Goal: Task Accomplishment & Management: Manage account settings

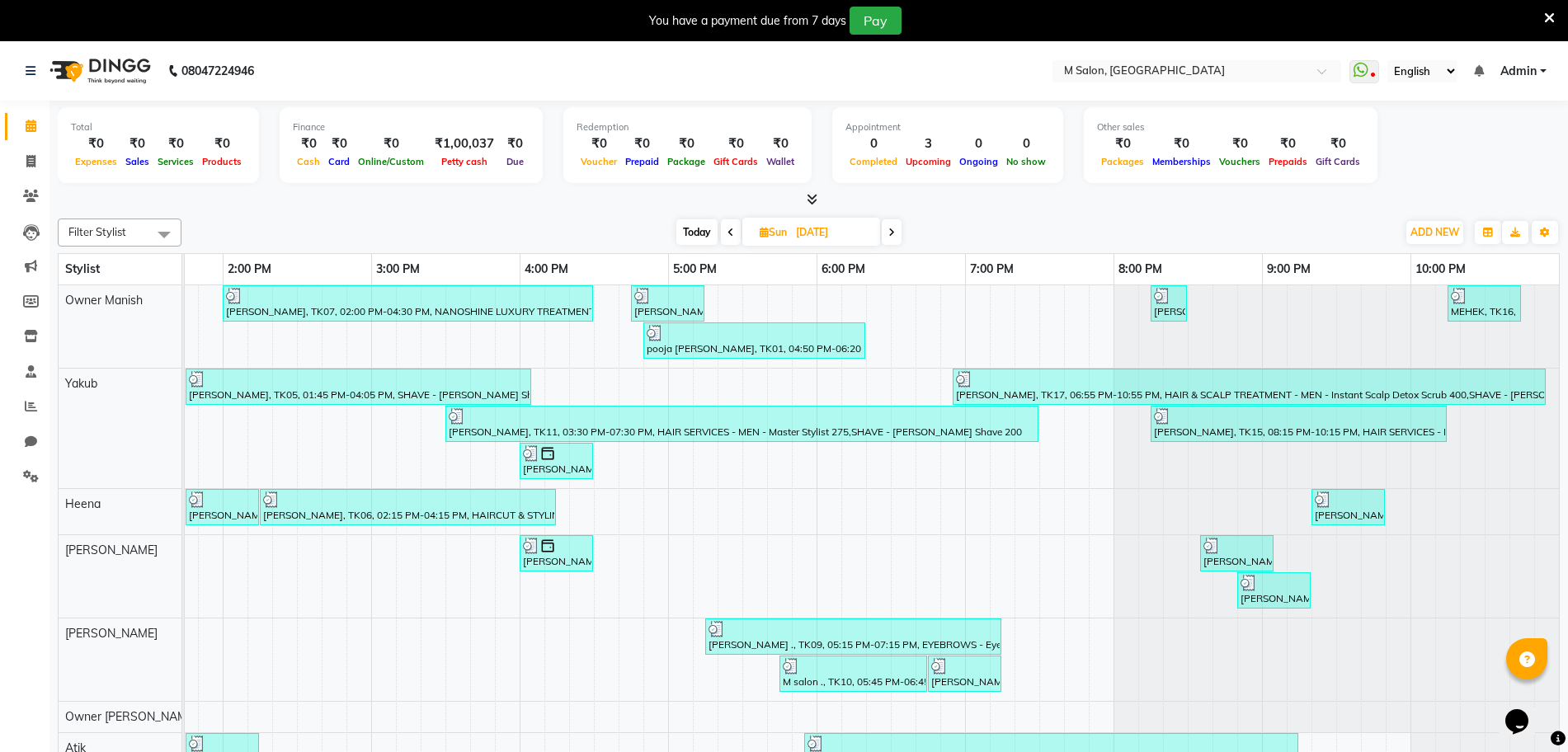
click at [1550, 19] on icon at bounding box center [1549, 18] width 11 height 15
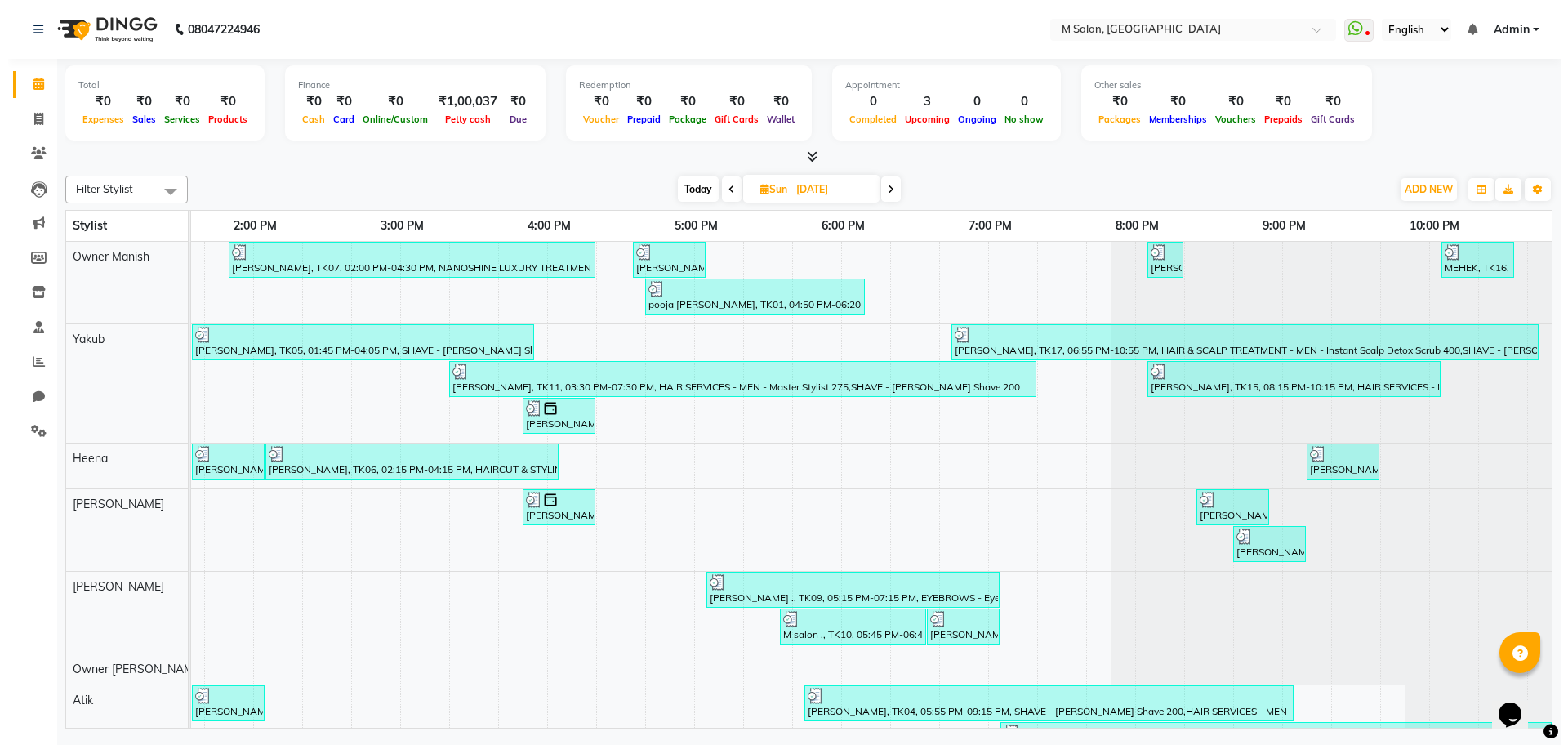
scroll to position [0, 535]
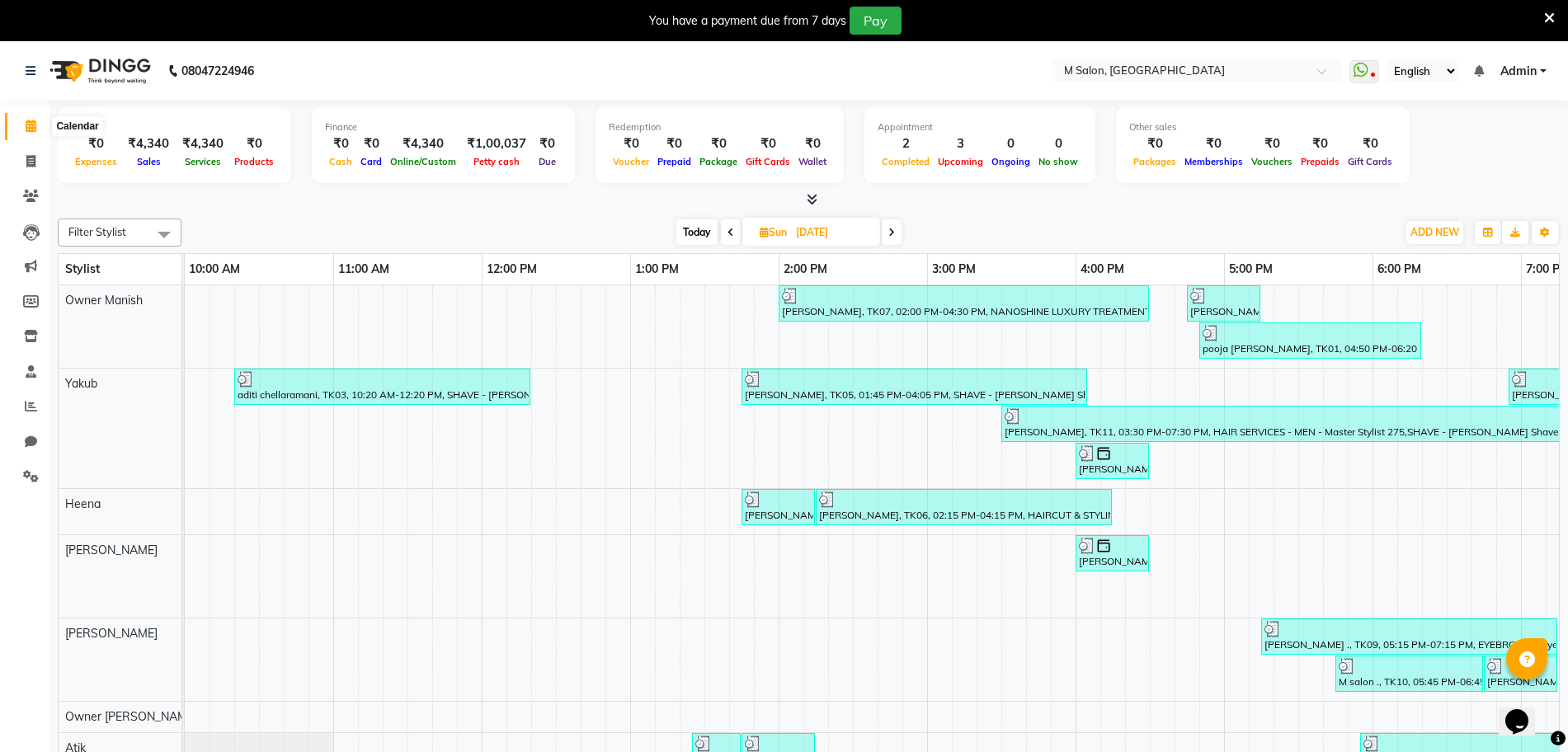
click at [26, 128] on icon at bounding box center [31, 125] width 11 height 13
click at [1559, 663] on td "Anita maam, TK07, 02:00 PM-04:30 PM, NANOSHINE LUXURY TREATMENT - Medium 9000,H…" at bounding box center [872, 531] width 1375 height 491
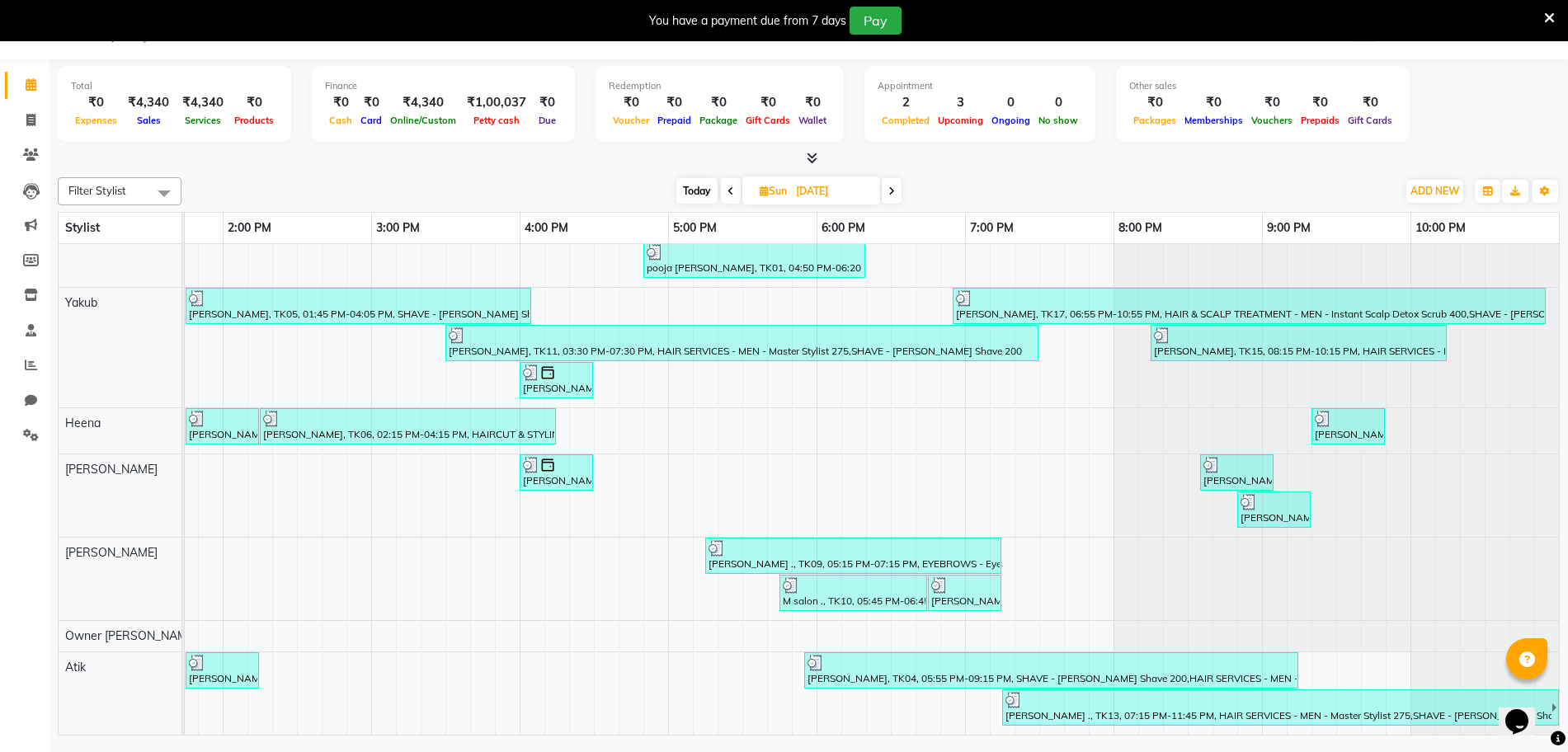
click at [729, 191] on icon at bounding box center [731, 191] width 7 height 10
type input "30-08-2025"
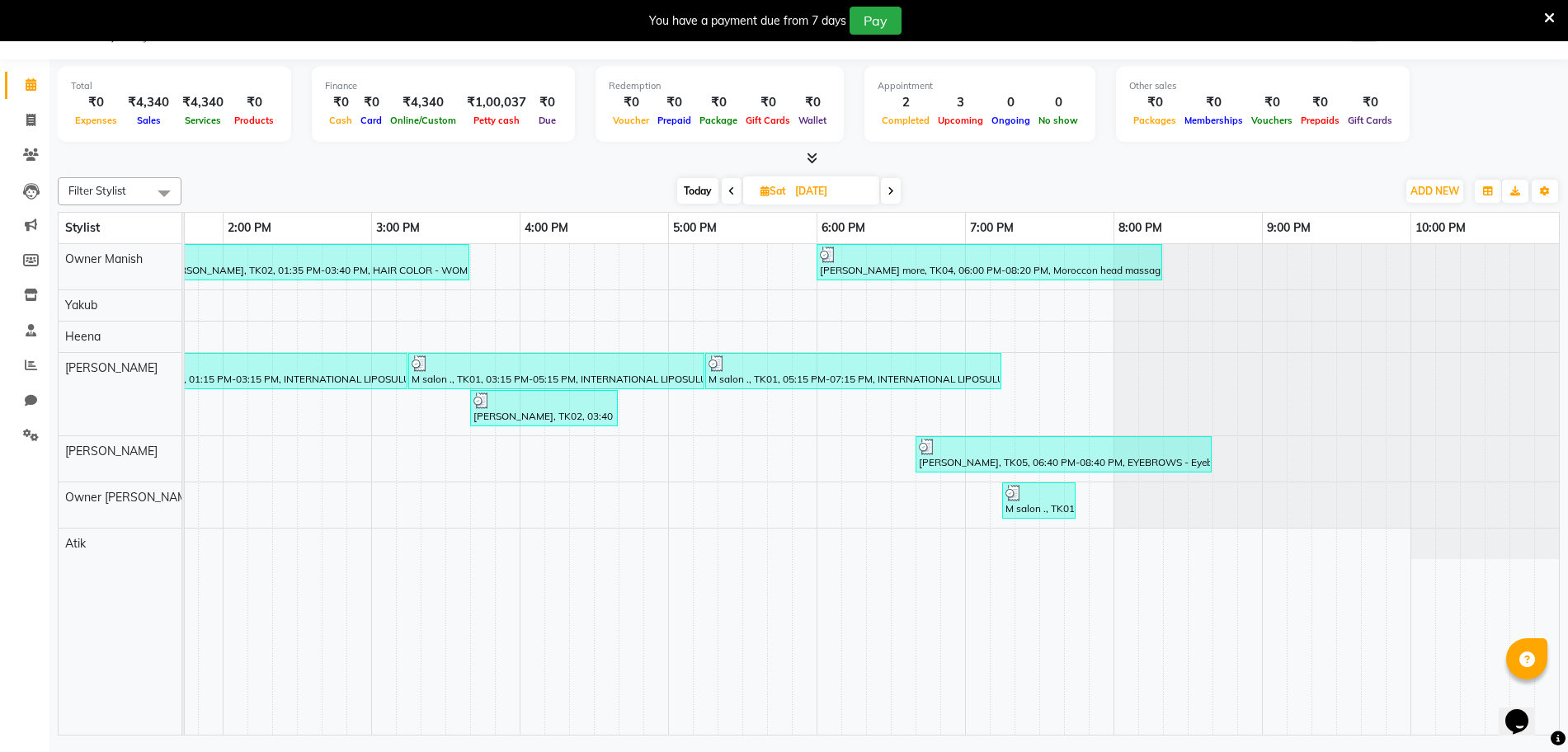
click at [813, 180] on input "30-08-2025" at bounding box center [831, 191] width 83 height 25
select select "8"
select select "2025"
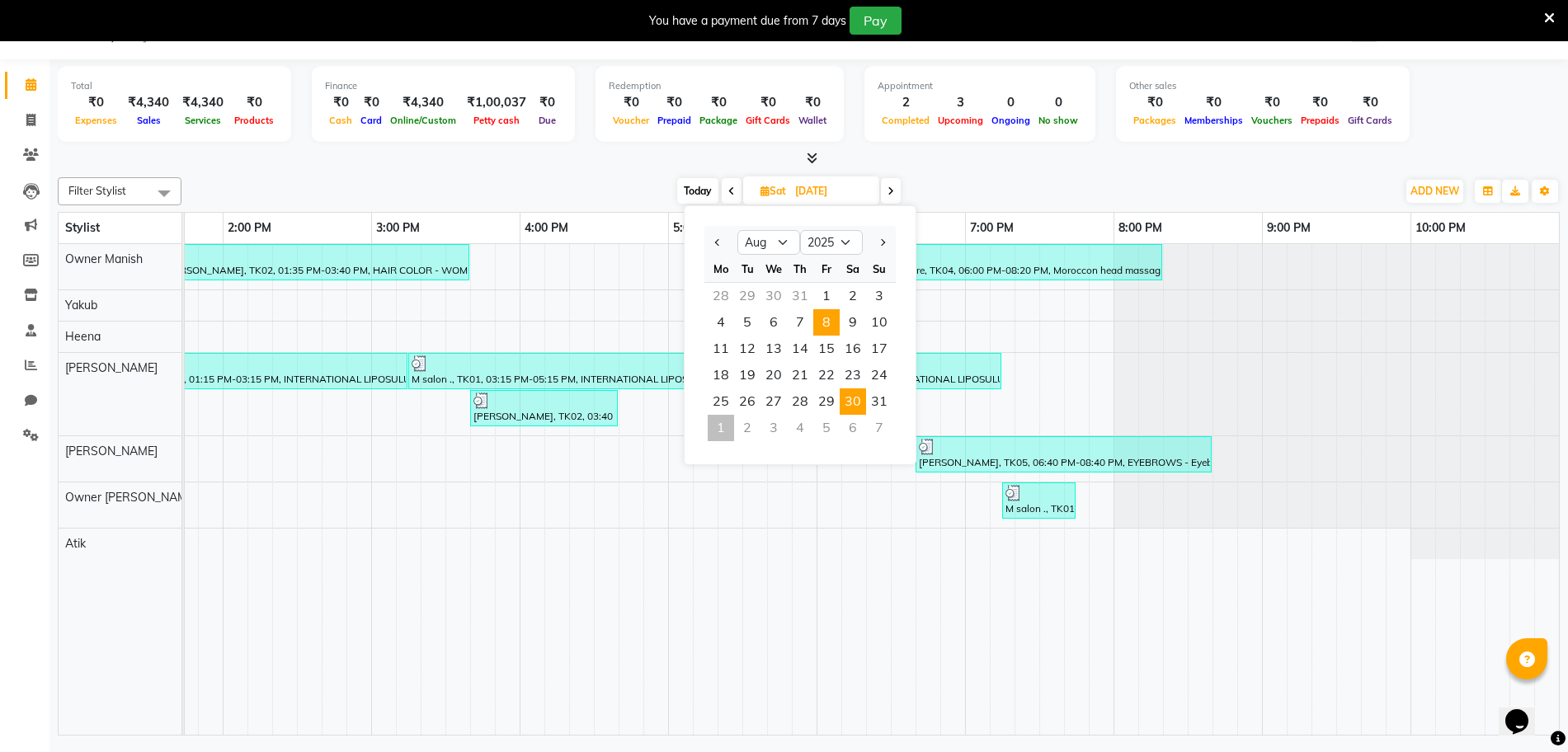
click at [821, 334] on span "8" at bounding box center [827, 323] width 27 height 27
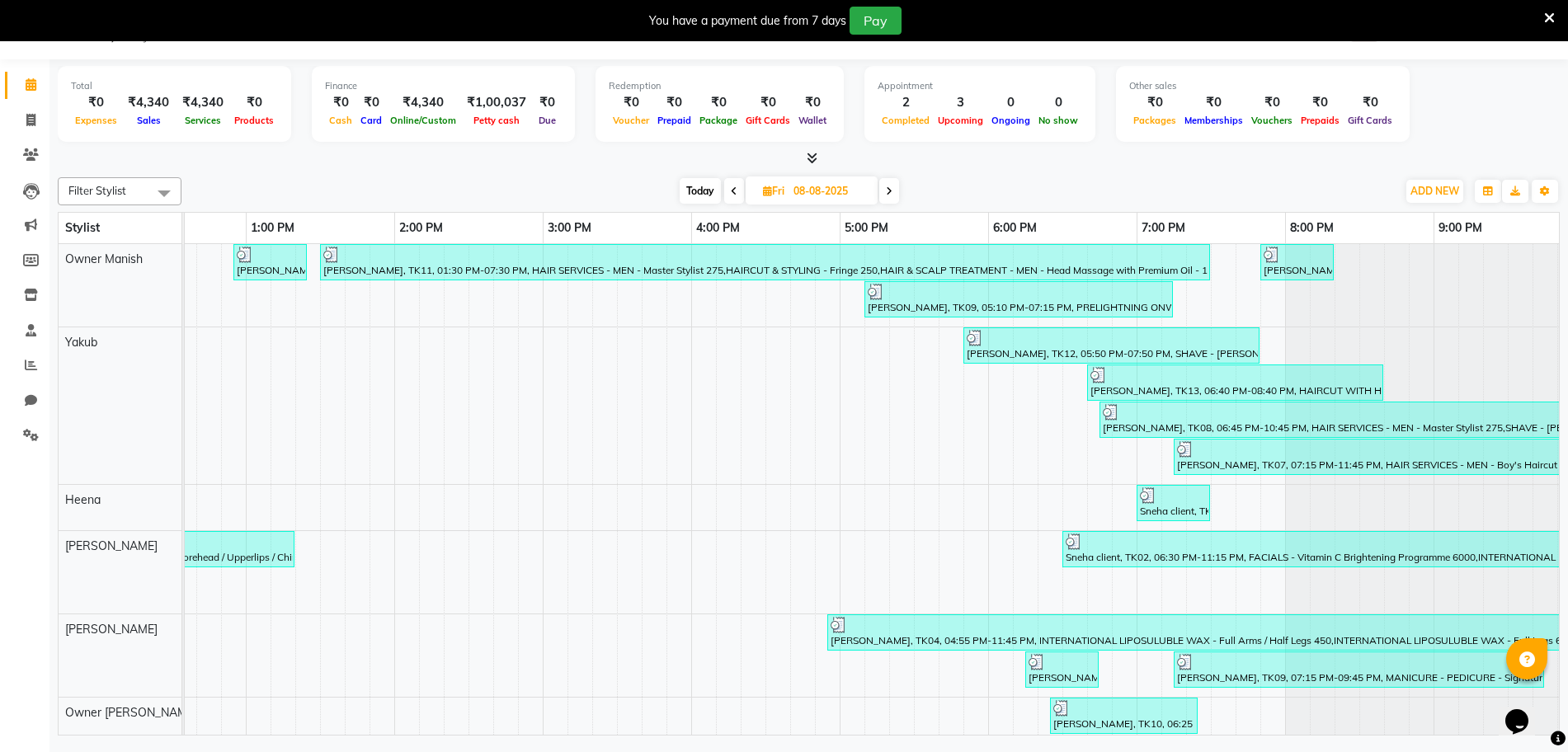
scroll to position [55, 0]
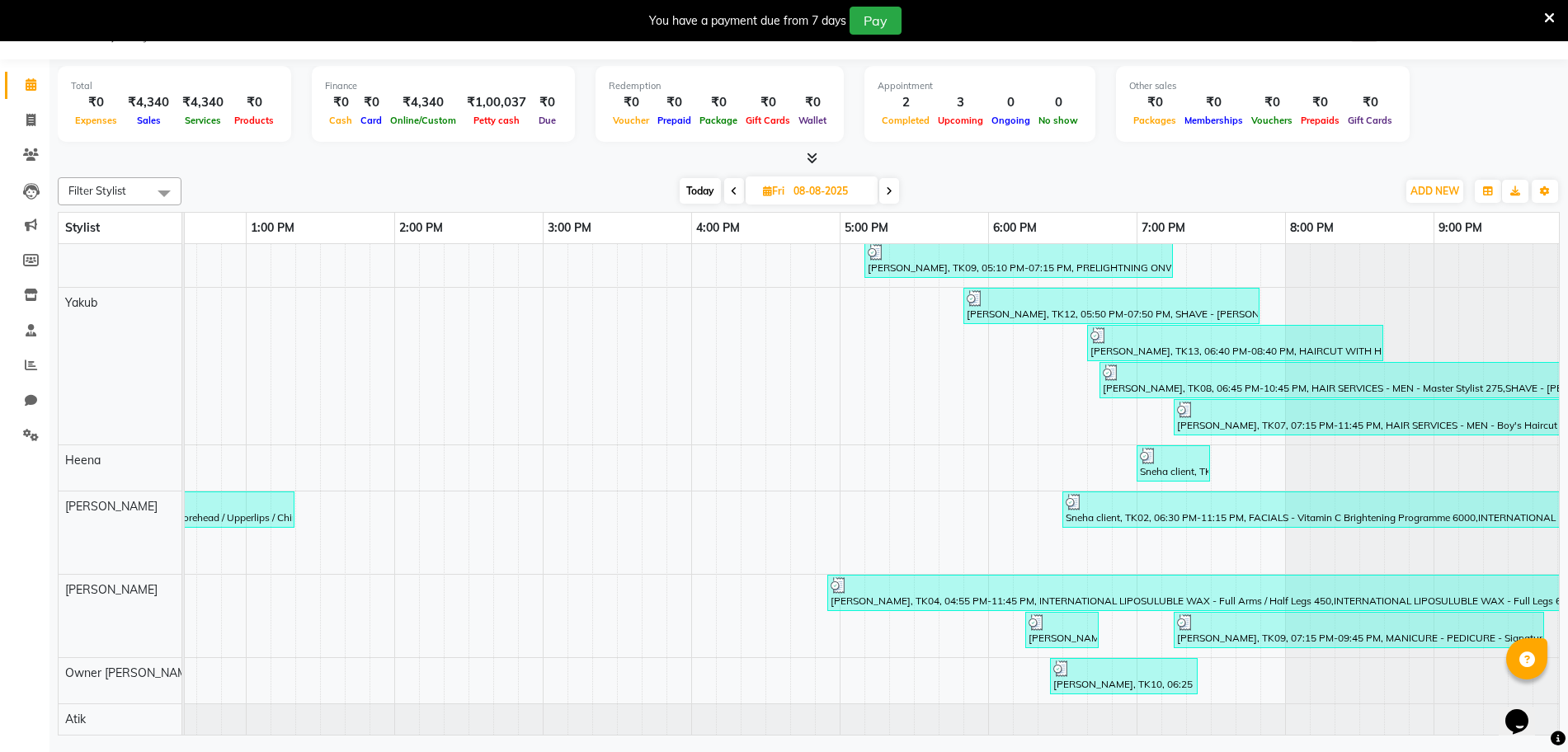
click at [887, 183] on span at bounding box center [889, 191] width 20 height 26
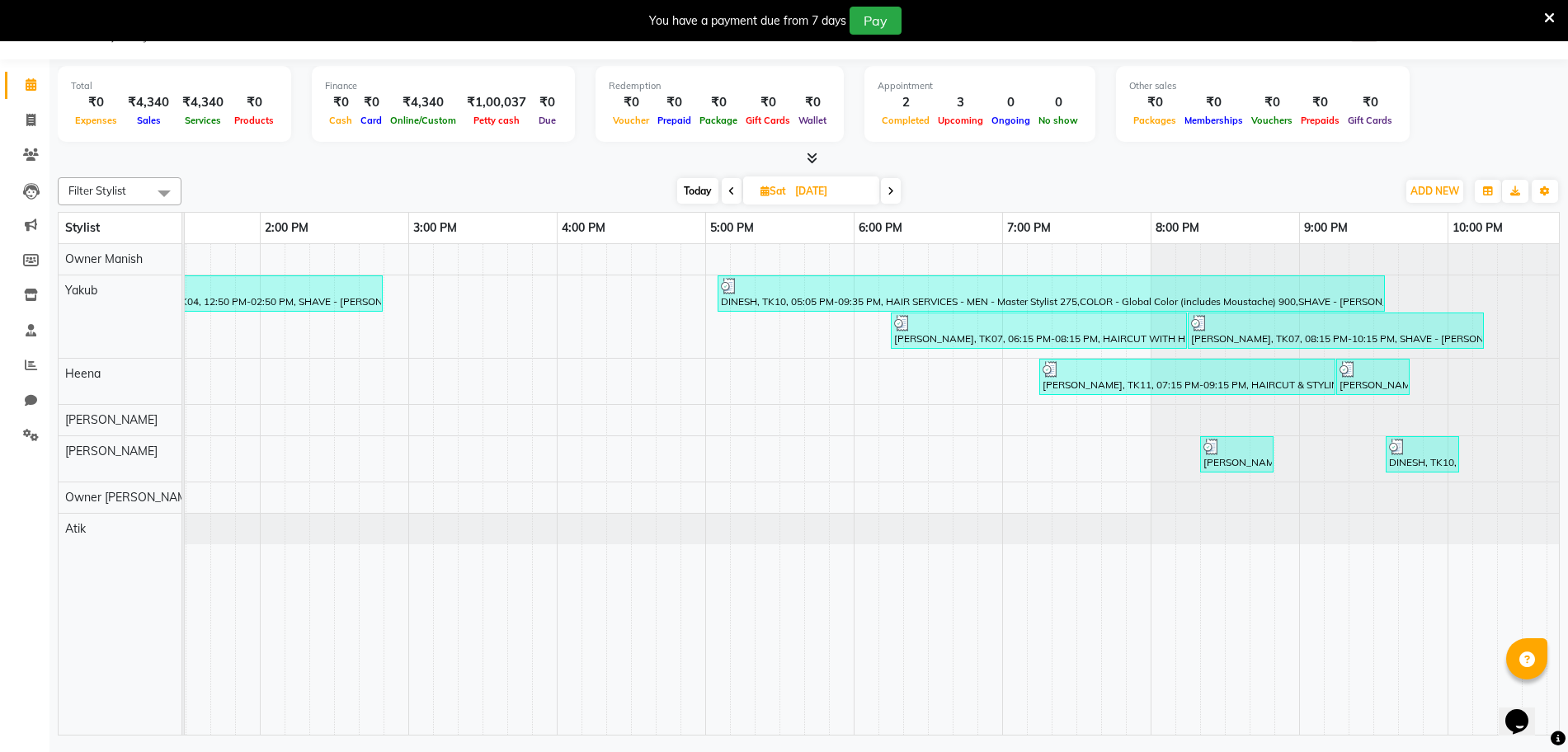
scroll to position [0, 556]
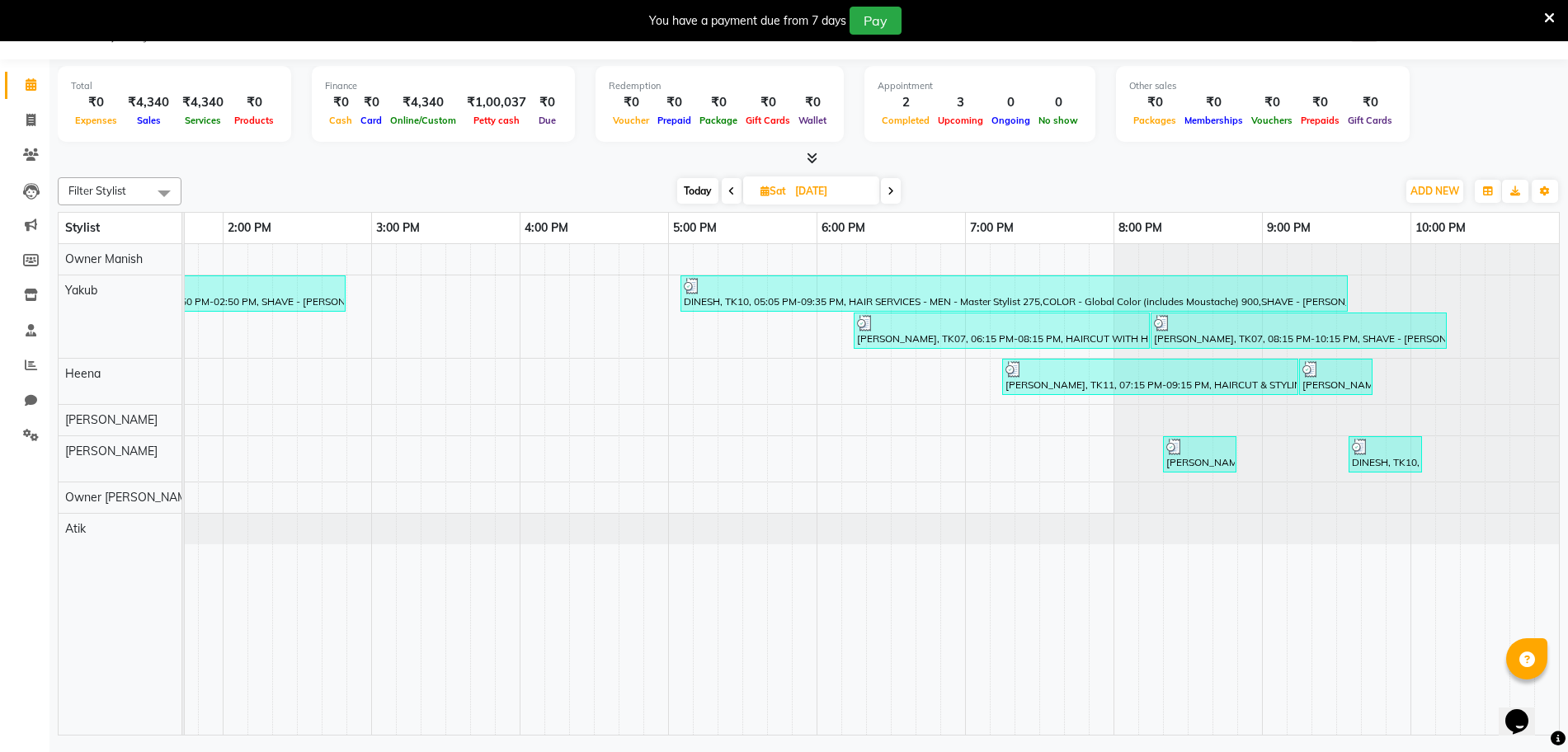
click at [890, 186] on icon at bounding box center [891, 191] width 7 height 10
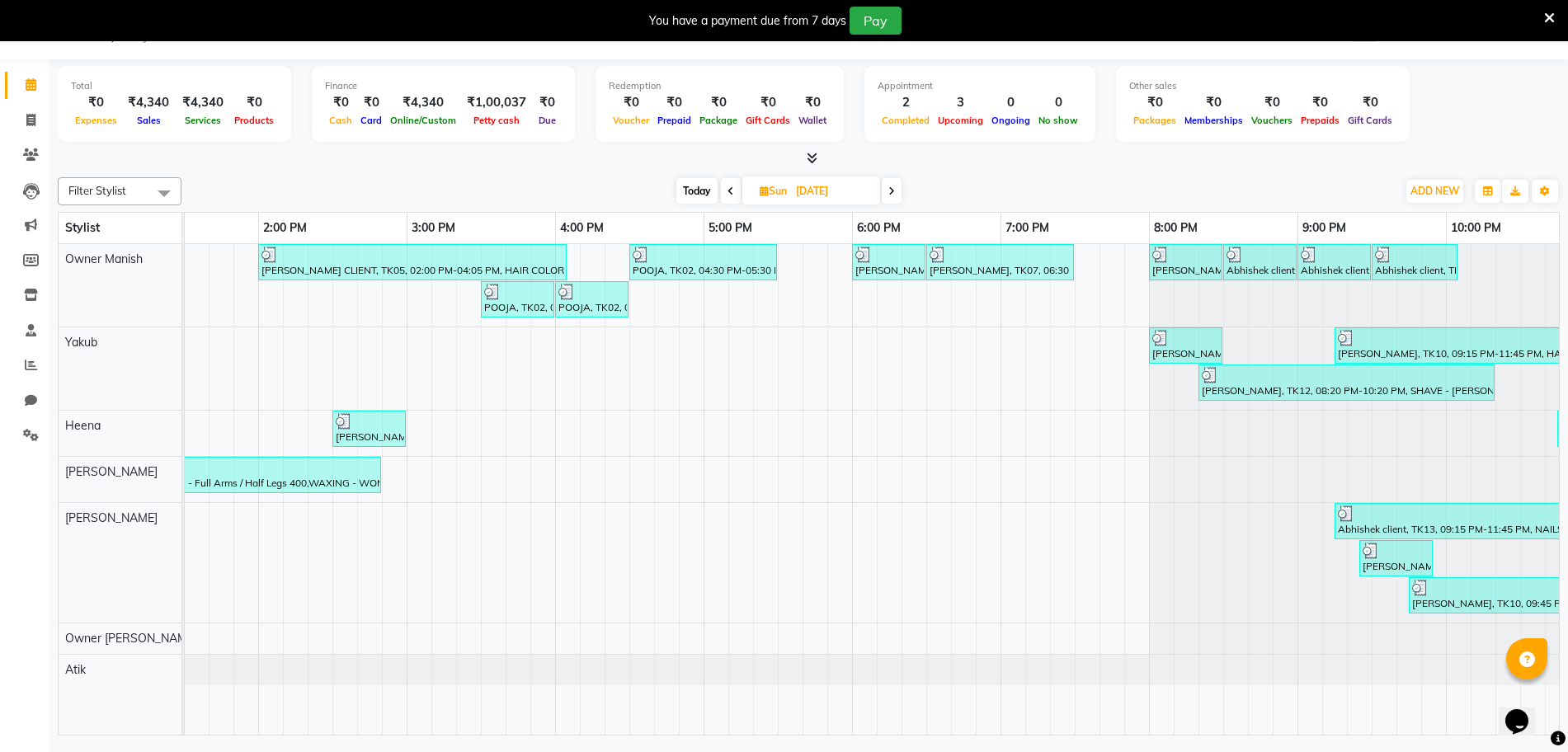
scroll to position [0, 519]
click at [884, 189] on span at bounding box center [892, 191] width 20 height 26
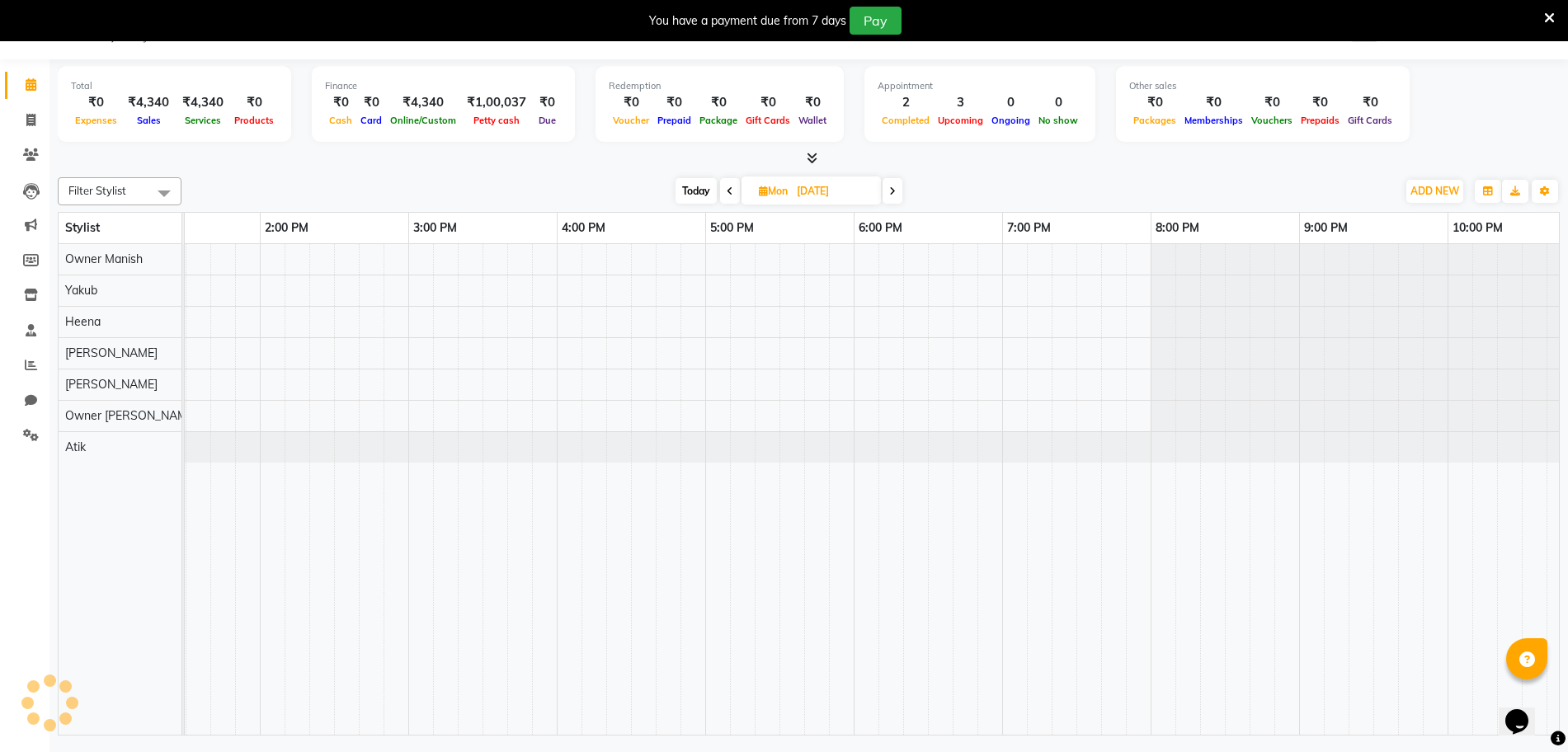
scroll to position [0, 556]
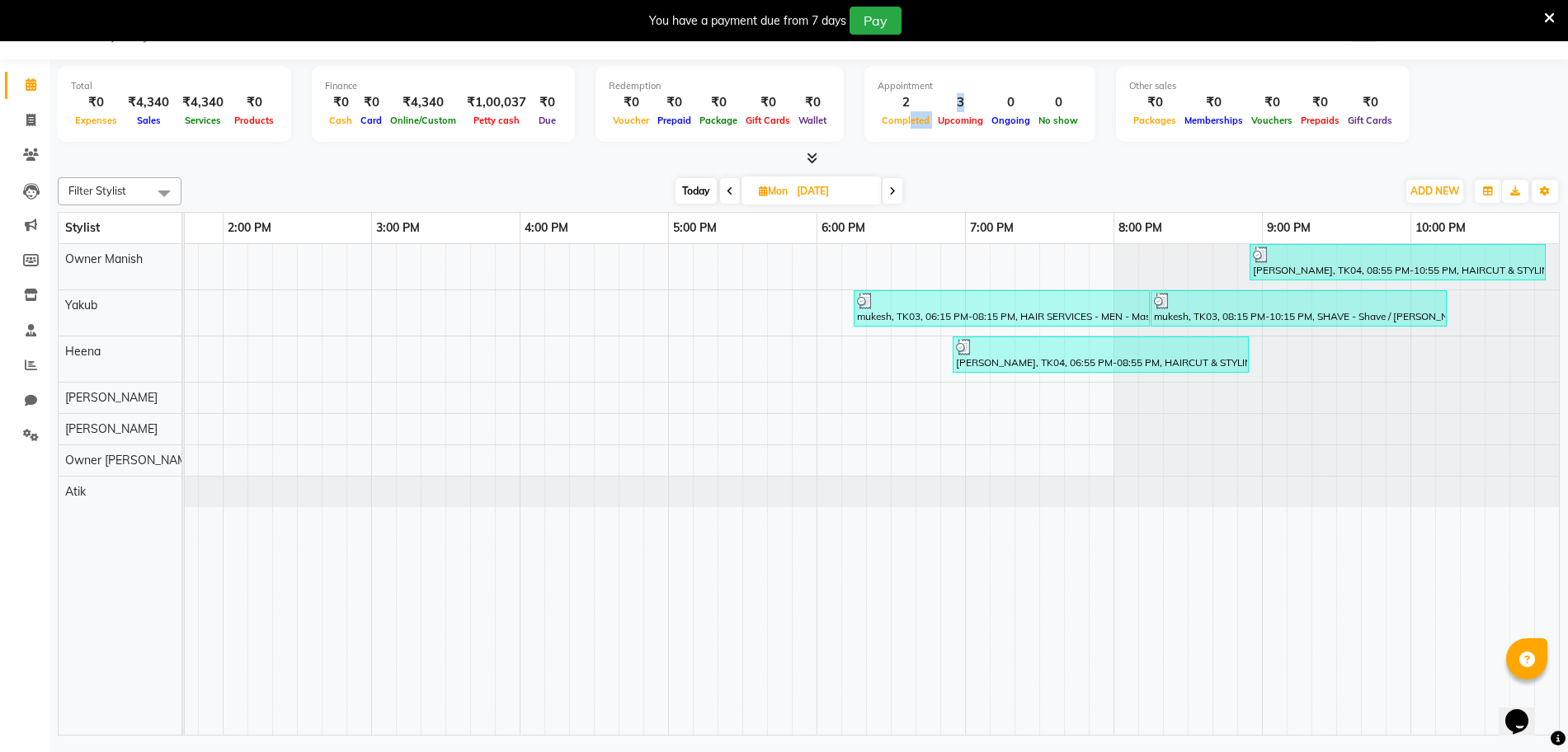
drag, startPoint x: 918, startPoint y: 124, endPoint x: 898, endPoint y: 127, distance: 20.2
click at [898, 127] on div "2 Completed 3 Upcoming 0 Ongoing 0 No show" at bounding box center [980, 111] width 205 height 36
click at [899, 189] on span at bounding box center [893, 191] width 20 height 26
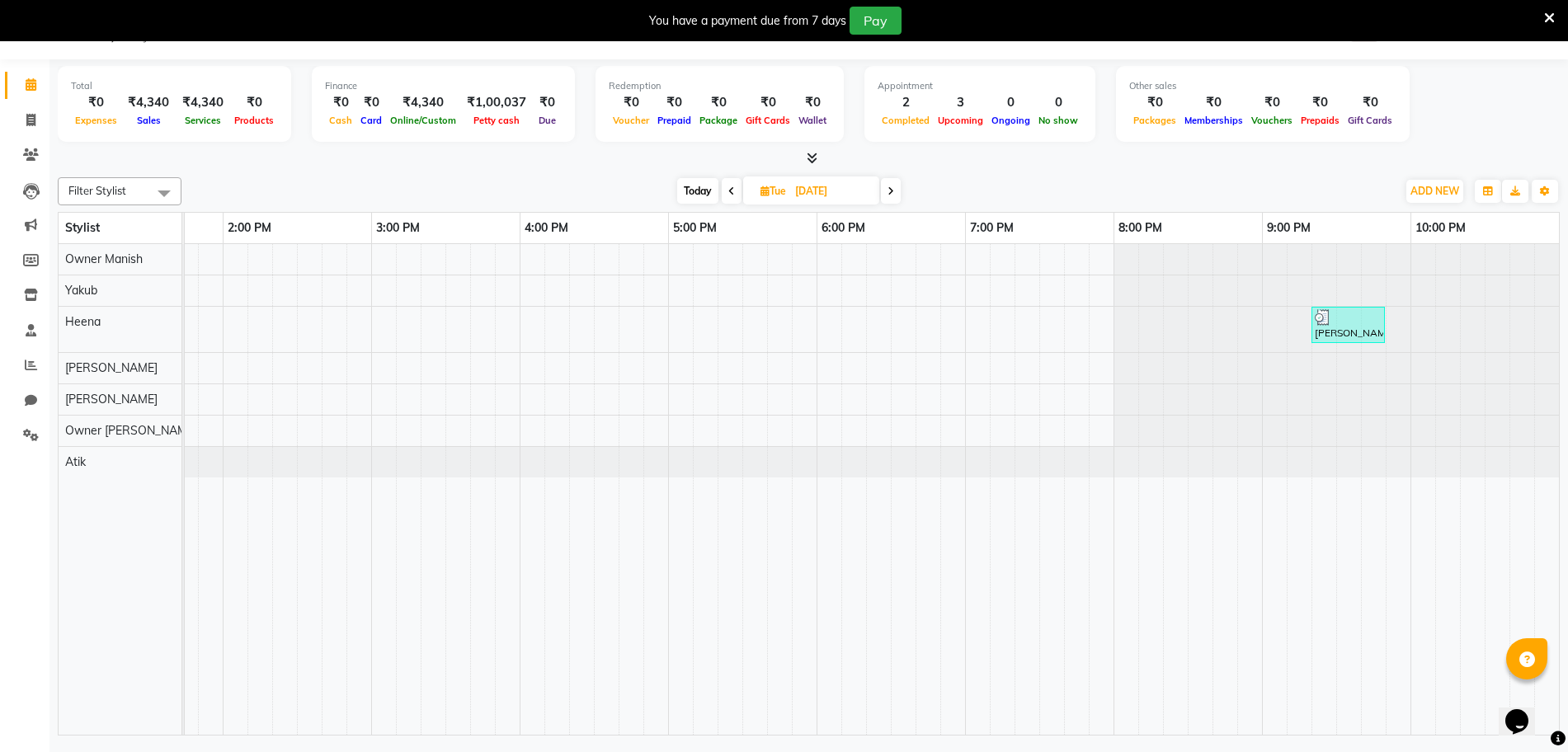
click at [894, 194] on icon at bounding box center [891, 191] width 7 height 10
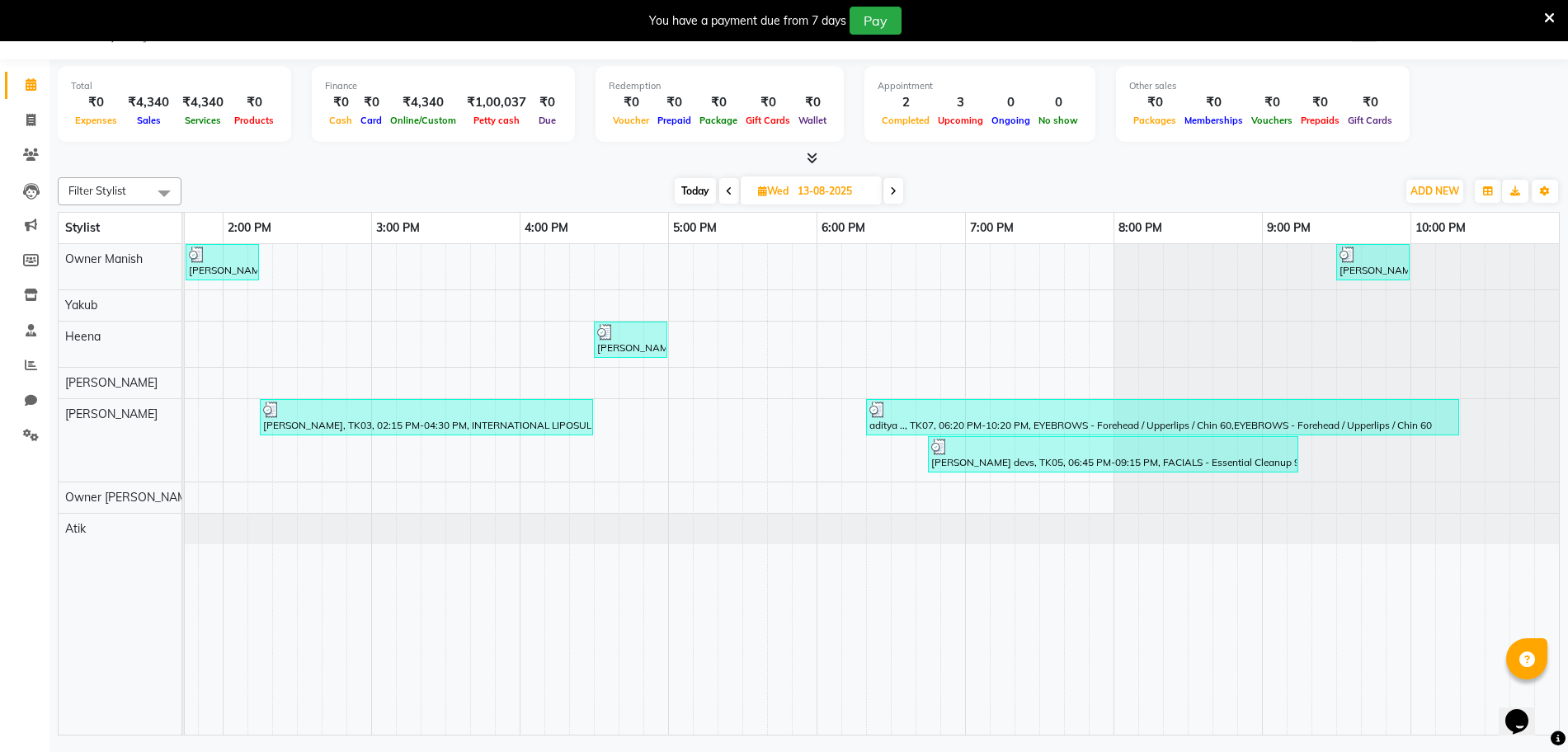
click at [893, 191] on icon at bounding box center [893, 191] width 7 height 10
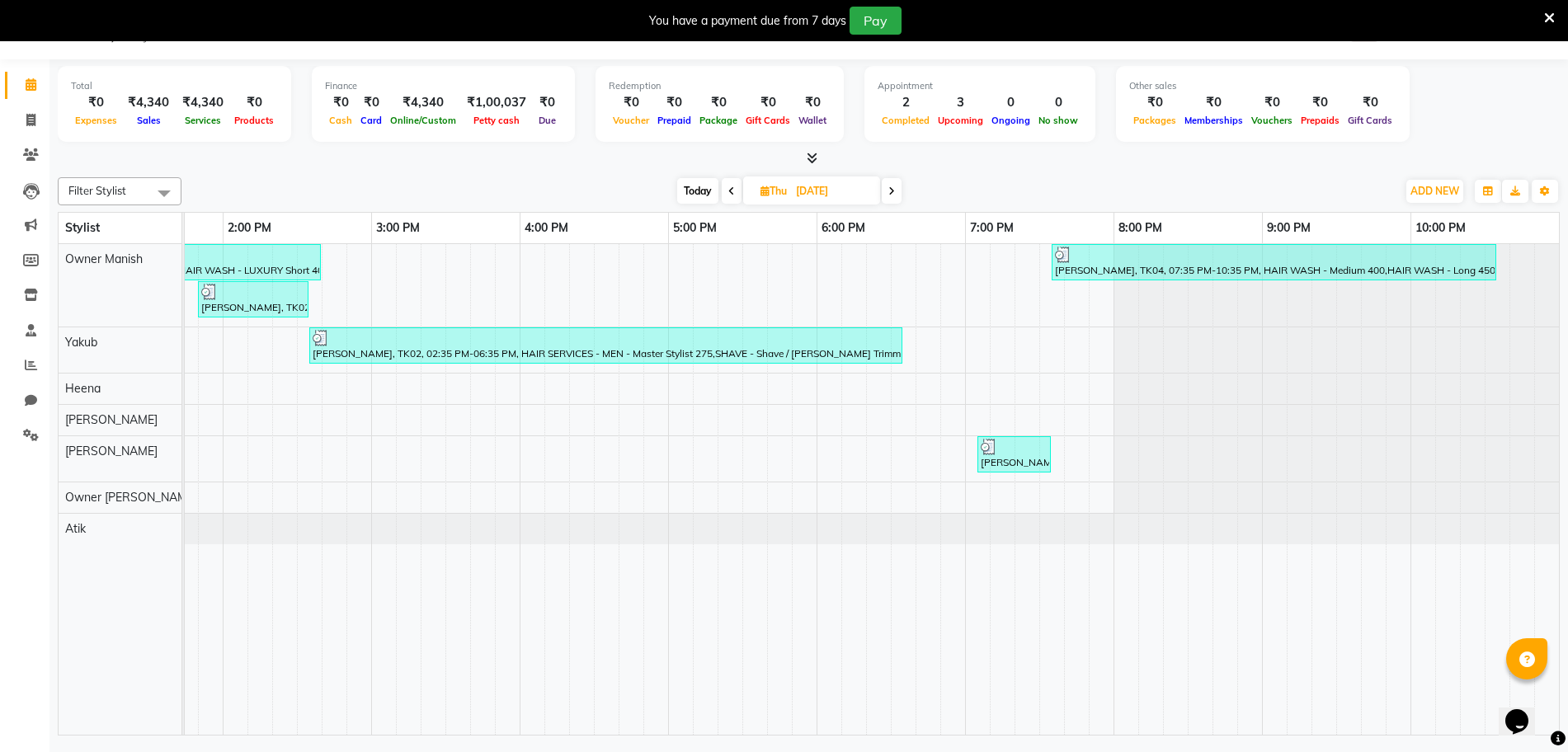
click at [888, 194] on span at bounding box center [892, 191] width 20 height 26
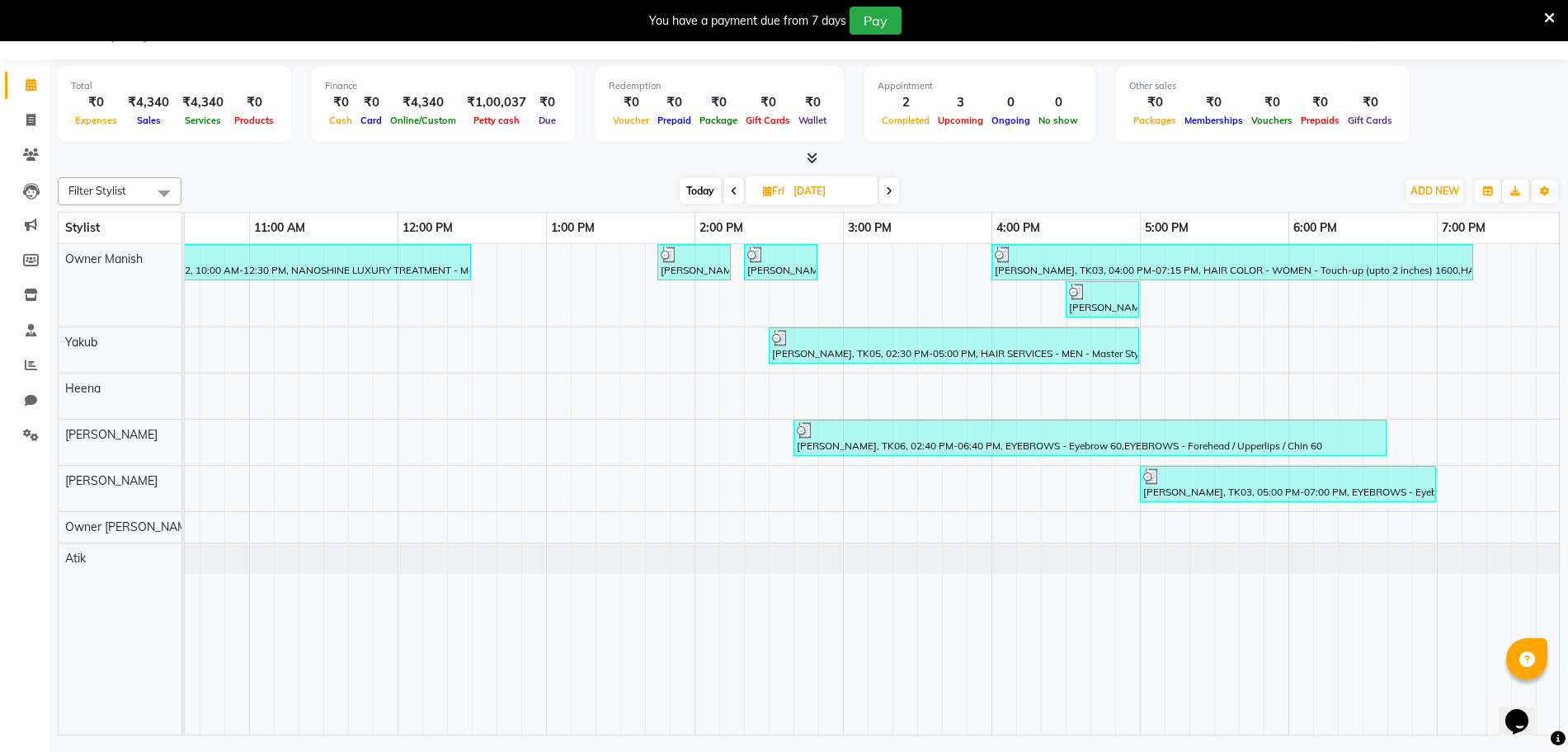
scroll to position [0, 0]
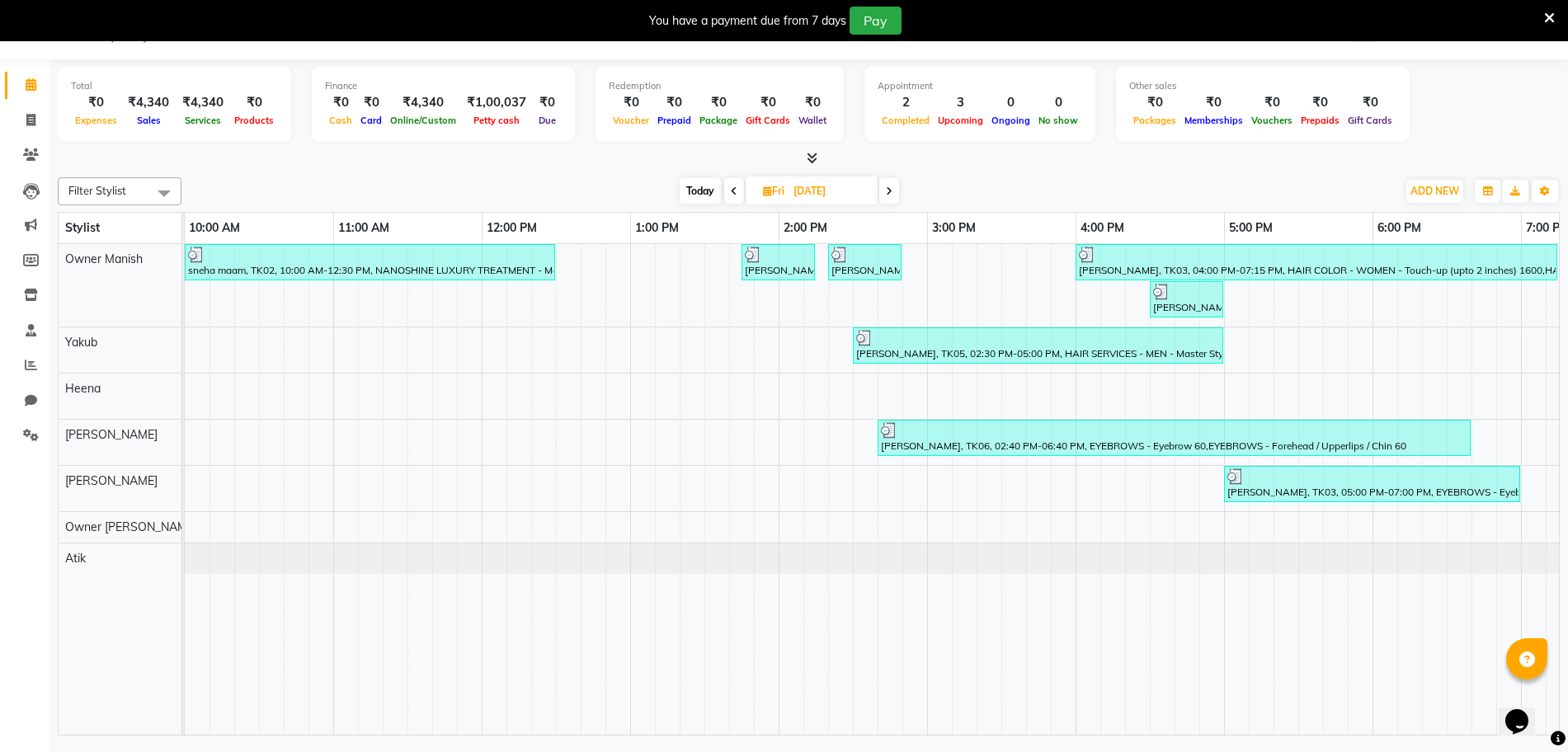
click at [893, 185] on span at bounding box center [889, 191] width 20 height 26
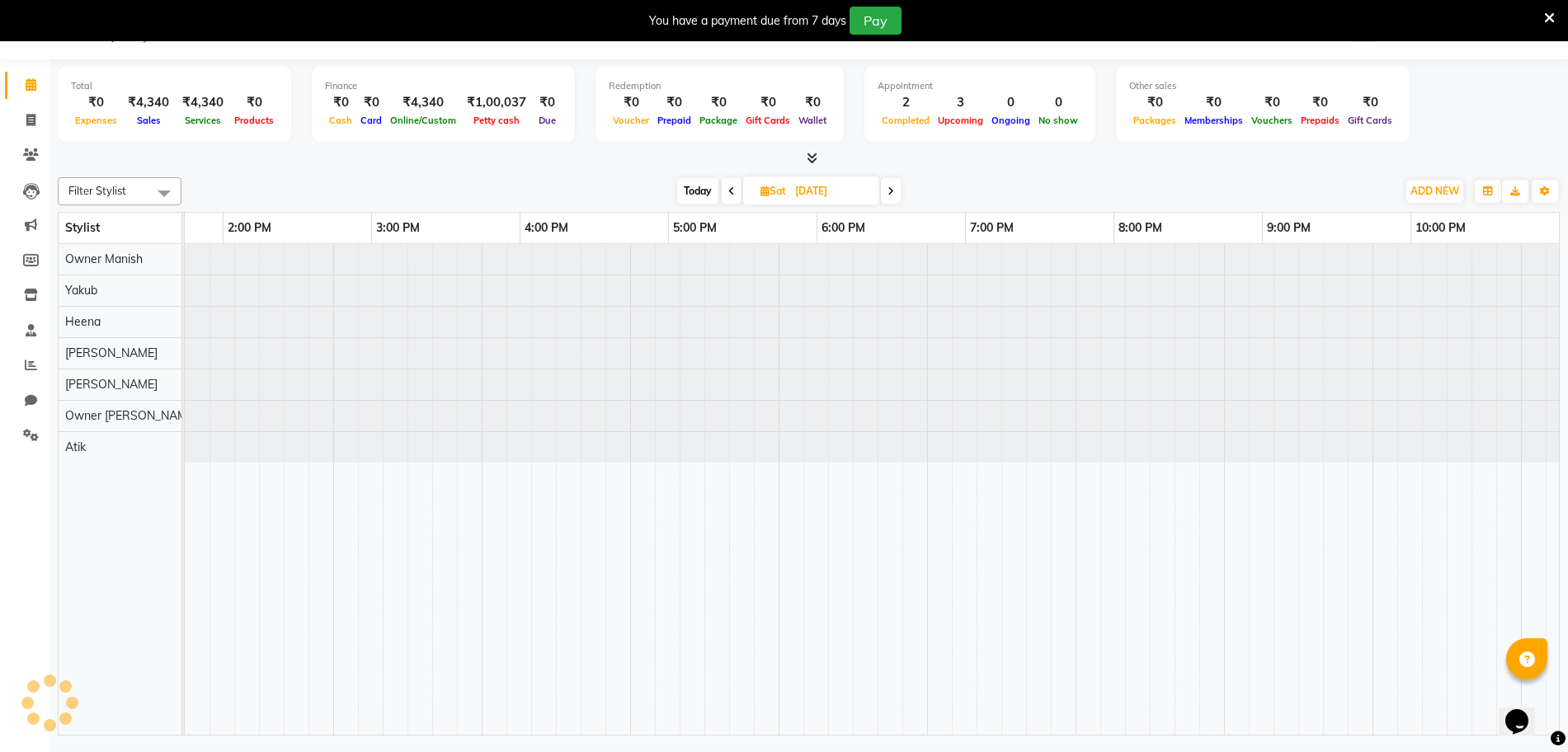
scroll to position [0, 556]
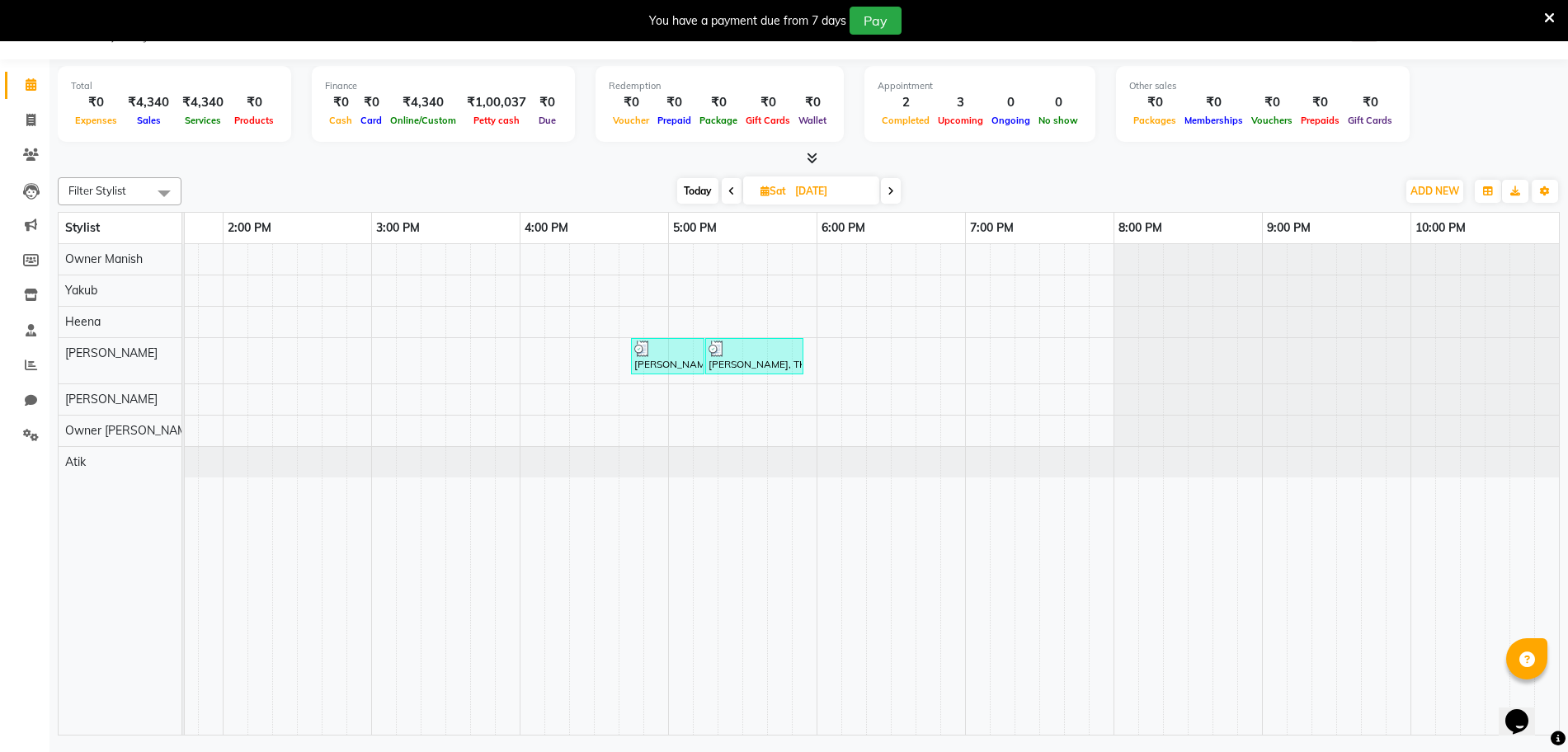
click at [888, 188] on span at bounding box center [891, 191] width 20 height 26
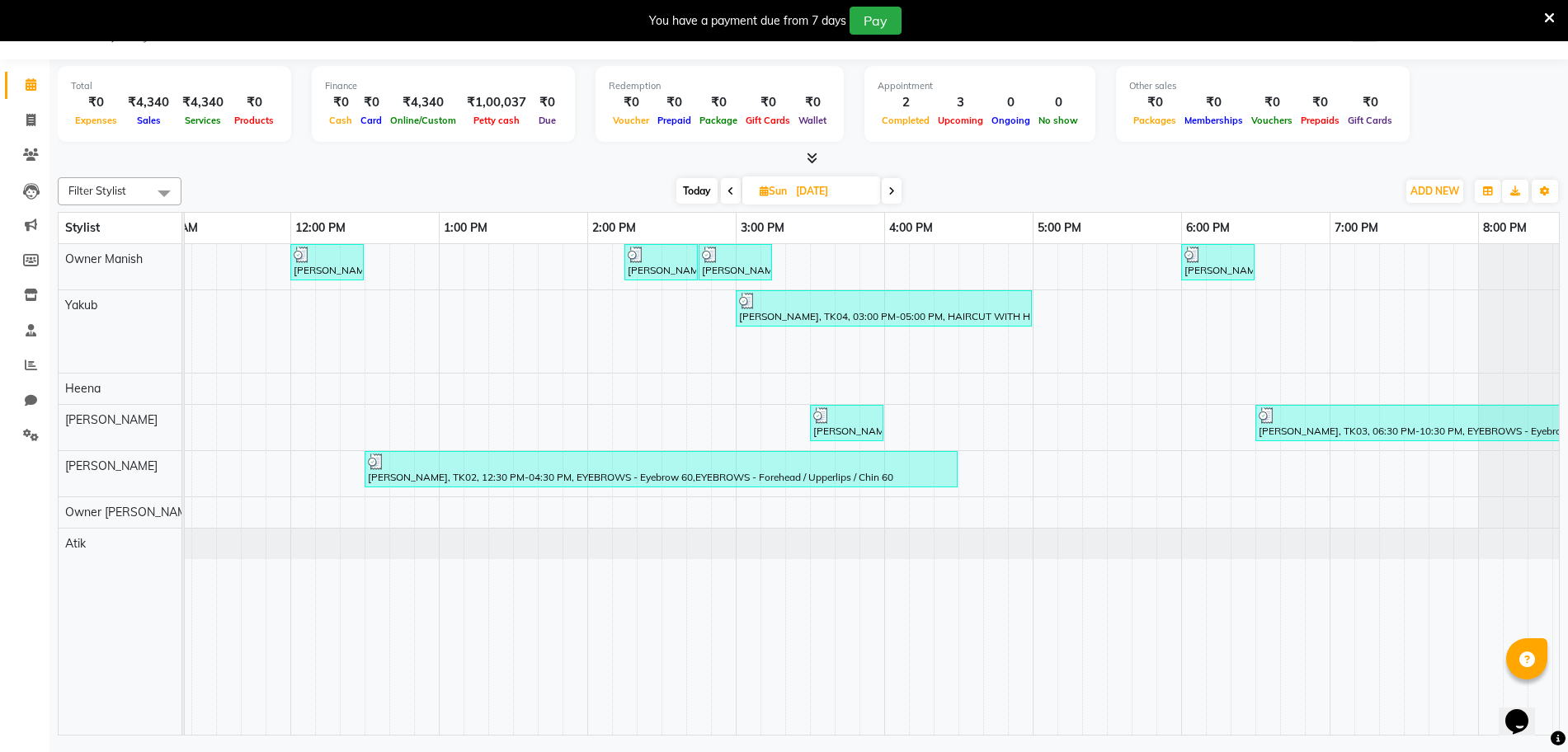
scroll to position [0, 110]
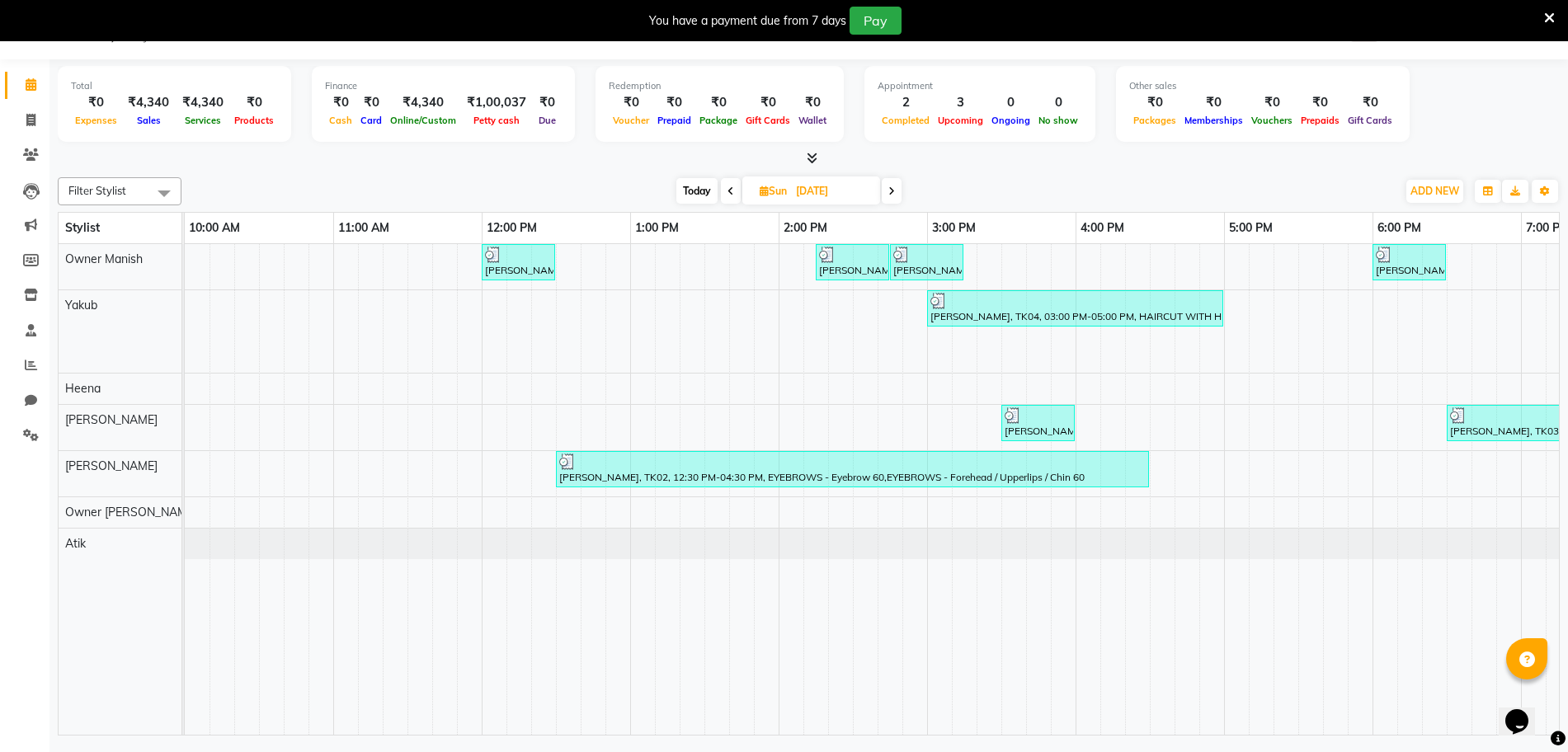
click at [690, 188] on span "Today" at bounding box center [696, 191] width 41 height 26
type input "[DATE]"
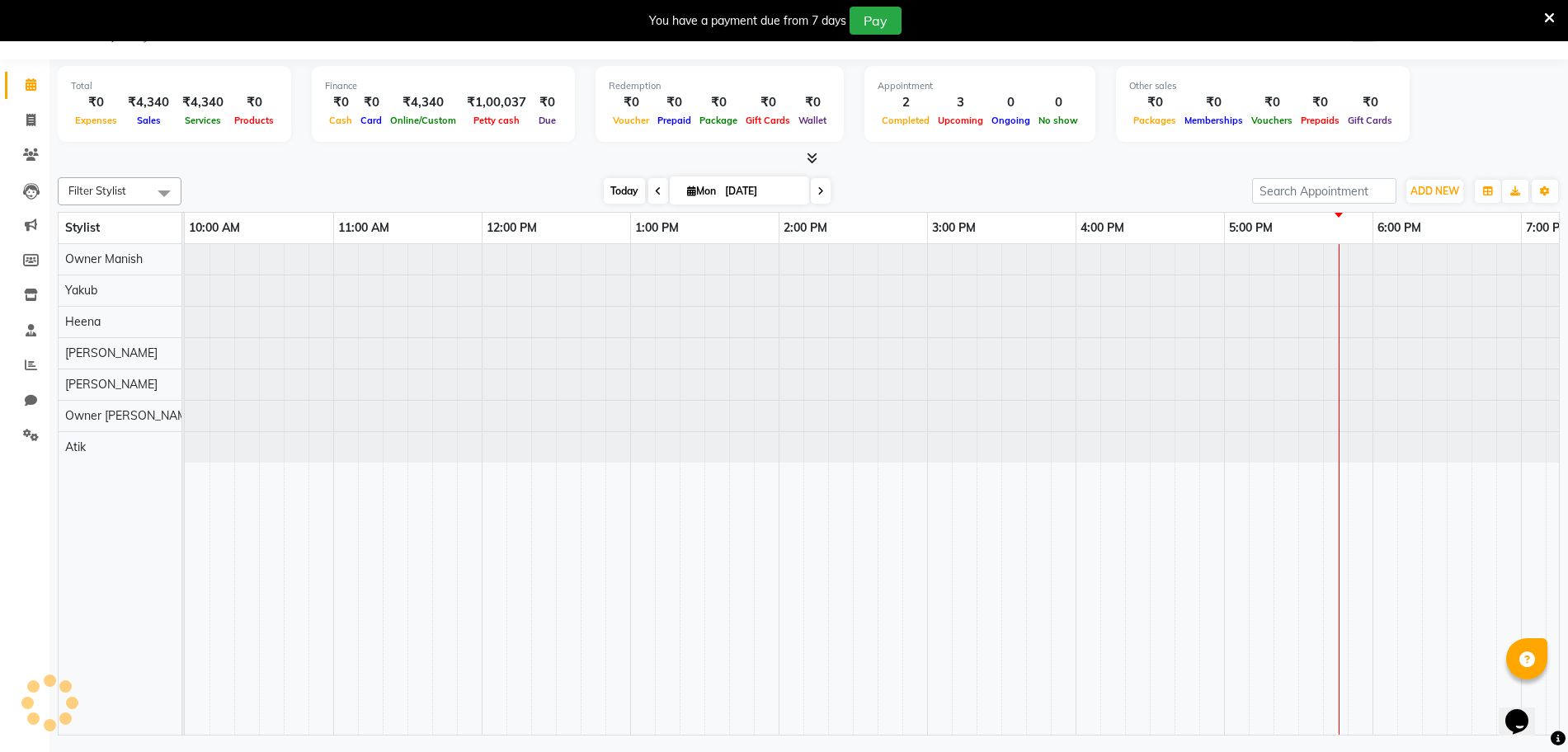
scroll to position [0, 556]
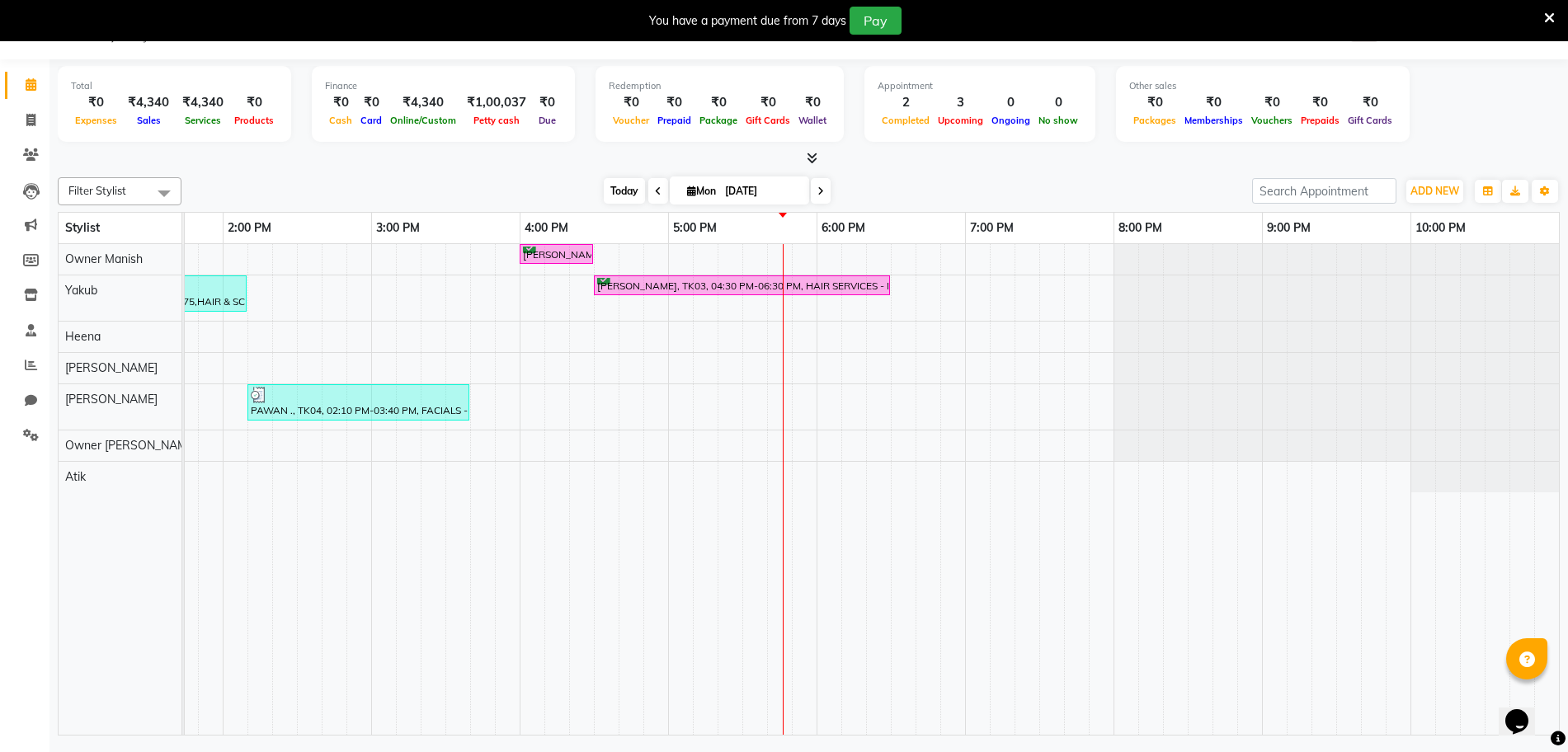
click at [690, 188] on icon at bounding box center [691, 191] width 9 height 11
select select "9"
select select "2025"
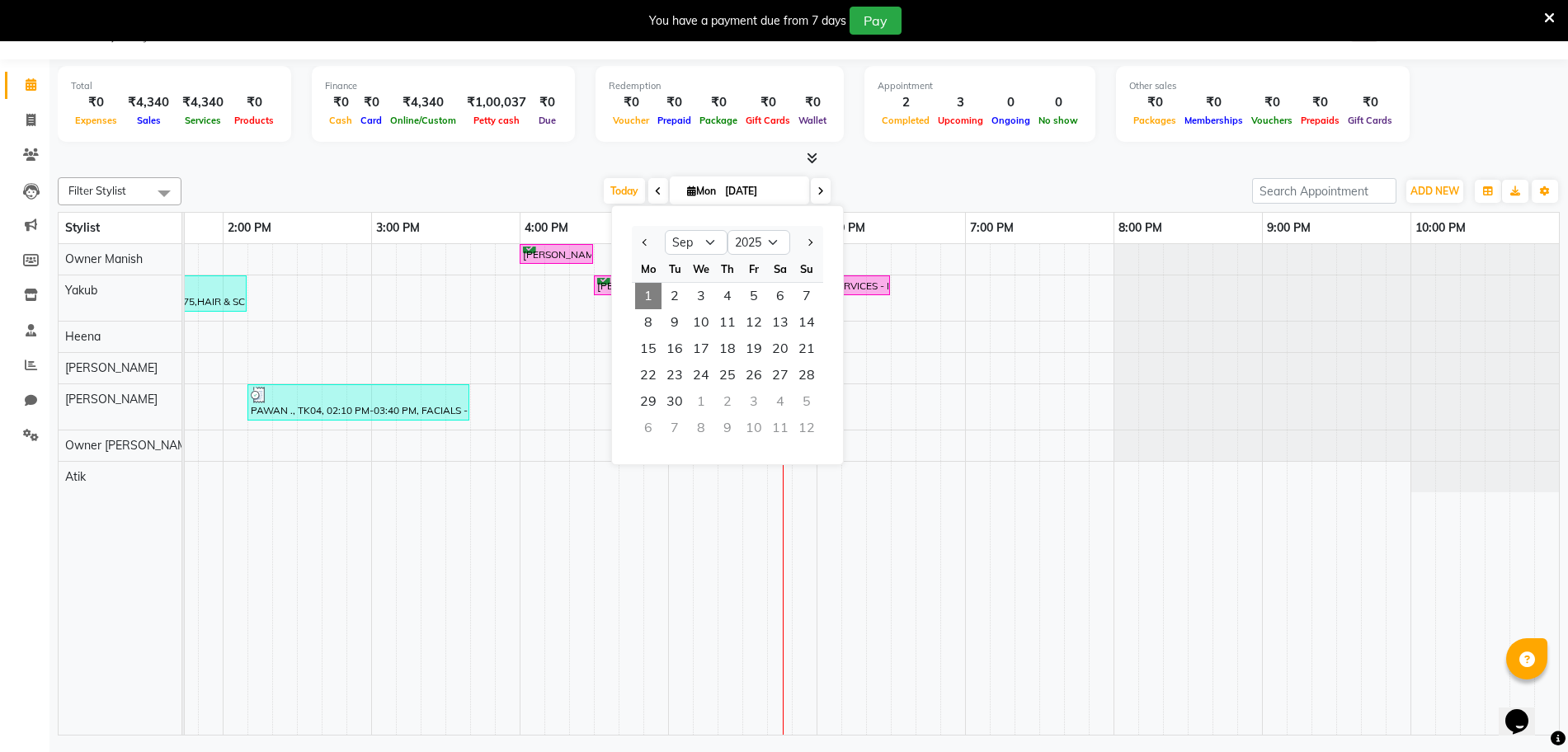
click at [890, 179] on div "Today Mon 01-09-2025 Jan Feb Mar Apr May Jun Jul Aug Sep Oct Nov Dec 2015 2016 …" at bounding box center [716, 191] width 1054 height 25
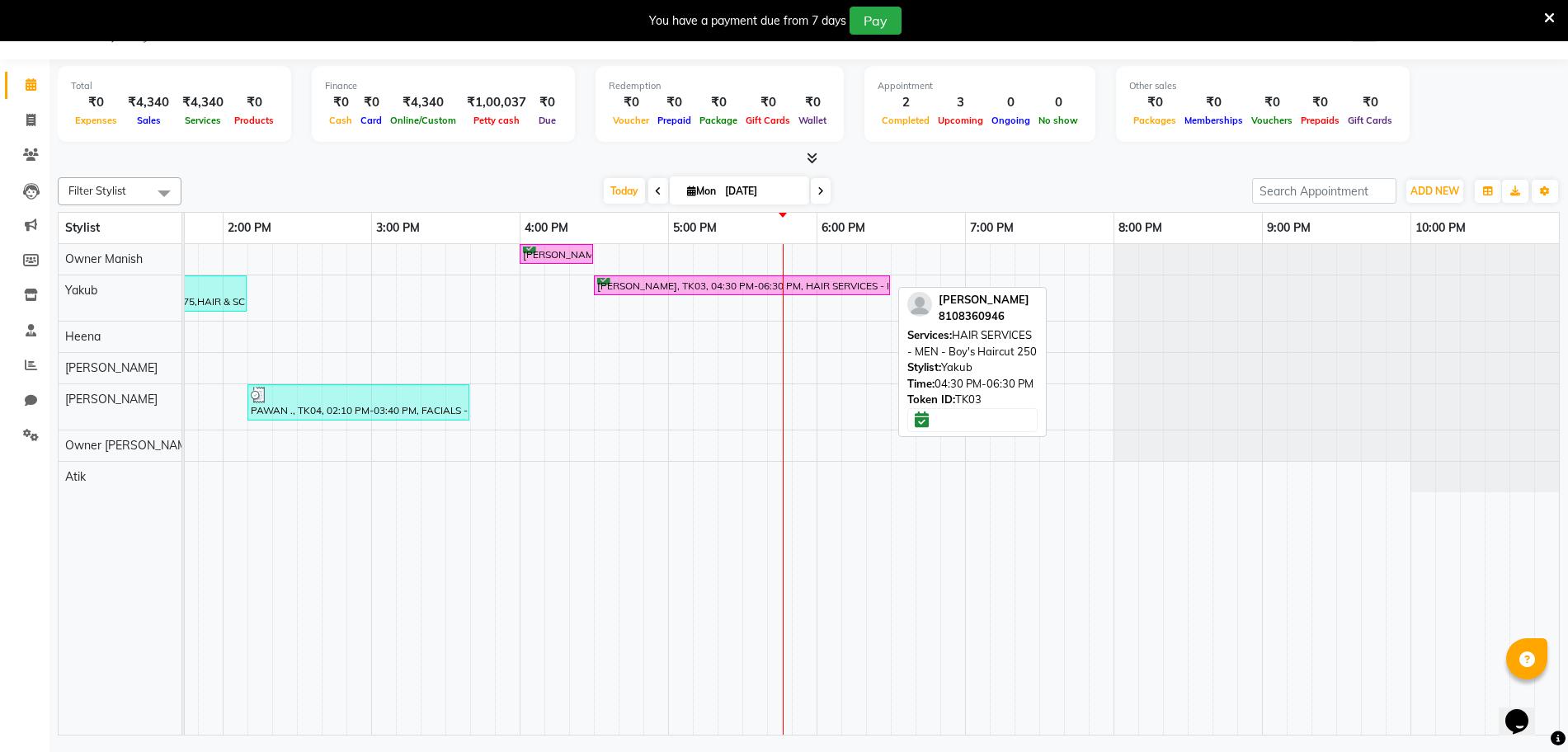
click at [616, 282] on div "ADITIYA MISHRA, TK03, 04:30 PM-06:30 PM, HAIR SERVICES - MEN - Boy's Haircut 250" at bounding box center [741, 286] width 293 height 16
select select "6"
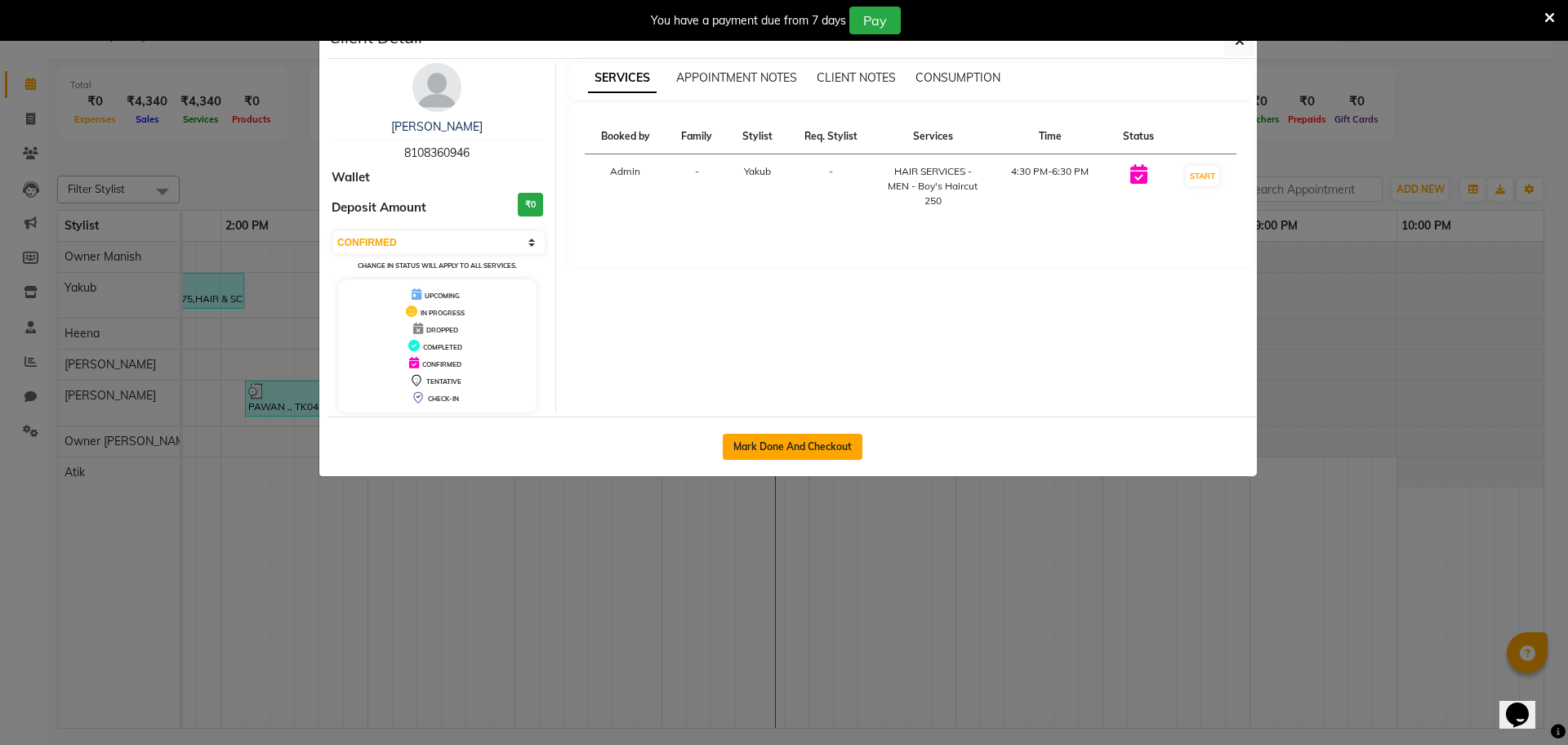
click at [832, 449] on button "Mark Done And Checkout" at bounding box center [792, 447] width 140 height 26
select select "8655"
select select "service"
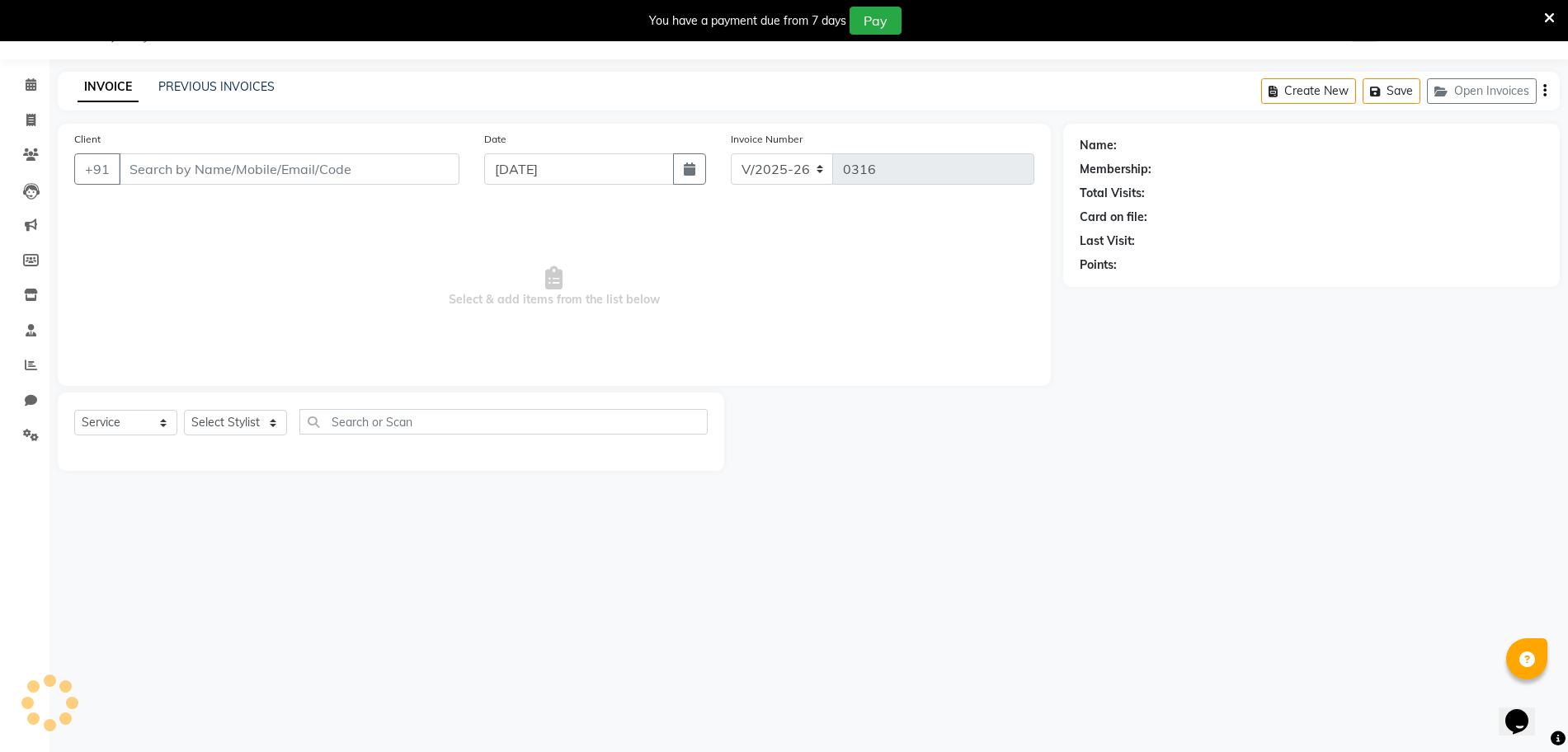
type input "8108360946"
select select "87580"
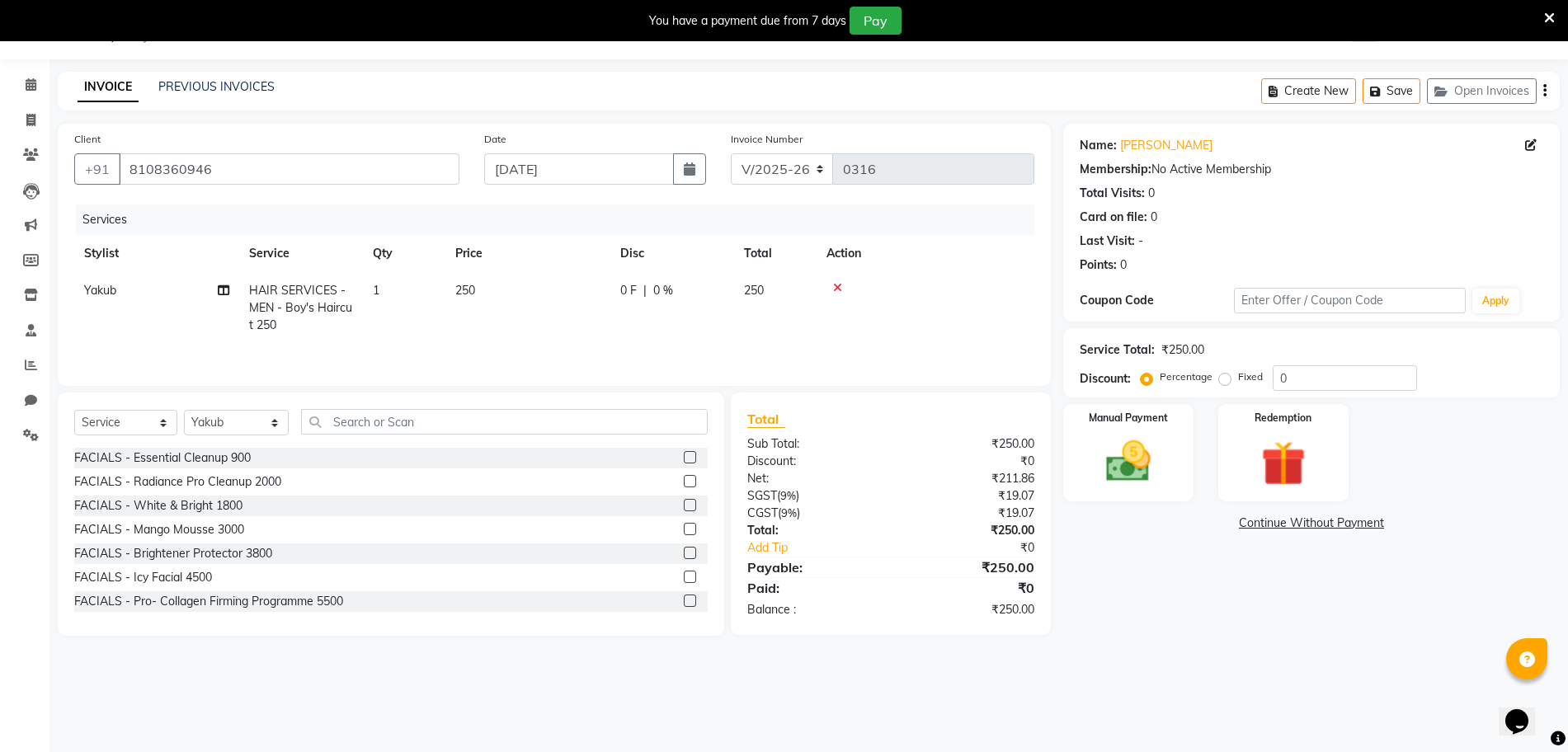
click at [278, 297] on td "HAIR SERVICES - MEN - Boy's Haircut 250" at bounding box center [301, 308] width 124 height 72
select select "87580"
click at [278, 297] on span "HAIR SERVICES - MEN - Boy's Haircut 250" at bounding box center [330, 304] width 133 height 32
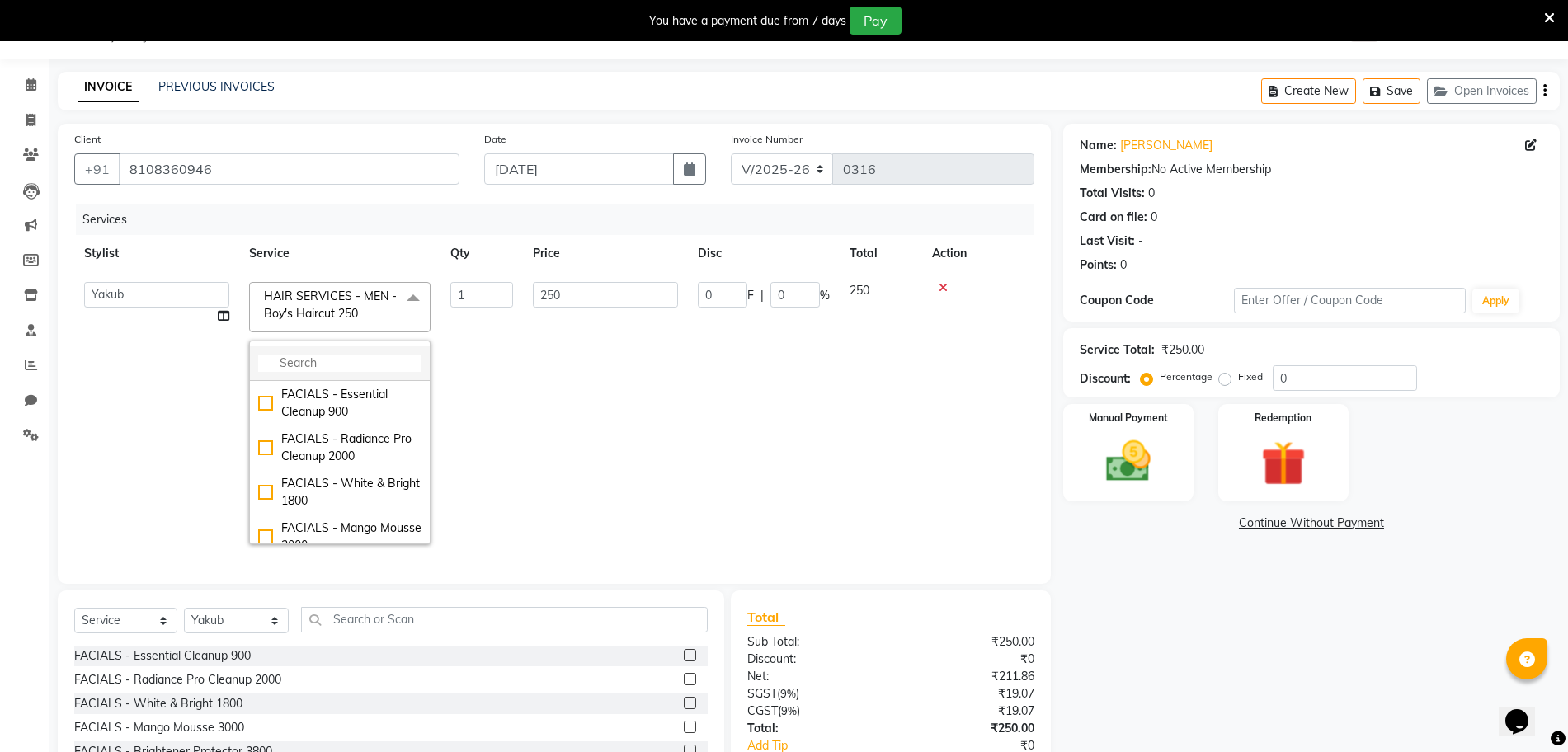
click at [299, 354] on input "multiselect-search" at bounding box center [339, 363] width 163 height 18
type input "MAST"
click at [355, 524] on div "HAIR SERVICES - MEN - Master Stylist 275" at bounding box center [339, 521] width 163 height 34
checkbox input "true"
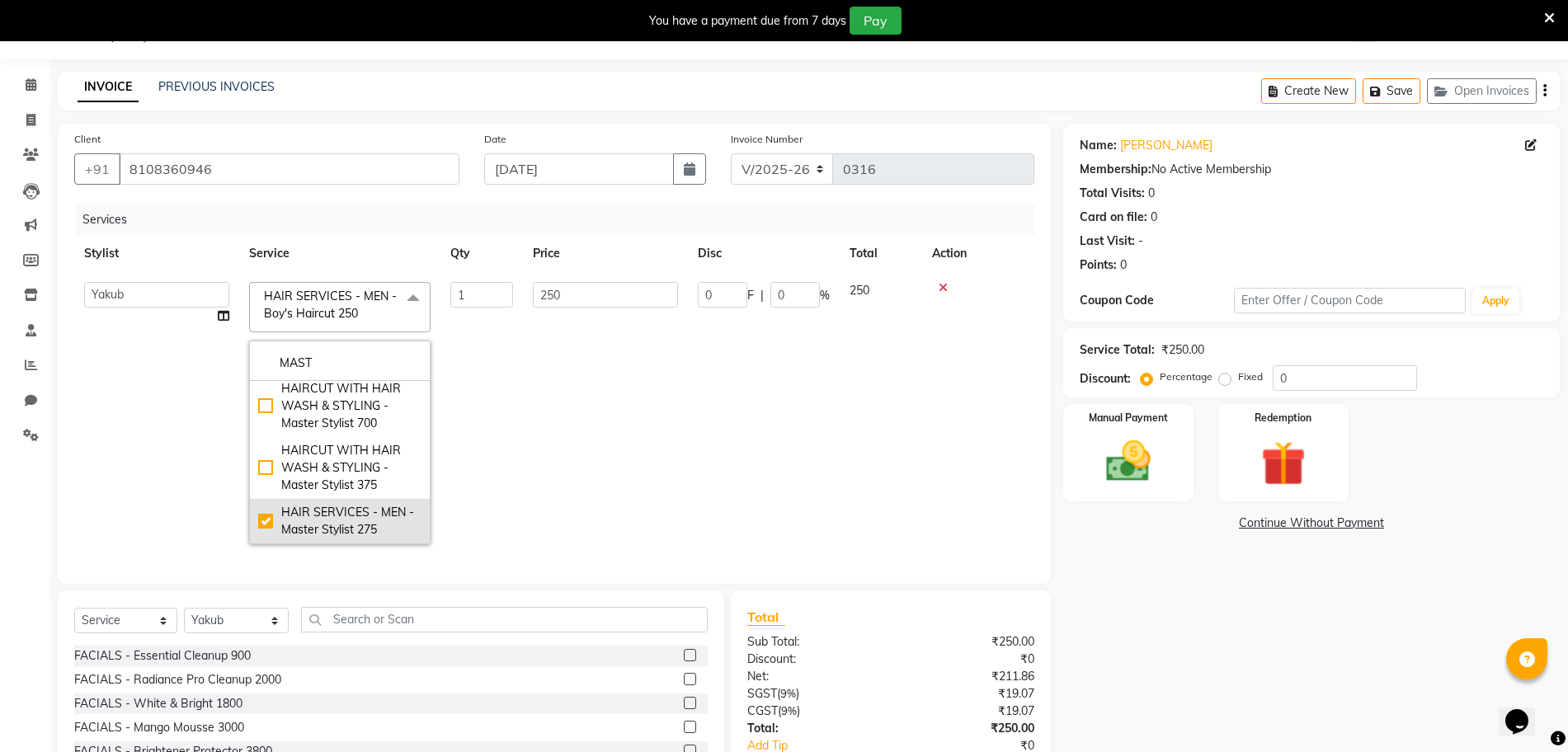
type input "275"
click at [371, 625] on input "text" at bounding box center [504, 619] width 406 height 26
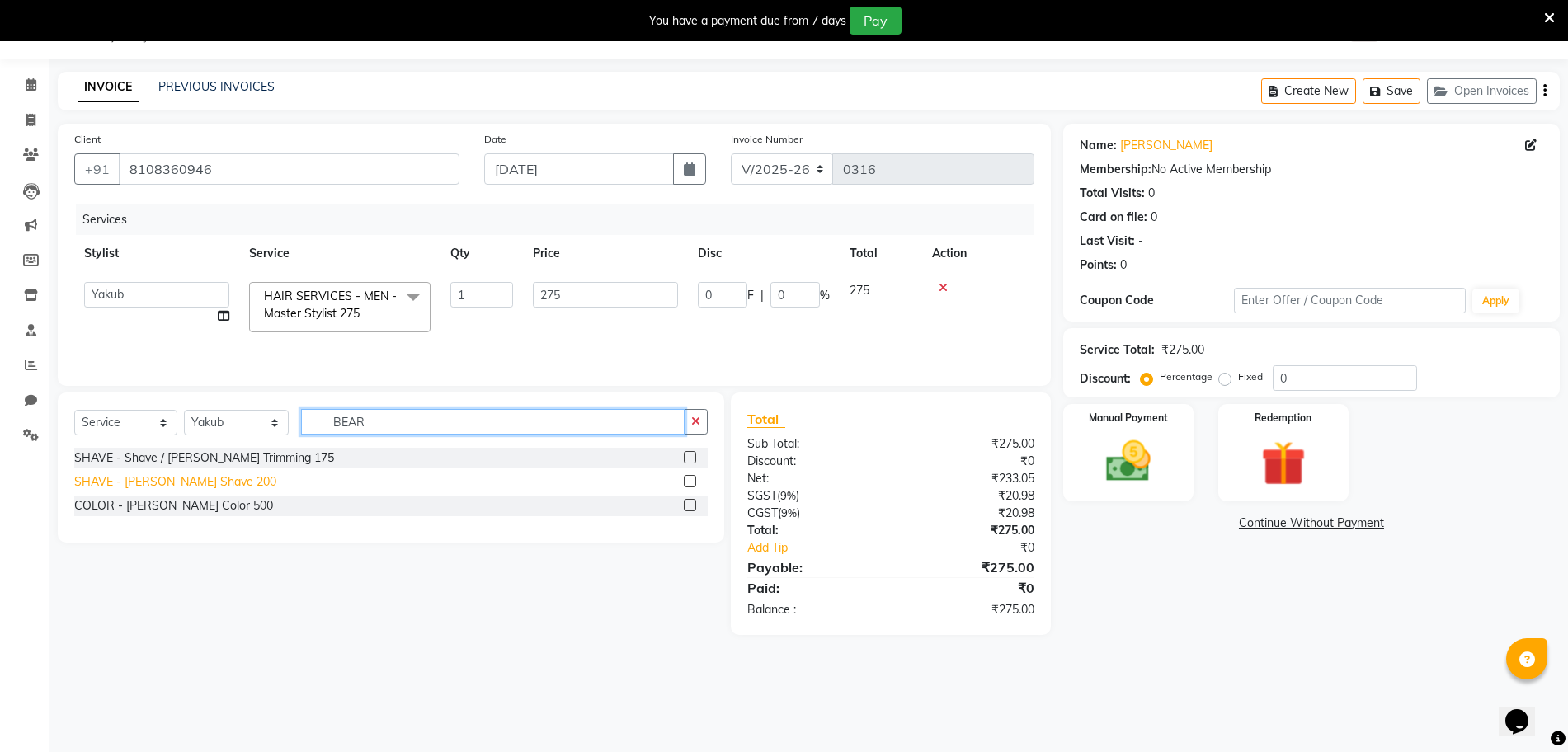
type input "BEAR"
click at [188, 477] on div "SHAVE - Beard Shave 200" at bounding box center [176, 481] width 202 height 18
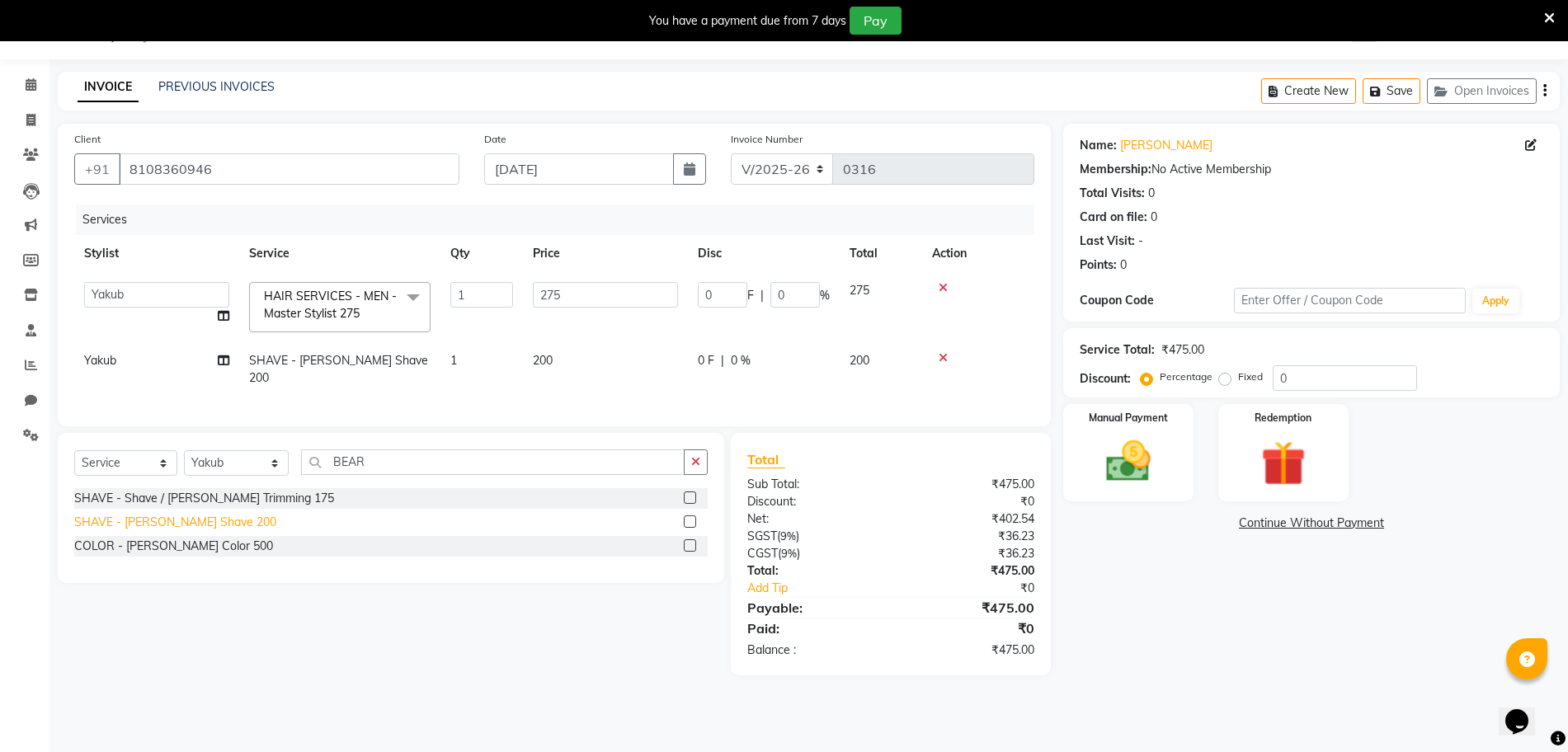
click at [177, 518] on div "SHAVE - Beard Shave 200" at bounding box center [176, 522] width 202 height 18
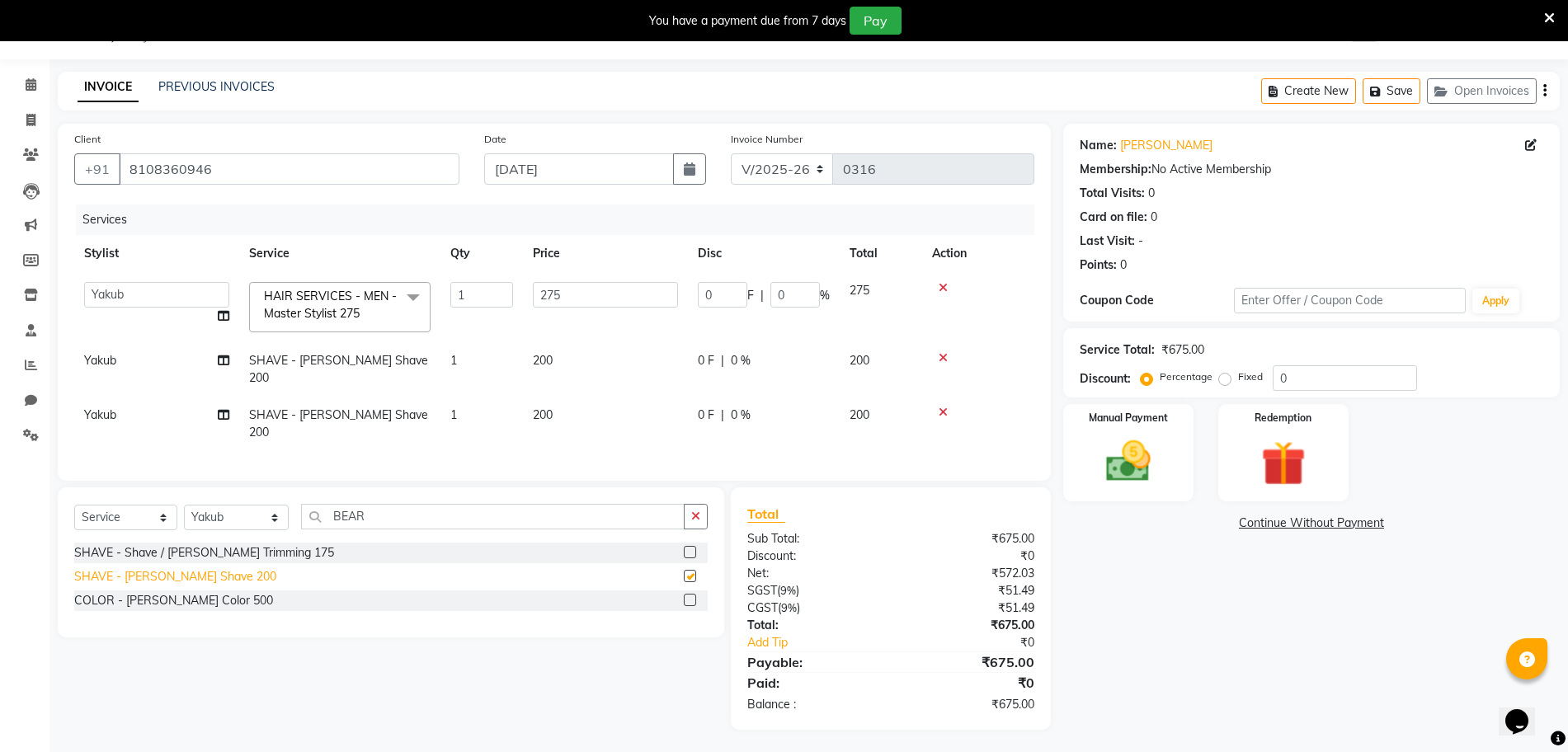
checkbox input "false"
click at [792, 285] on input "0" at bounding box center [795, 294] width 49 height 26
type input "20"
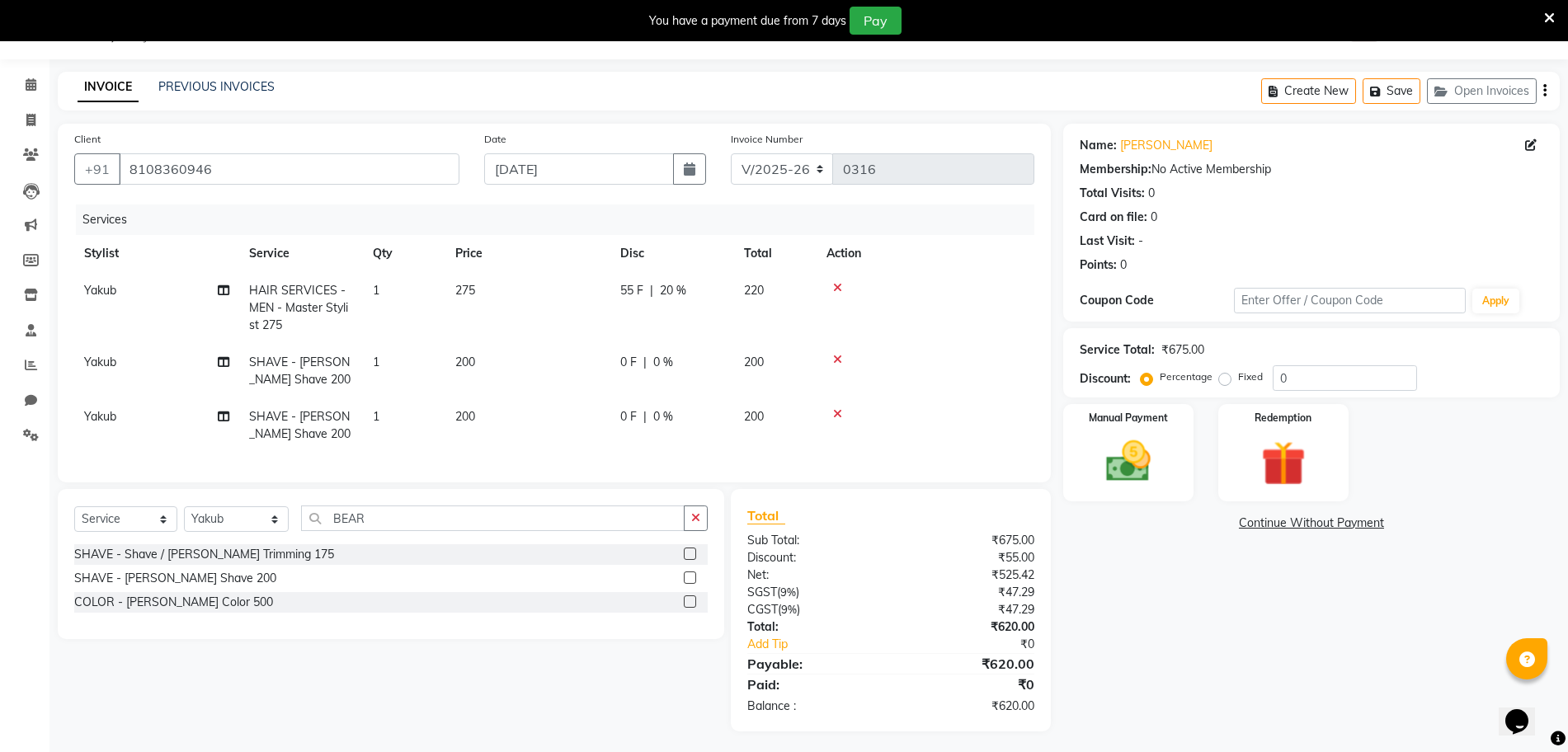
click at [738, 366] on tr "Yakub SHAVE - Beard Shave 200 1 200 0 F | 0 % 200" at bounding box center [554, 370] width 960 height 54
click at [663, 358] on span "0 %" at bounding box center [664, 362] width 20 height 18
select select "87580"
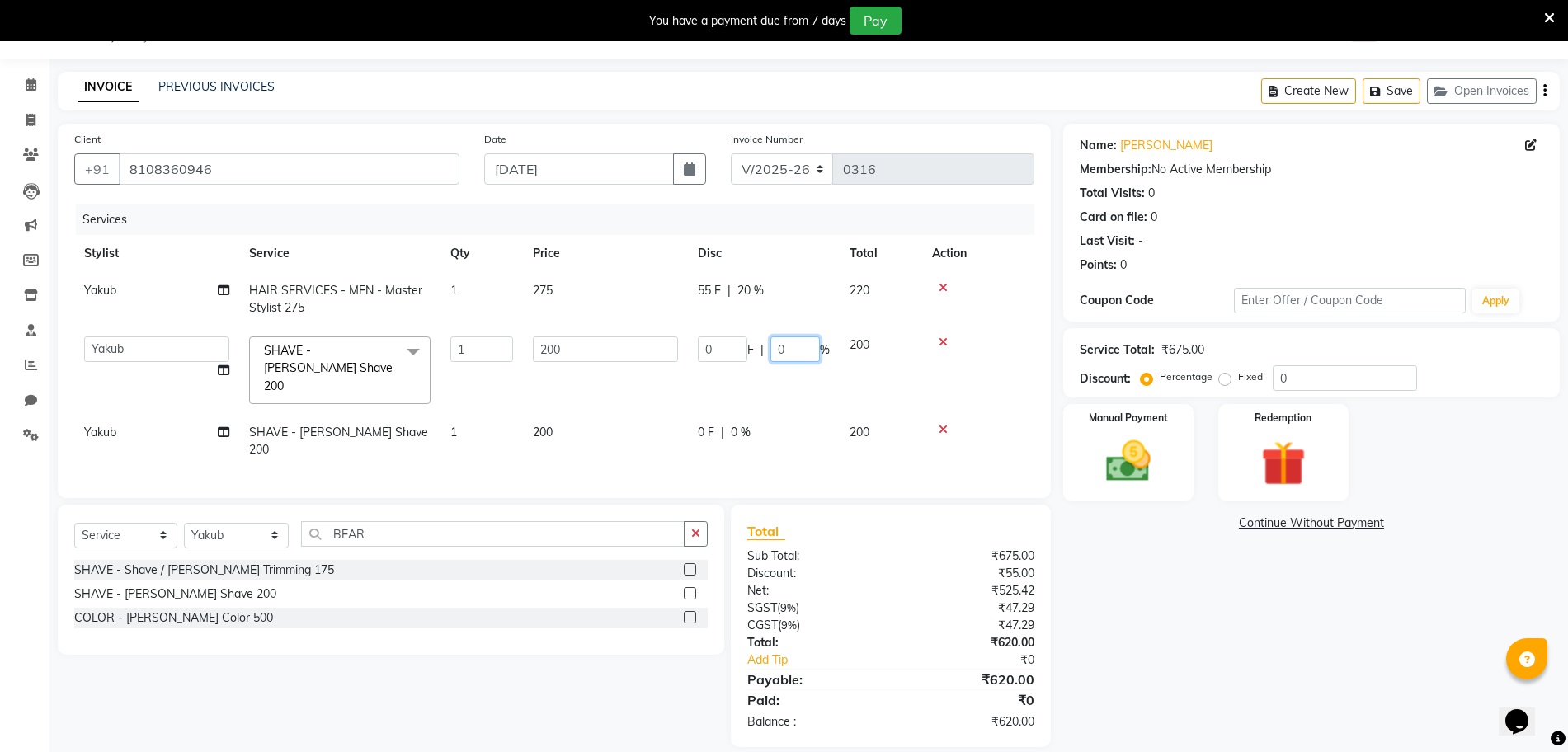
click at [788, 354] on input "0" at bounding box center [795, 349] width 49 height 26
type input "20"
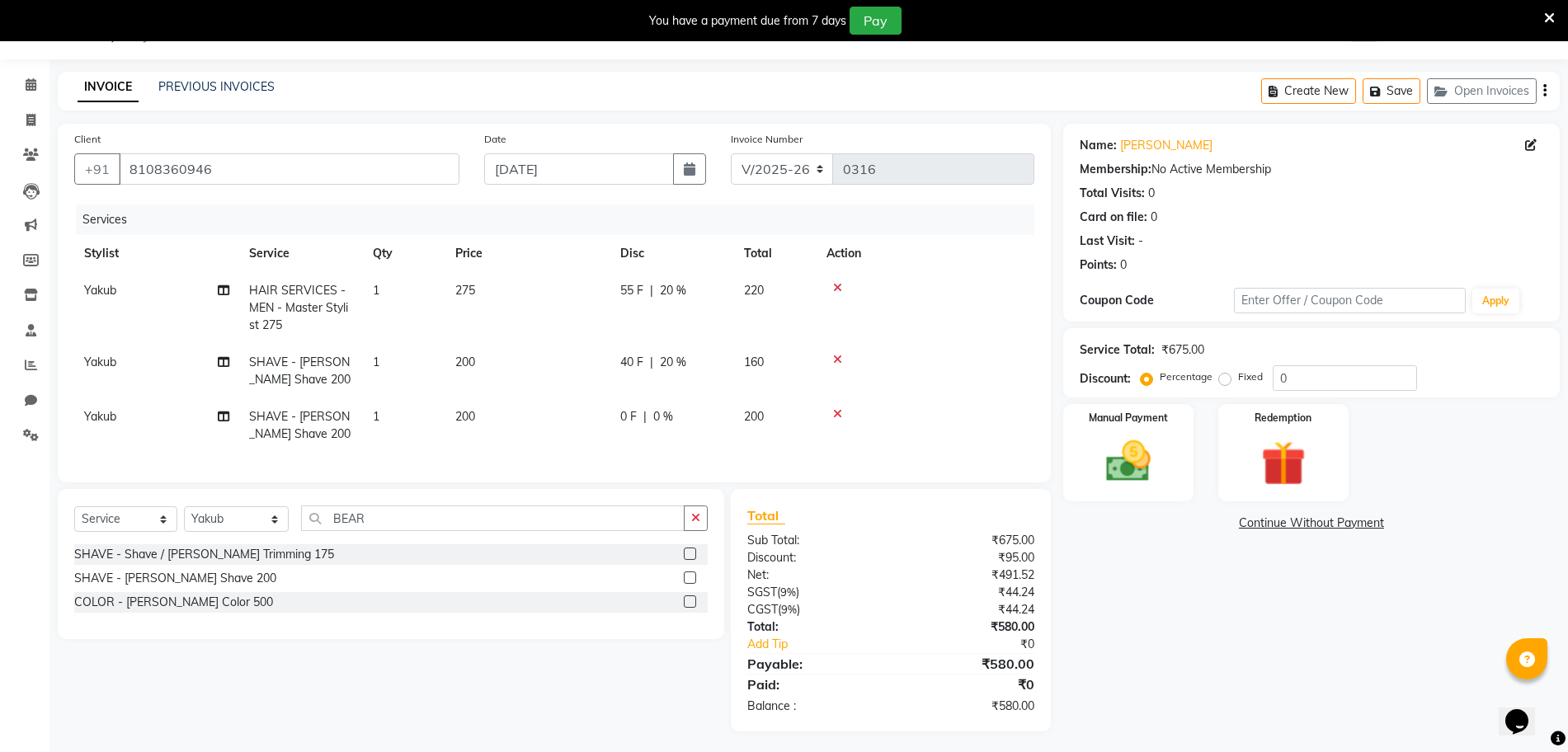
click at [732, 406] on td "0 F | 0 %" at bounding box center [672, 425] width 124 height 54
select select "87580"
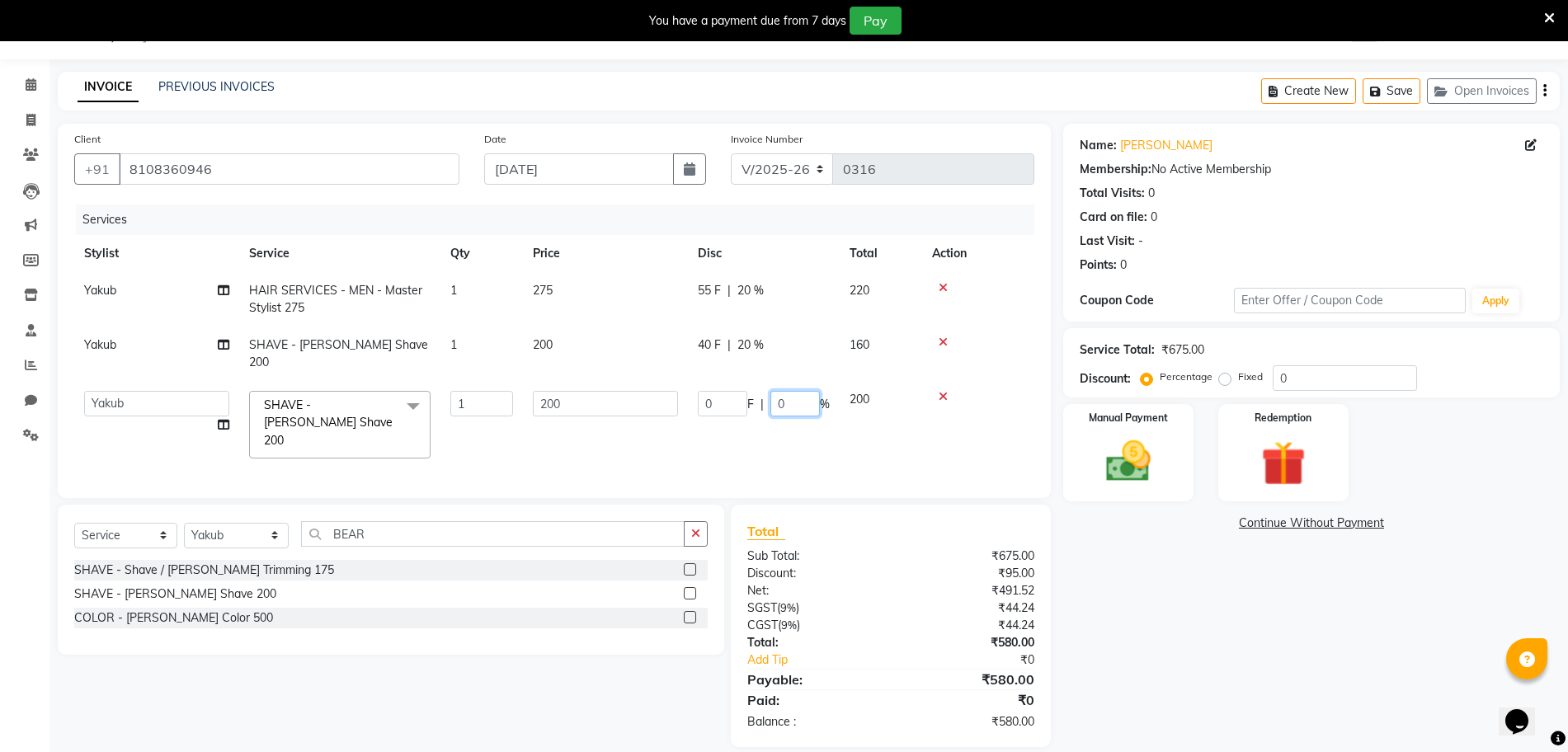
click at [794, 391] on input "0" at bounding box center [795, 404] width 49 height 26
type input "20"
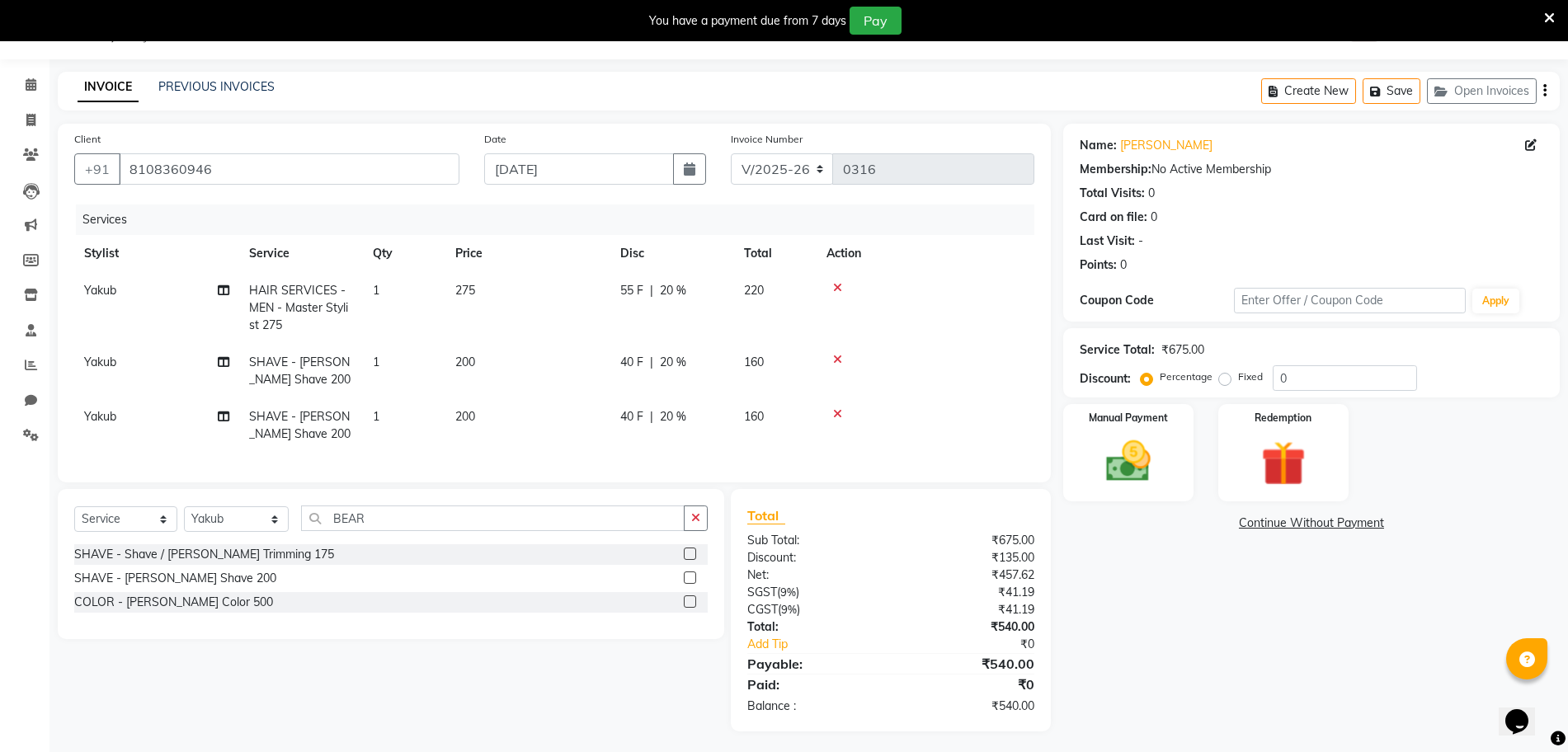
click at [829, 417] on tr "Yakub SHAVE - Beard Shave 200 1 200 40 F | 20 % 160" at bounding box center [554, 425] width 960 height 54
drag, startPoint x: 141, startPoint y: 531, endPoint x: 124, endPoint y: 617, distance: 87.7
click at [124, 617] on div "Select Service Product Membership Package Voucher Prepaid Gift Card Select Styl…" at bounding box center [390, 564] width 666 height 150
select select "product"
click at [74, 522] on select "Select Service Product Membership Package Voucher Prepaid Gift Card" at bounding box center [125, 519] width 103 height 26
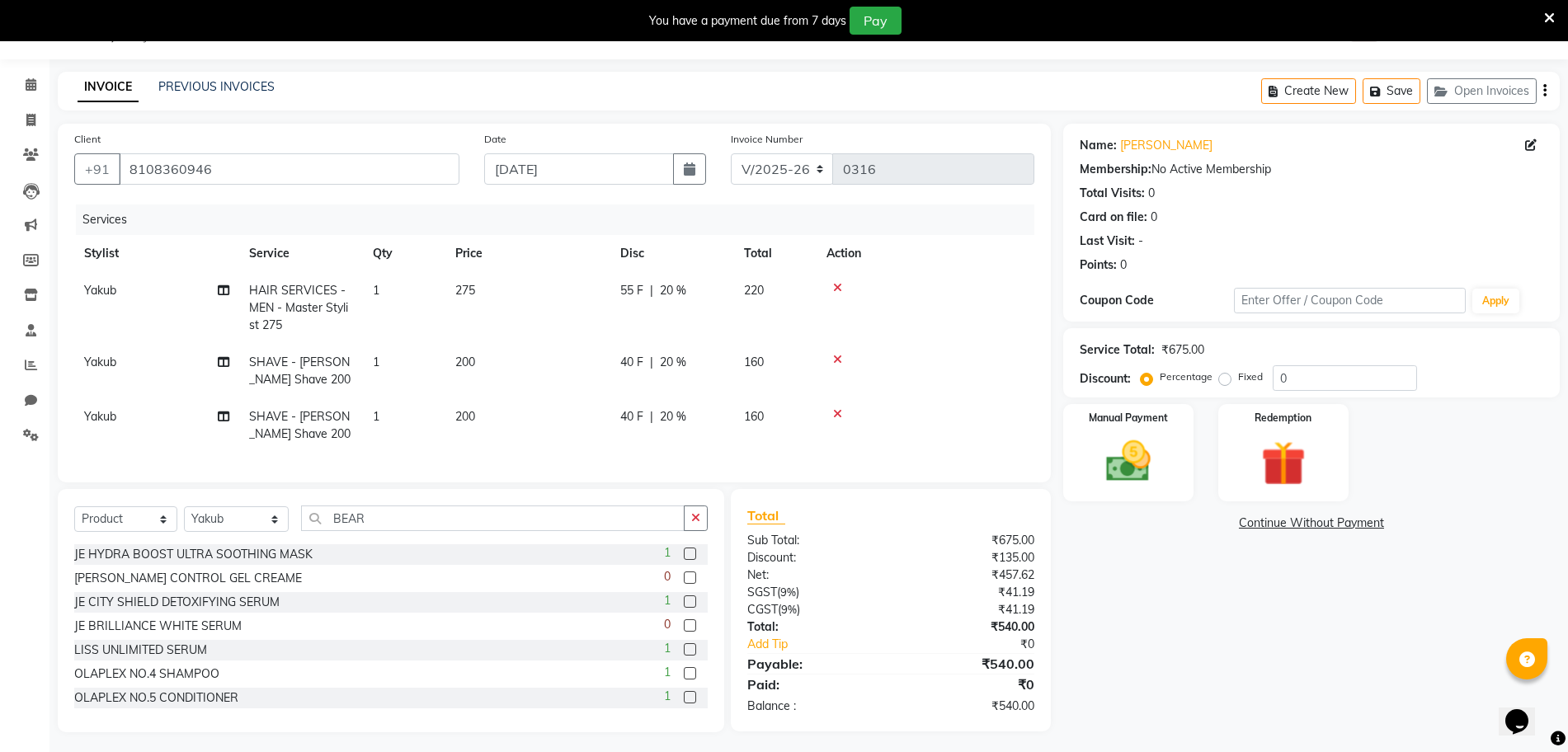
click at [231, 519] on div "Select Service Product Membership Package Voucher Prepaid Gift Card Select Styl…" at bounding box center [390, 610] width 666 height 243
click at [225, 531] on select "Select Stylist Atik Heena Owner Manish Owner Rima Solanki Pranali tabal Shraddh…" at bounding box center [236, 519] width 104 height 26
select select "86896"
click at [184, 522] on select "Select Stylist Atik Heena Owner Manish Owner Rima Solanki Pranali tabal Shraddh…" at bounding box center [236, 519] width 104 height 26
click at [394, 531] on input "BEAR" at bounding box center [492, 518] width 384 height 26
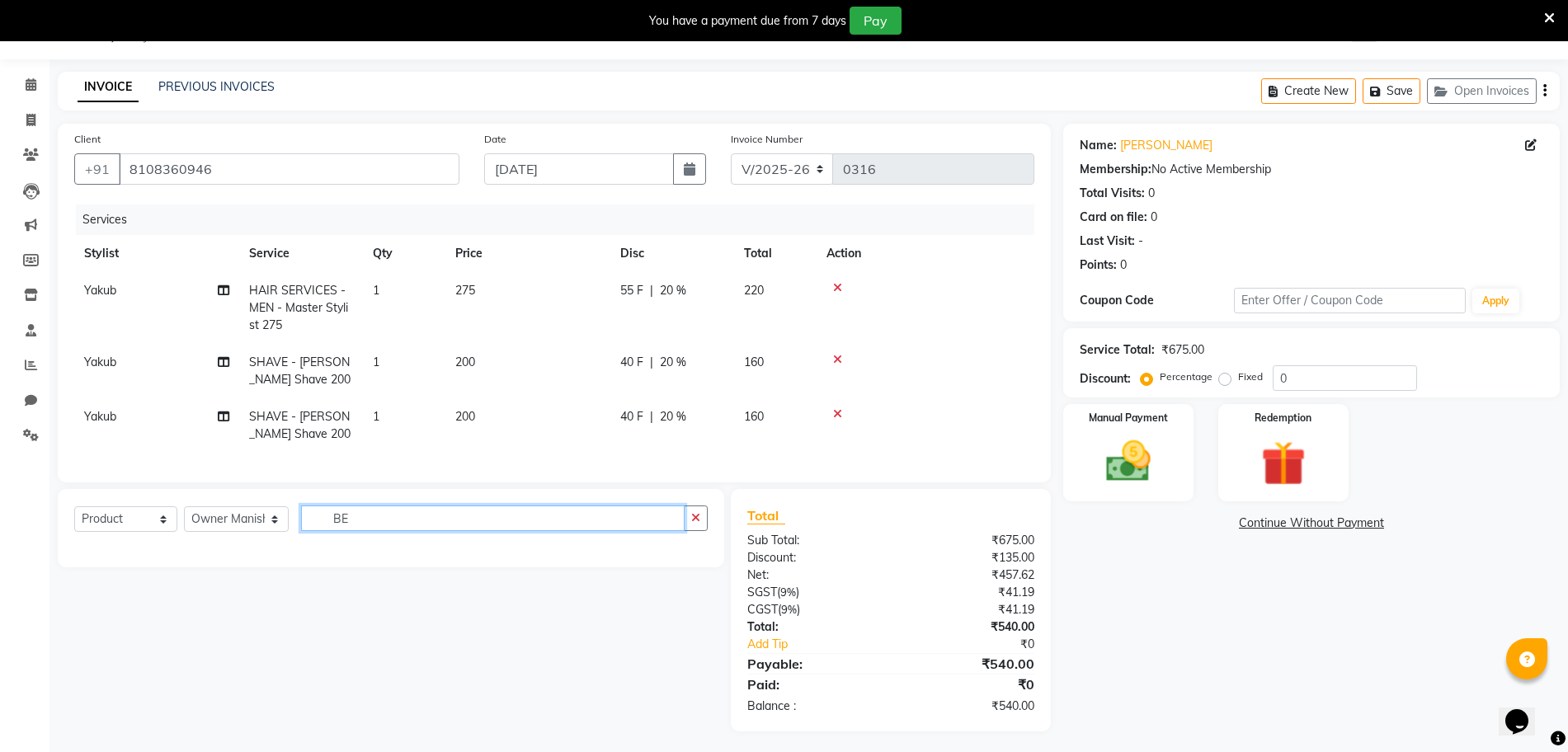
type input "B"
type input "QOD"
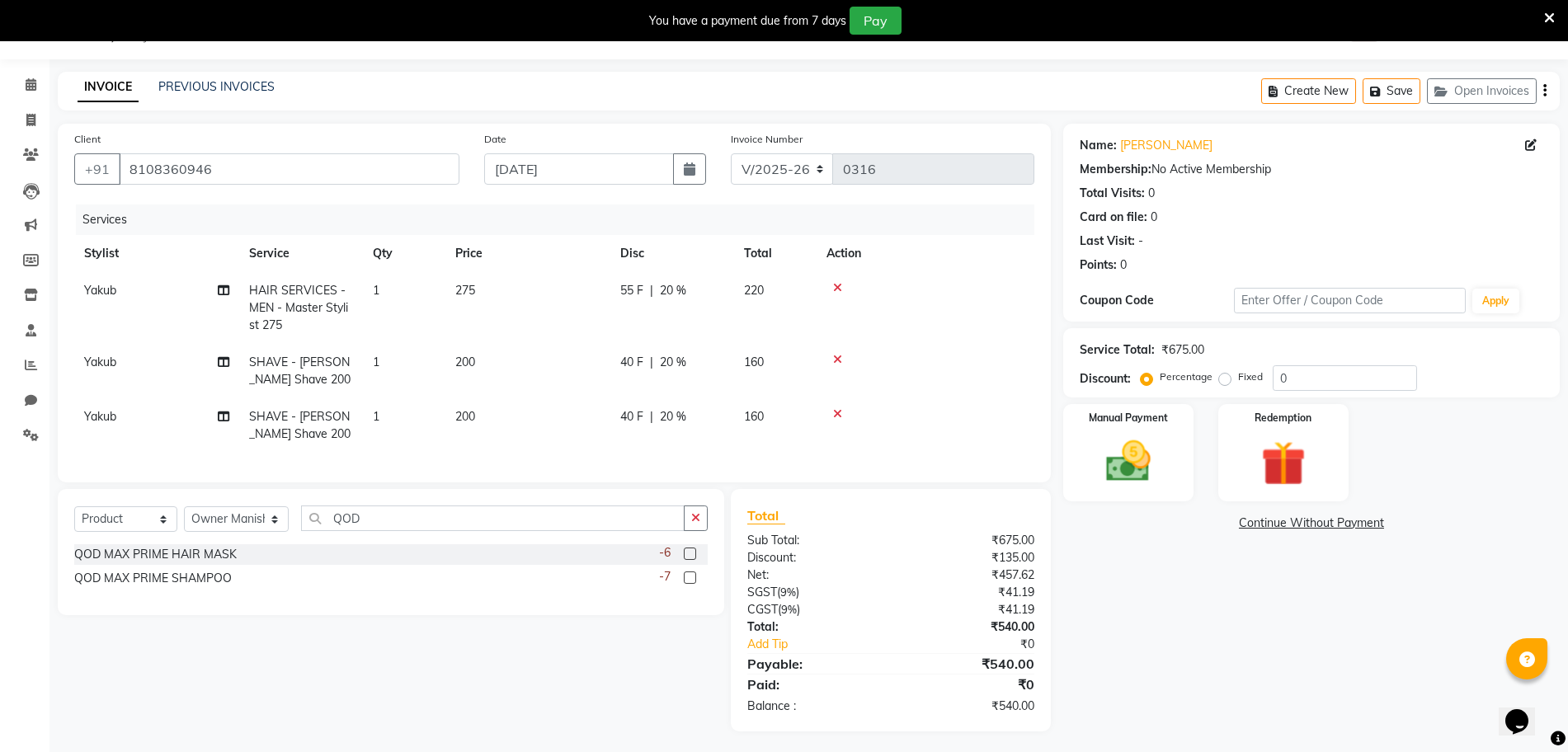
click at [689, 560] on label at bounding box center [690, 553] width 13 height 13
click at [689, 560] on input "checkbox" at bounding box center [689, 554] width 11 height 11
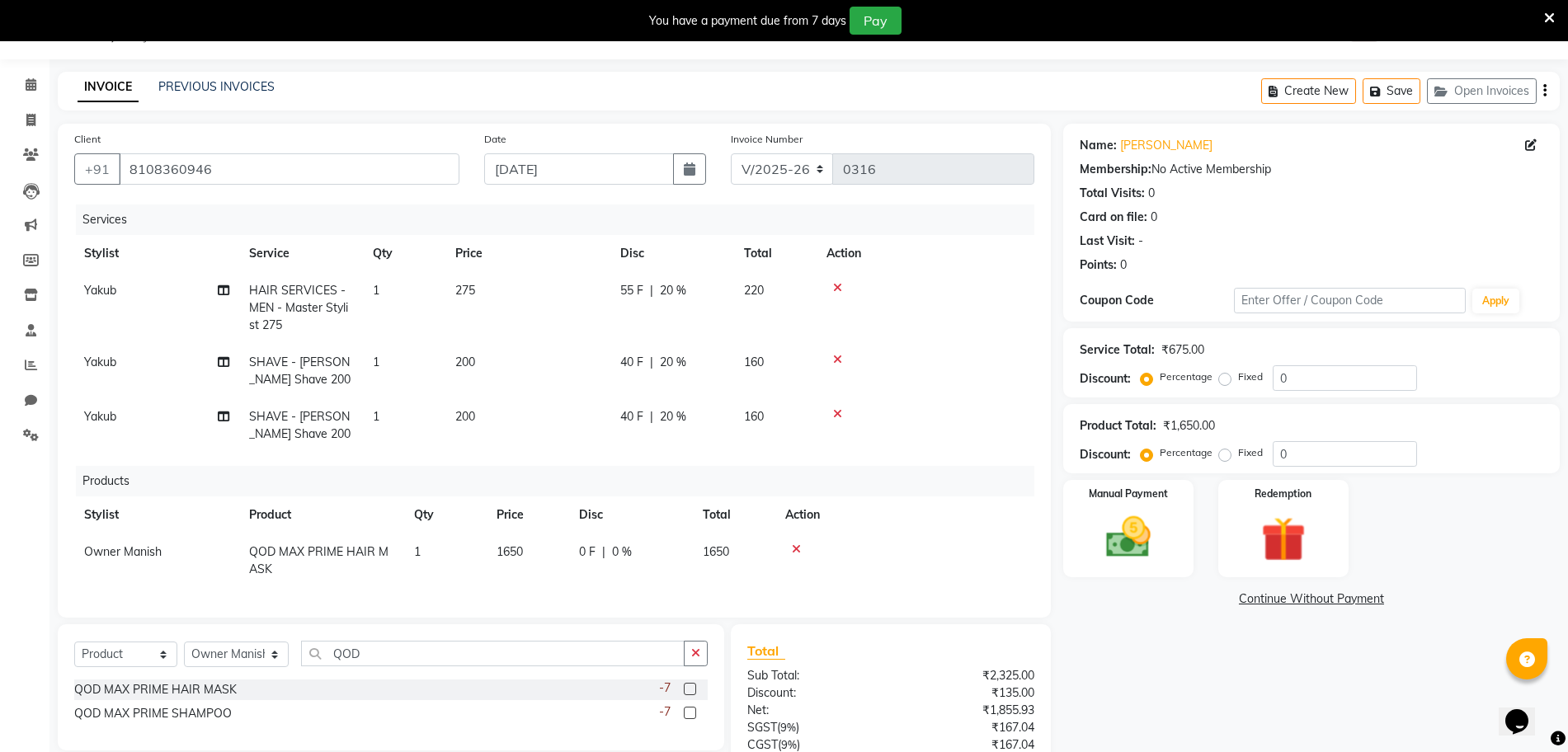
checkbox input "false"
drag, startPoint x: 689, startPoint y: 566, endPoint x: 528, endPoint y: 681, distance: 197.9
click at [528, 681] on div "Client +91 8108360946 Date 01-09-2025 Invoice Number V/2025 V/2025-26 0316 Serv…" at bounding box center [554, 495] width 1018 height 743
click at [528, 666] on input "QOD" at bounding box center [492, 653] width 384 height 26
click at [680, 724] on div "-7" at bounding box center [683, 714] width 48 height 21
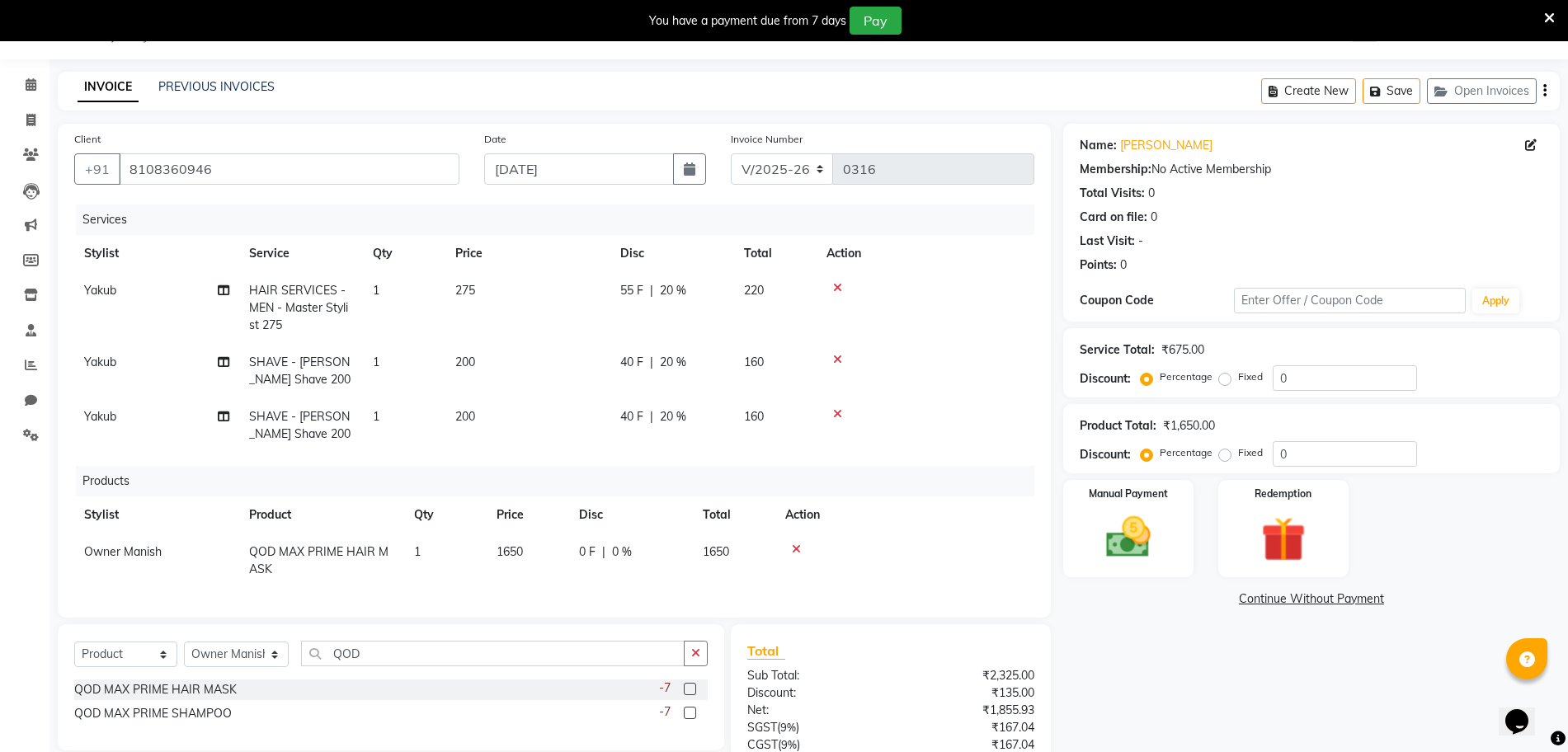
click at [687, 719] on label at bounding box center [690, 713] width 13 height 13
click at [687, 719] on input "checkbox" at bounding box center [689, 714] width 11 height 11
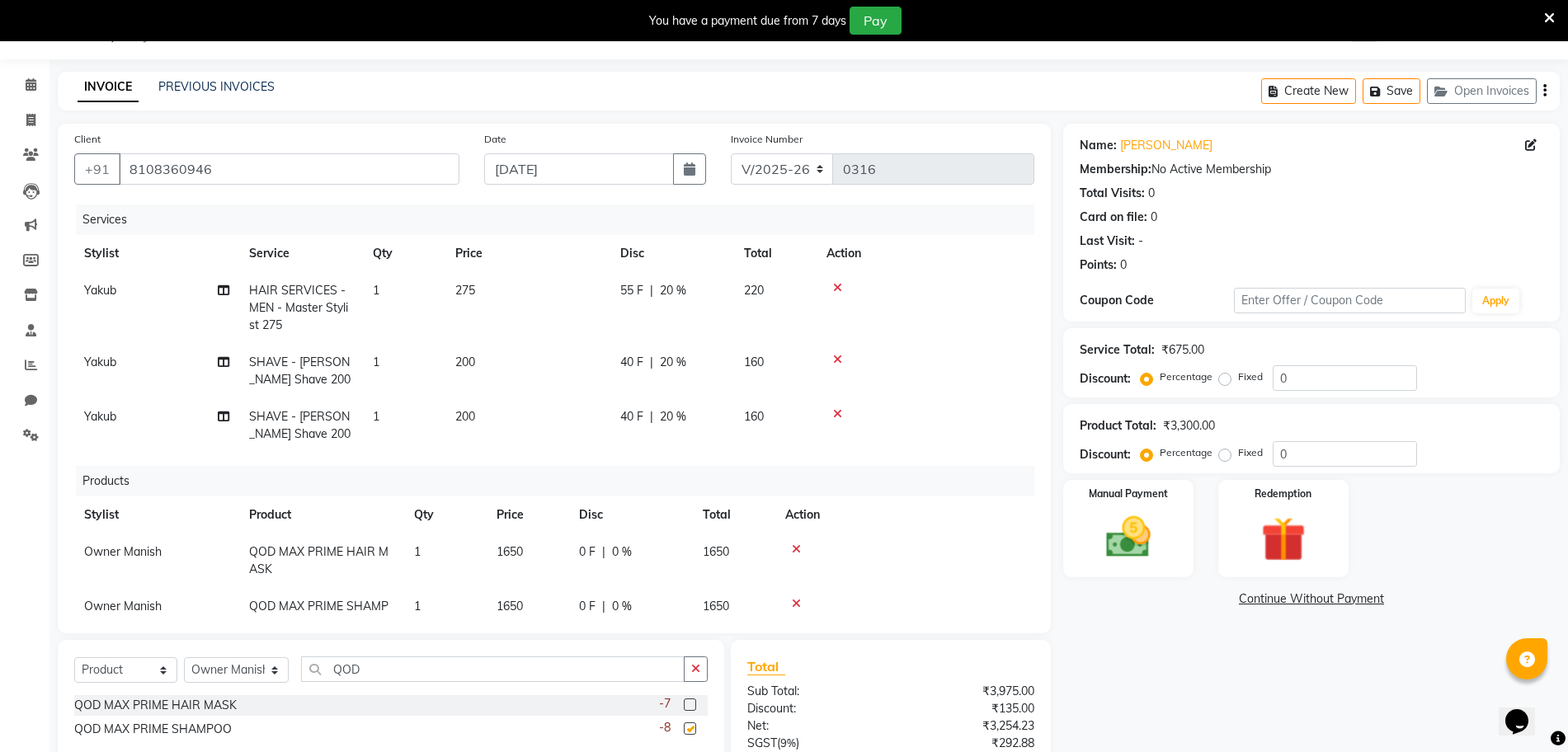
checkbox input "false"
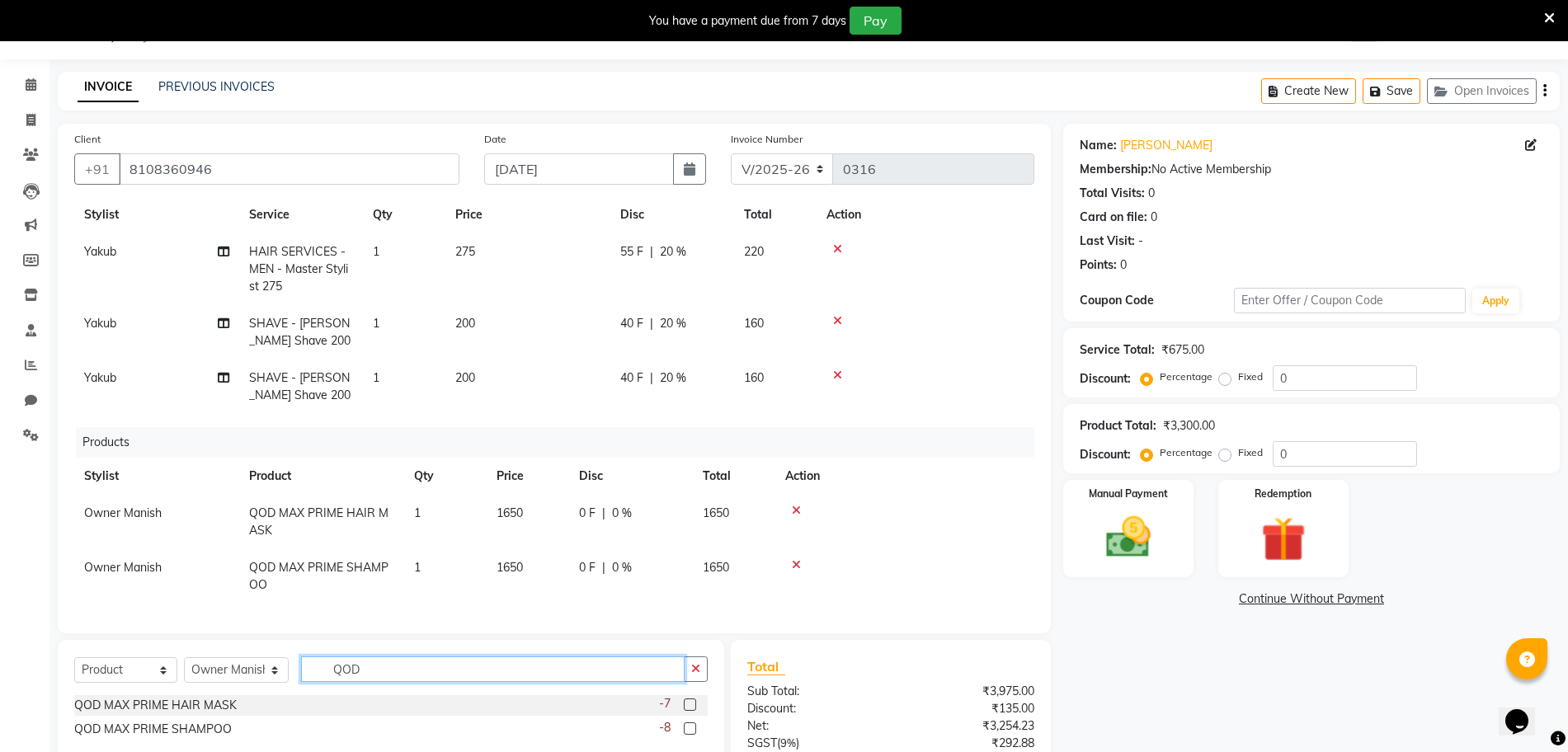
click at [490, 662] on input "QOD" at bounding box center [492, 668] width 384 height 26
type input "Q"
type input "ARG"
click at [613, 505] on span "0 %" at bounding box center [622, 513] width 20 height 18
select select "86896"
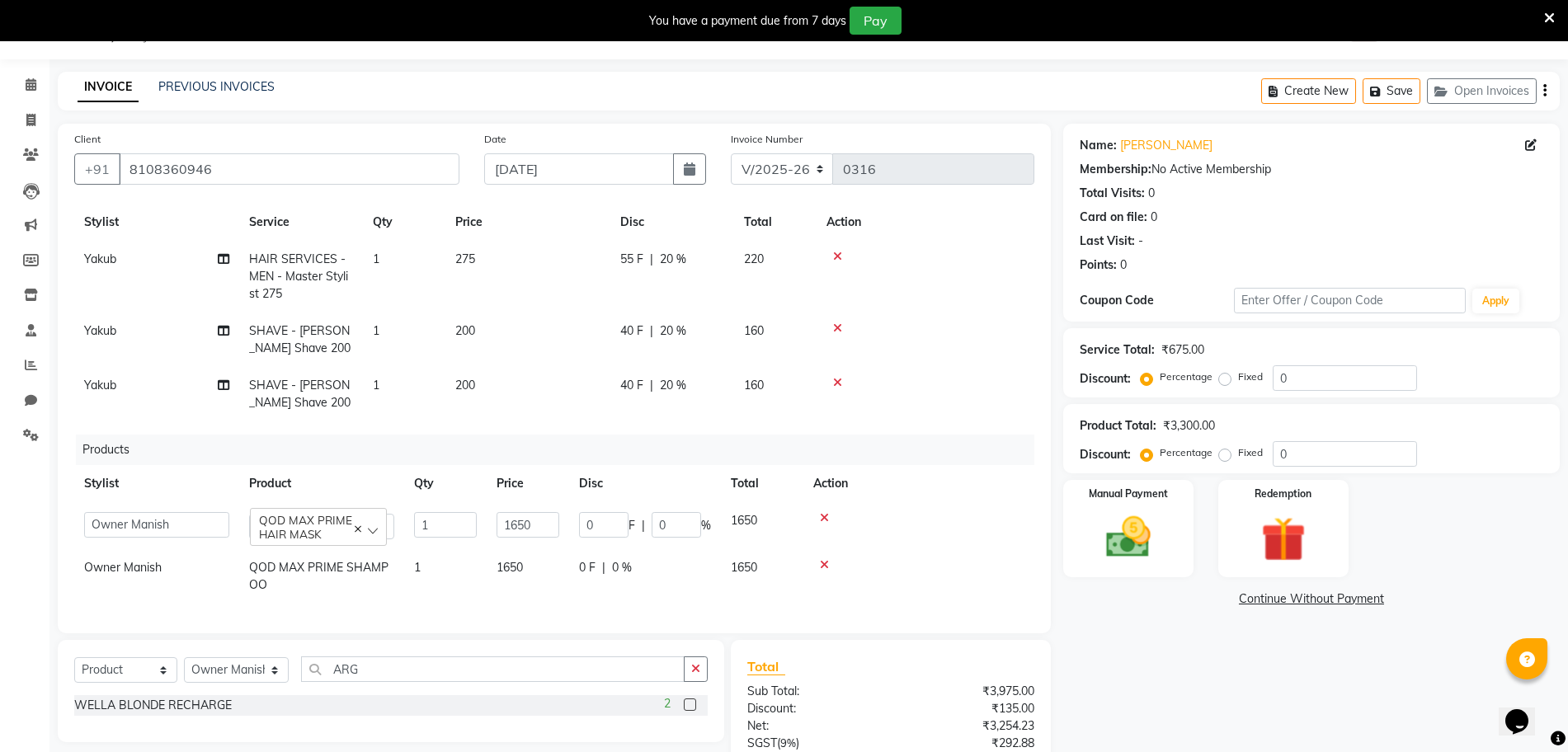
scroll to position [47, 0]
click at [677, 512] on input "0" at bounding box center [676, 525] width 49 height 26
type input "5"
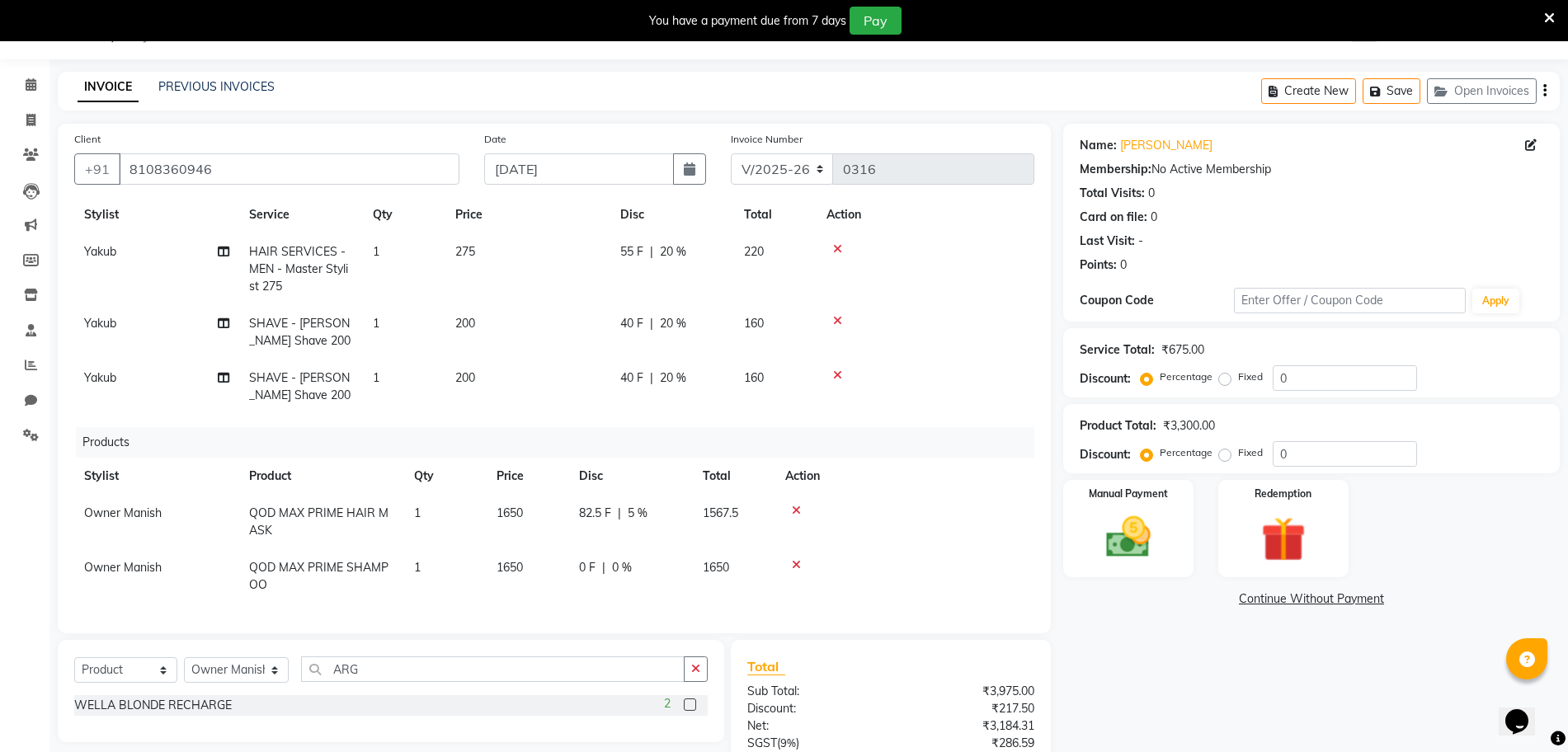
click at [625, 549] on td "0 F | 0 %" at bounding box center [631, 576] width 124 height 54
select select "86896"
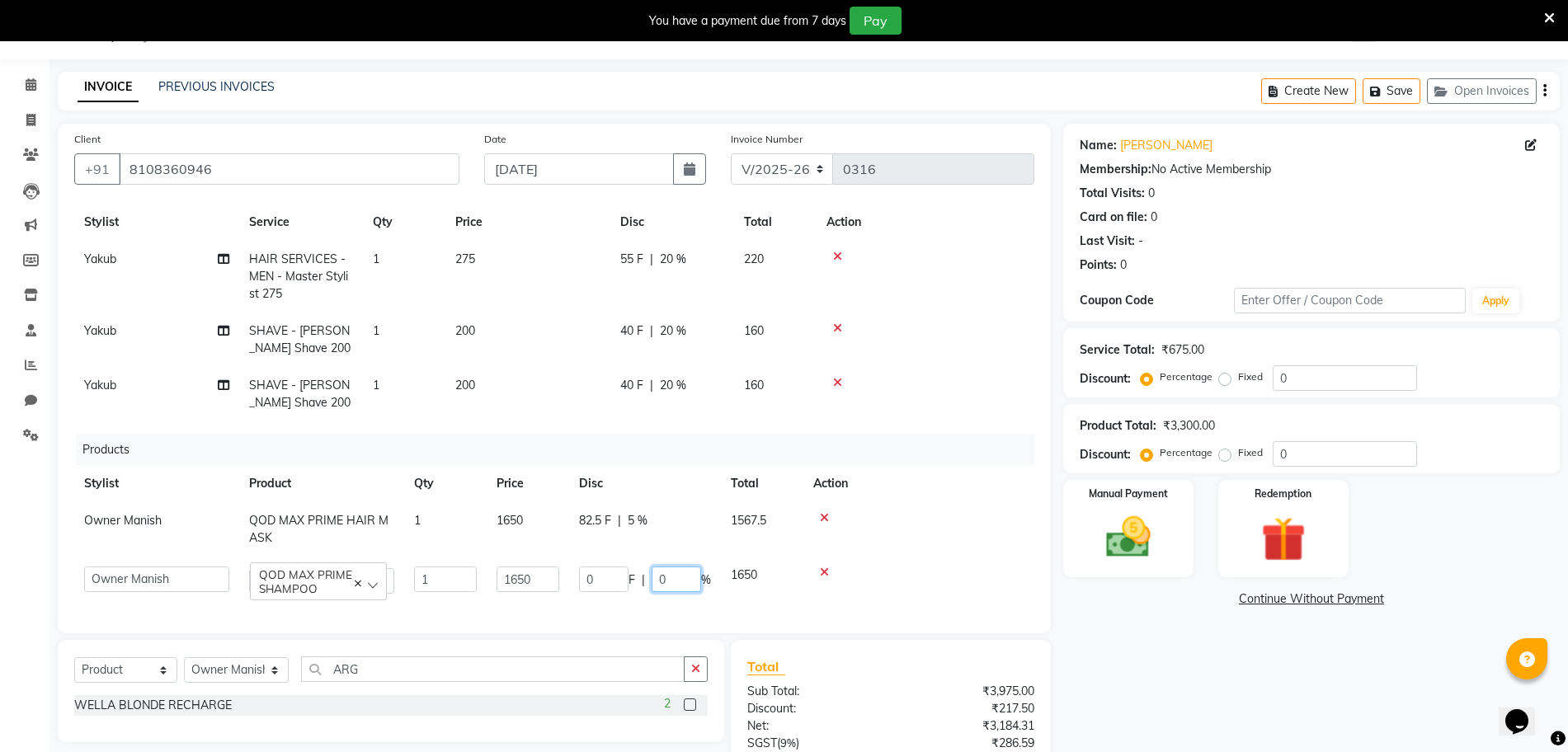
click at [686, 567] on input "0" at bounding box center [676, 579] width 49 height 26
type input "5"
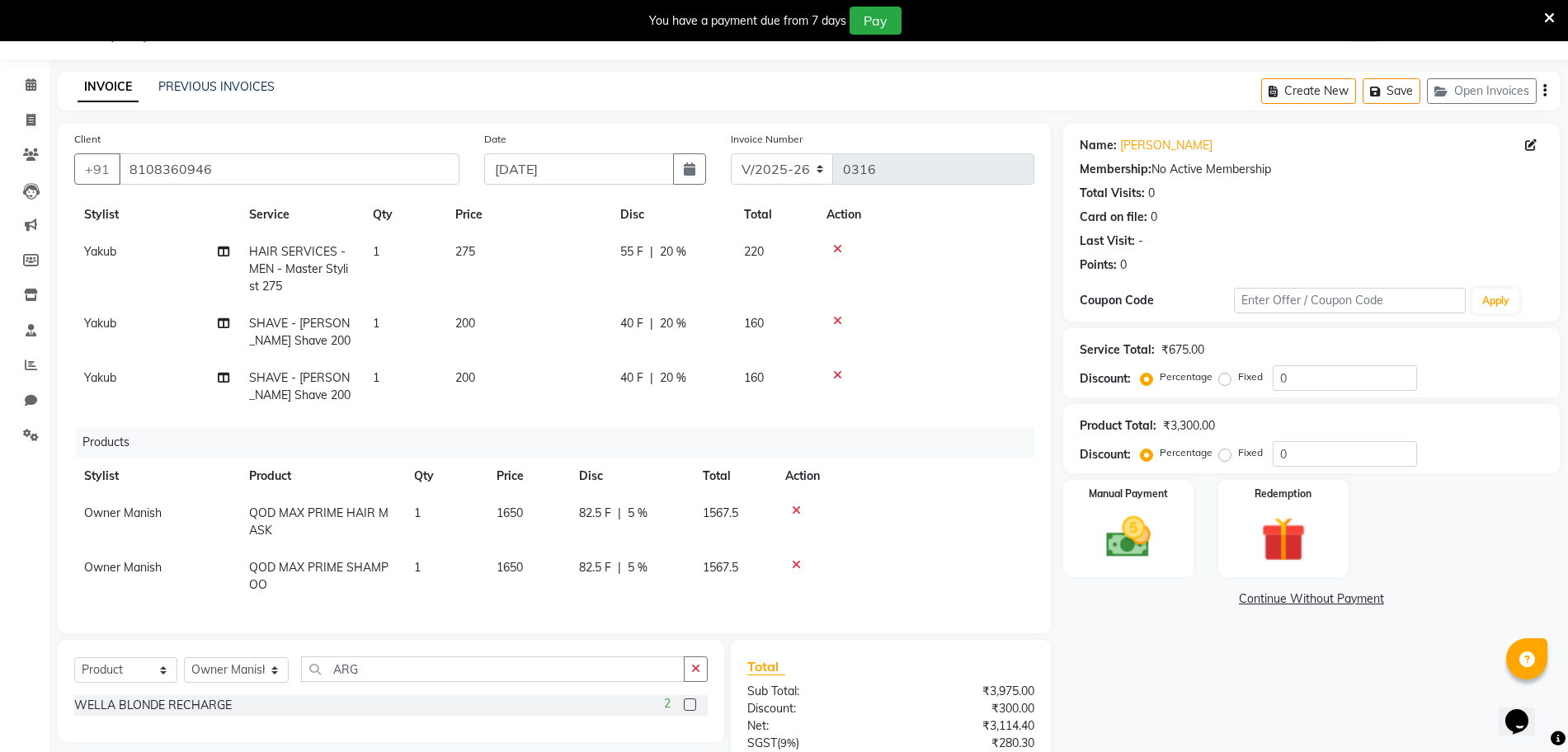
click at [863, 398] on td at bounding box center [925, 386] width 218 height 54
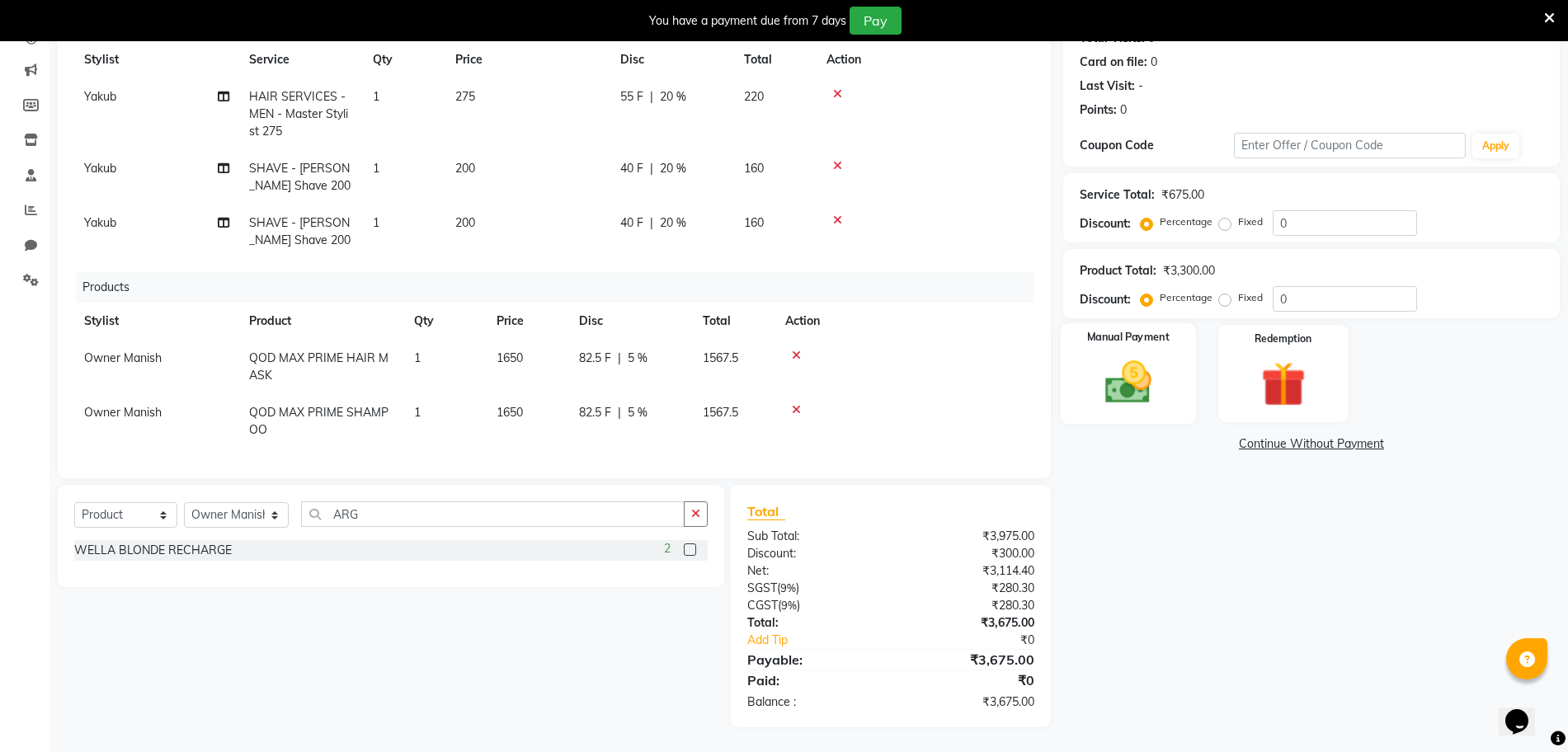
click at [1136, 398] on img at bounding box center [1128, 382] width 76 height 53
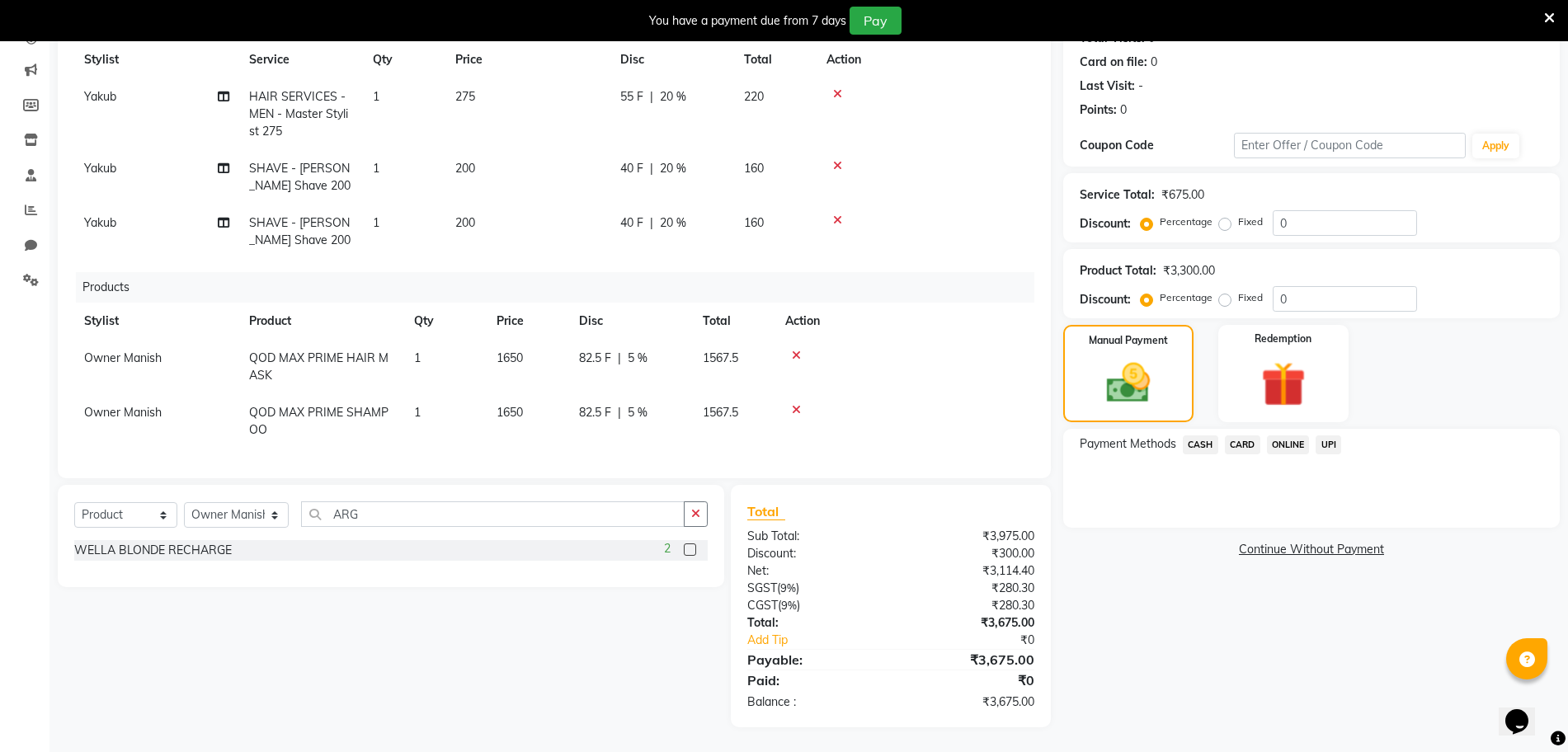
click at [1328, 440] on span "UPI" at bounding box center [1328, 445] width 26 height 19
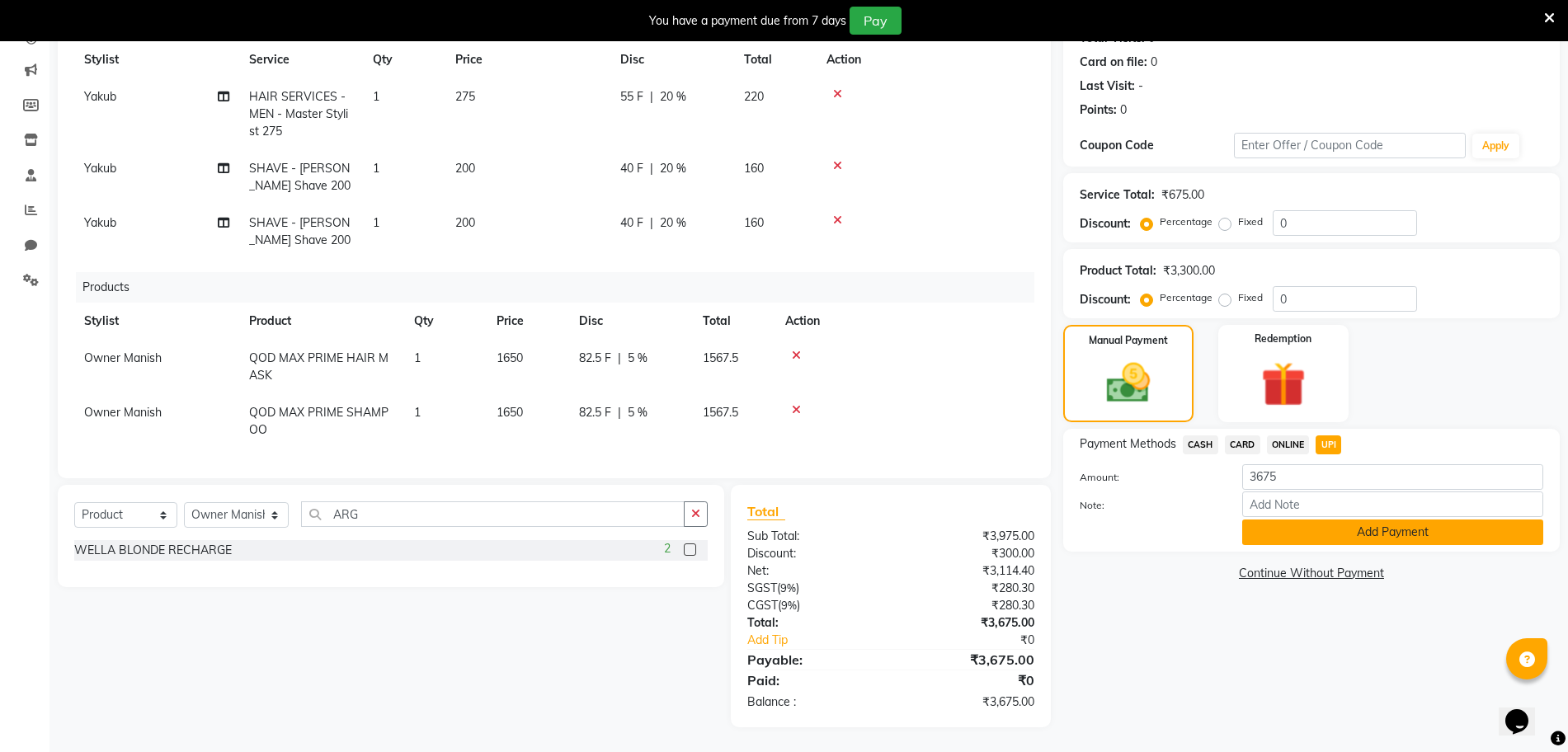
click at [1296, 528] on button "Add Payment" at bounding box center [1392, 532] width 301 height 26
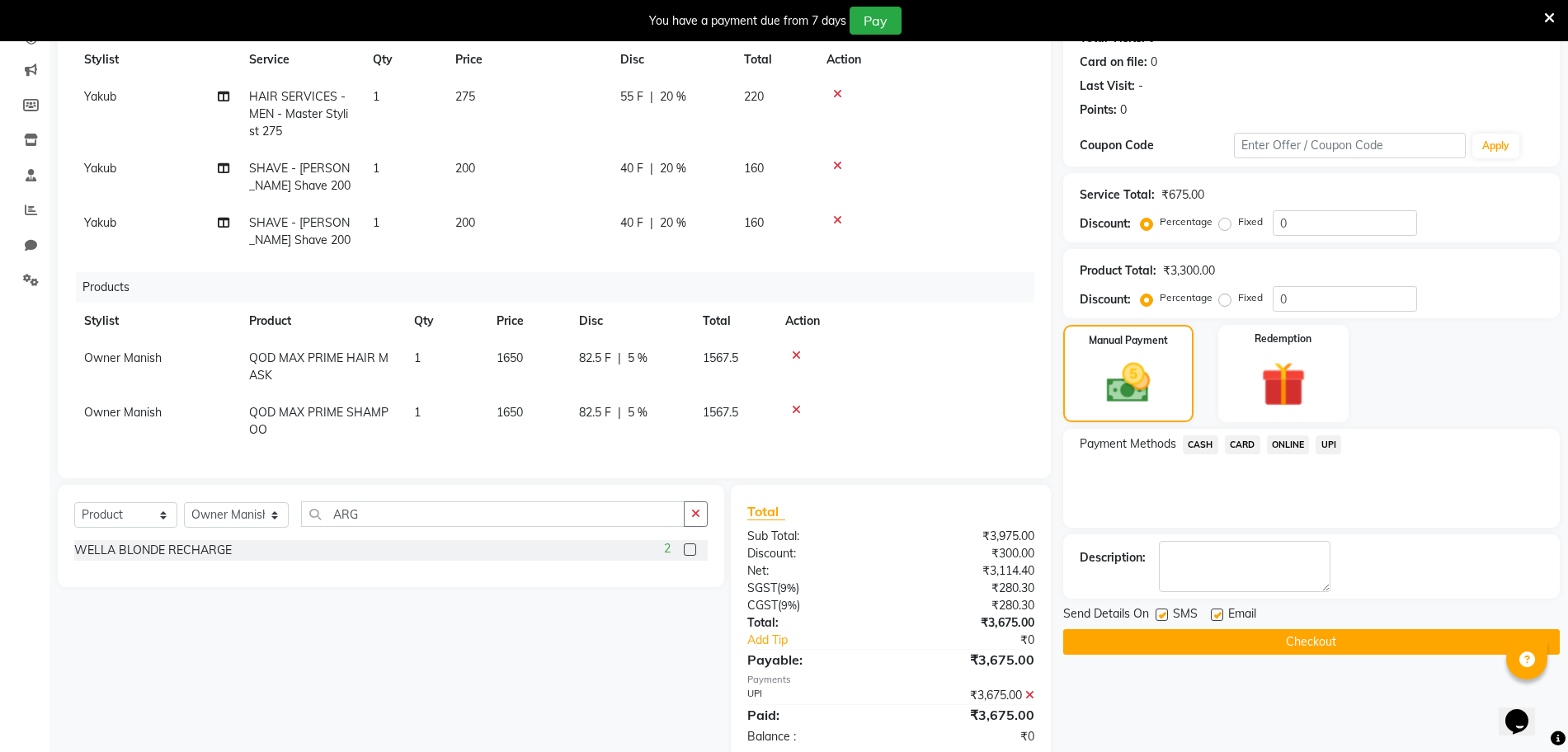
click at [1249, 646] on button "Checkout" at bounding box center [1311, 642] width 496 height 26
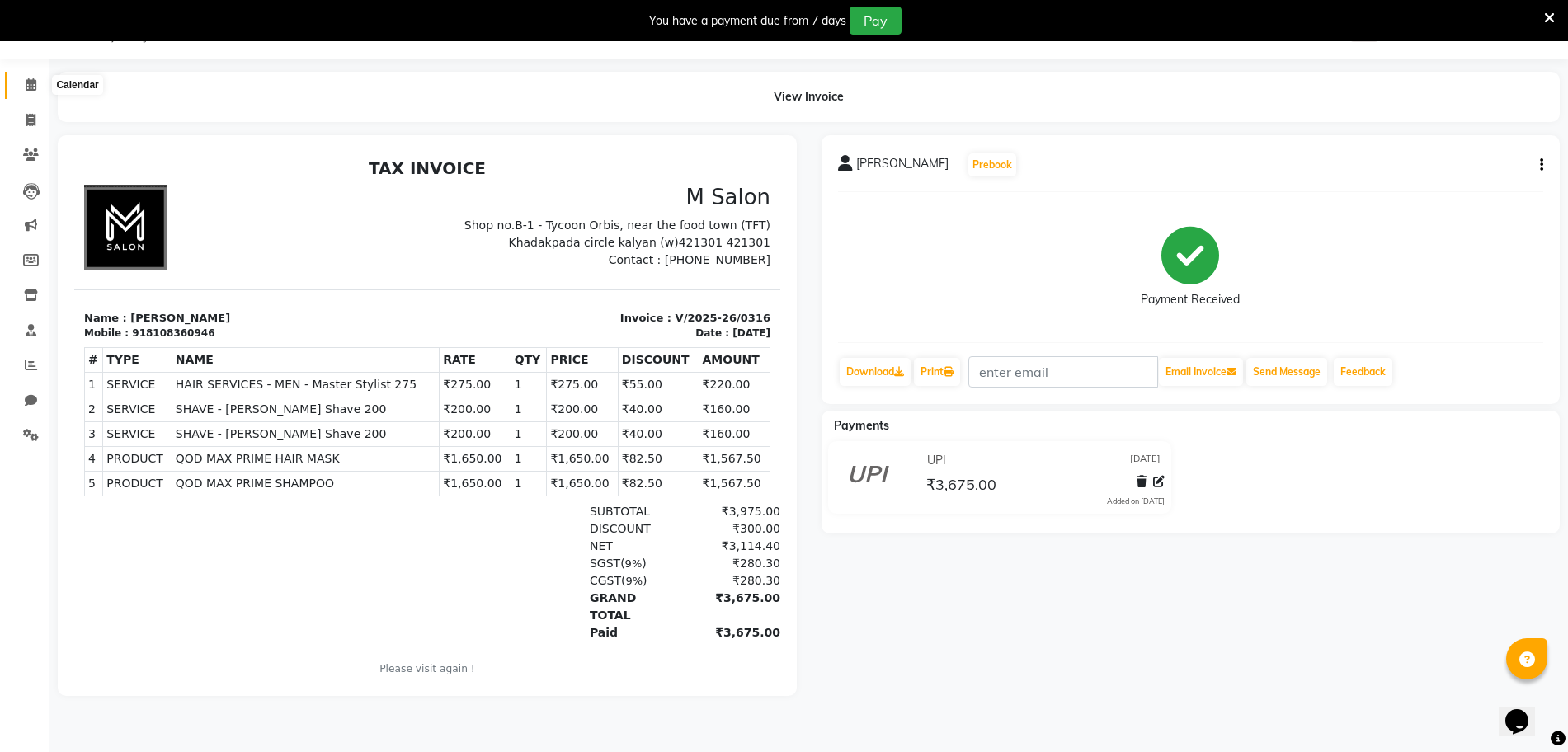
click at [29, 91] on span at bounding box center [31, 85] width 29 height 19
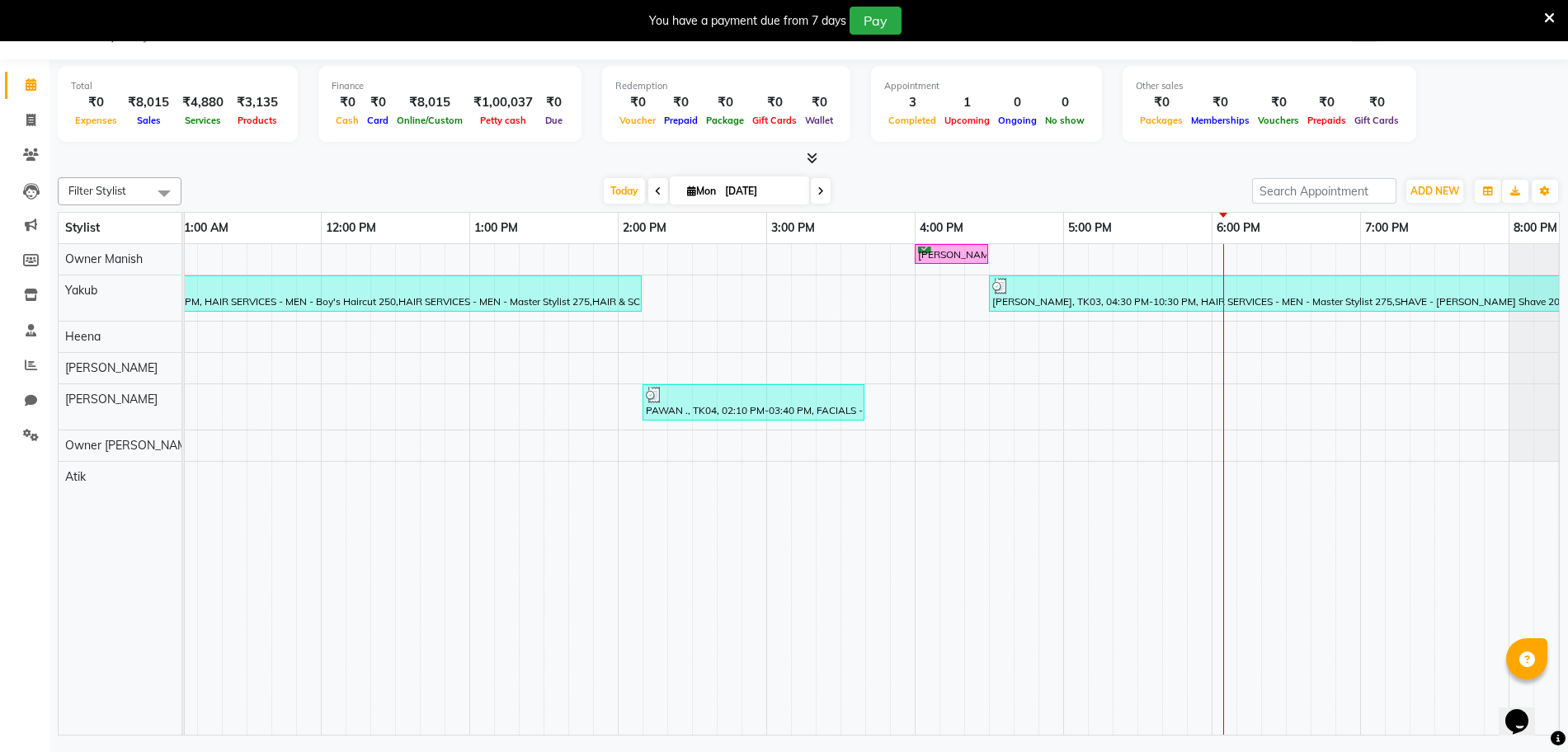
scroll to position [0, 73]
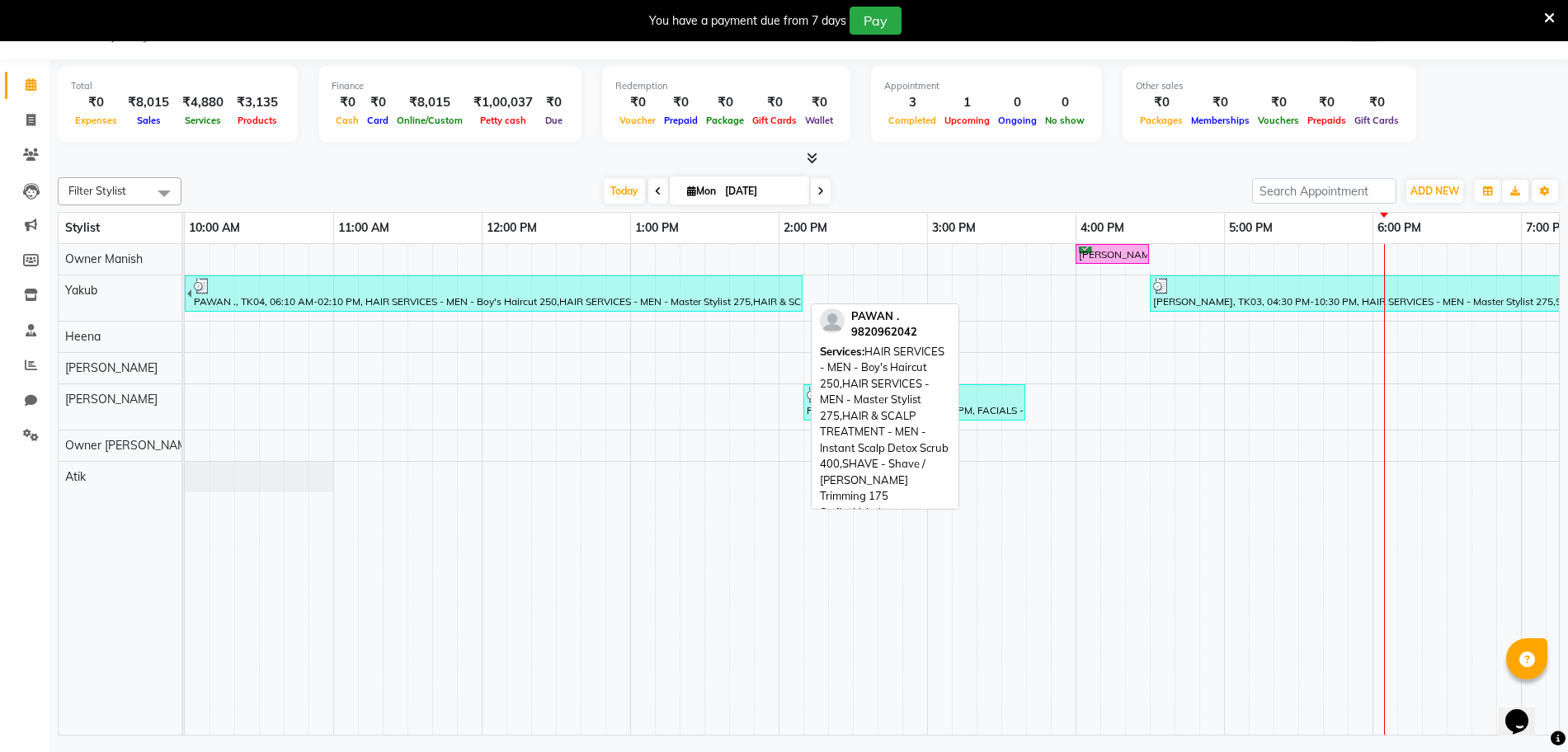
click at [684, 303] on div "PAWAN ., TK04, 06:10 AM-02:10 PM, HAIR SERVICES - MEN - Boy's Haircut 250,HAIR …" at bounding box center [496, 293] width 608 height 31
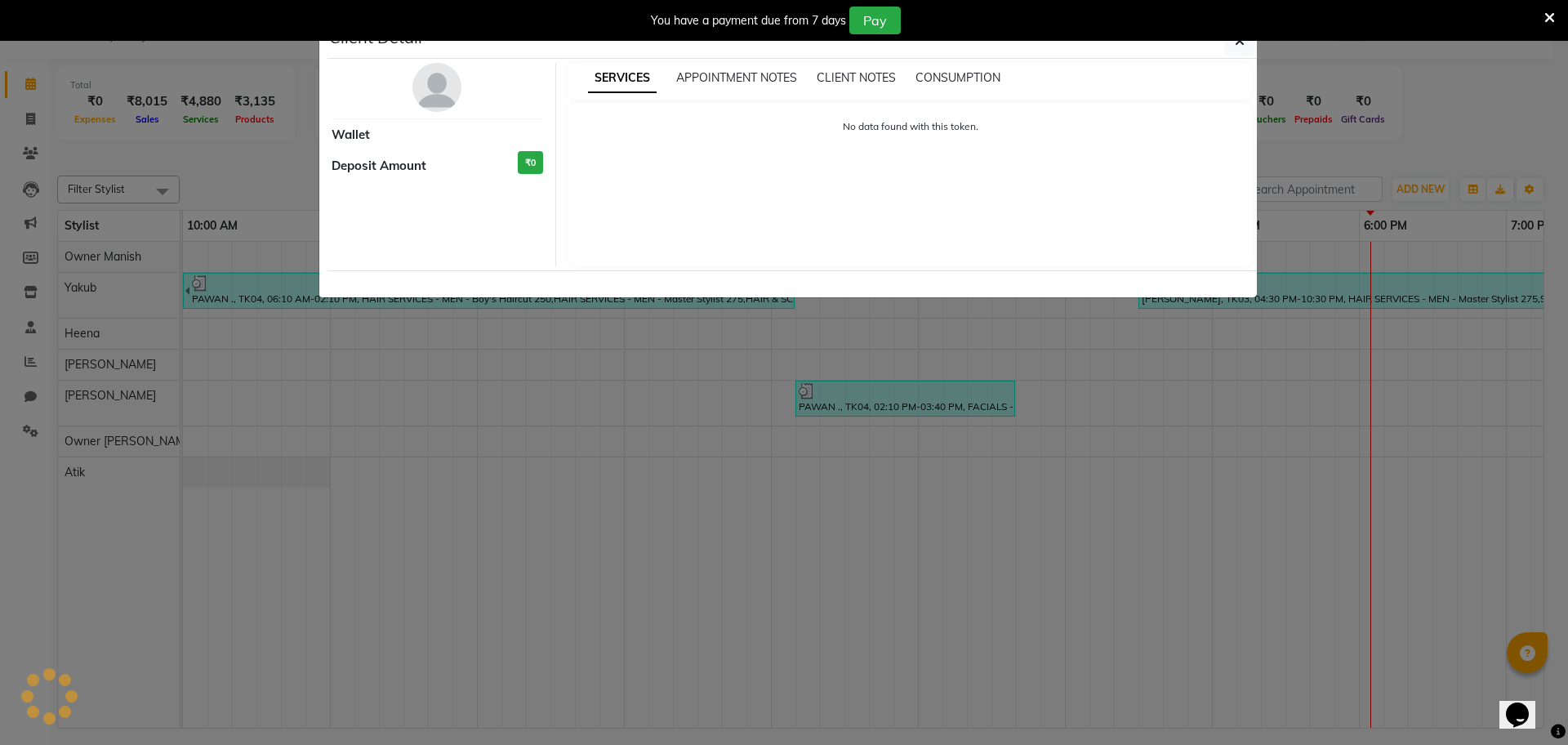
select select "3"
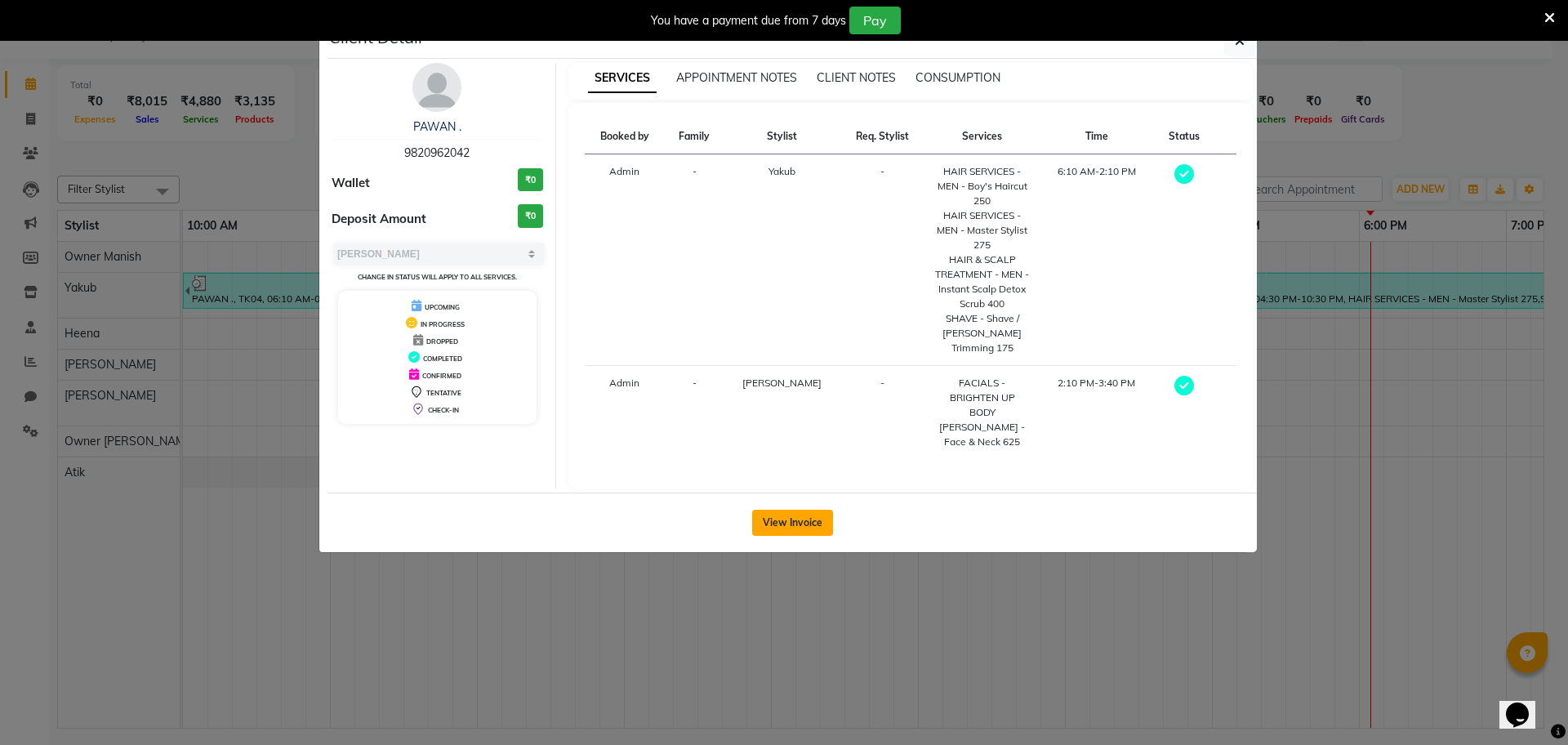
click at [809, 510] on button "View Invoice" at bounding box center [793, 523] width 81 height 26
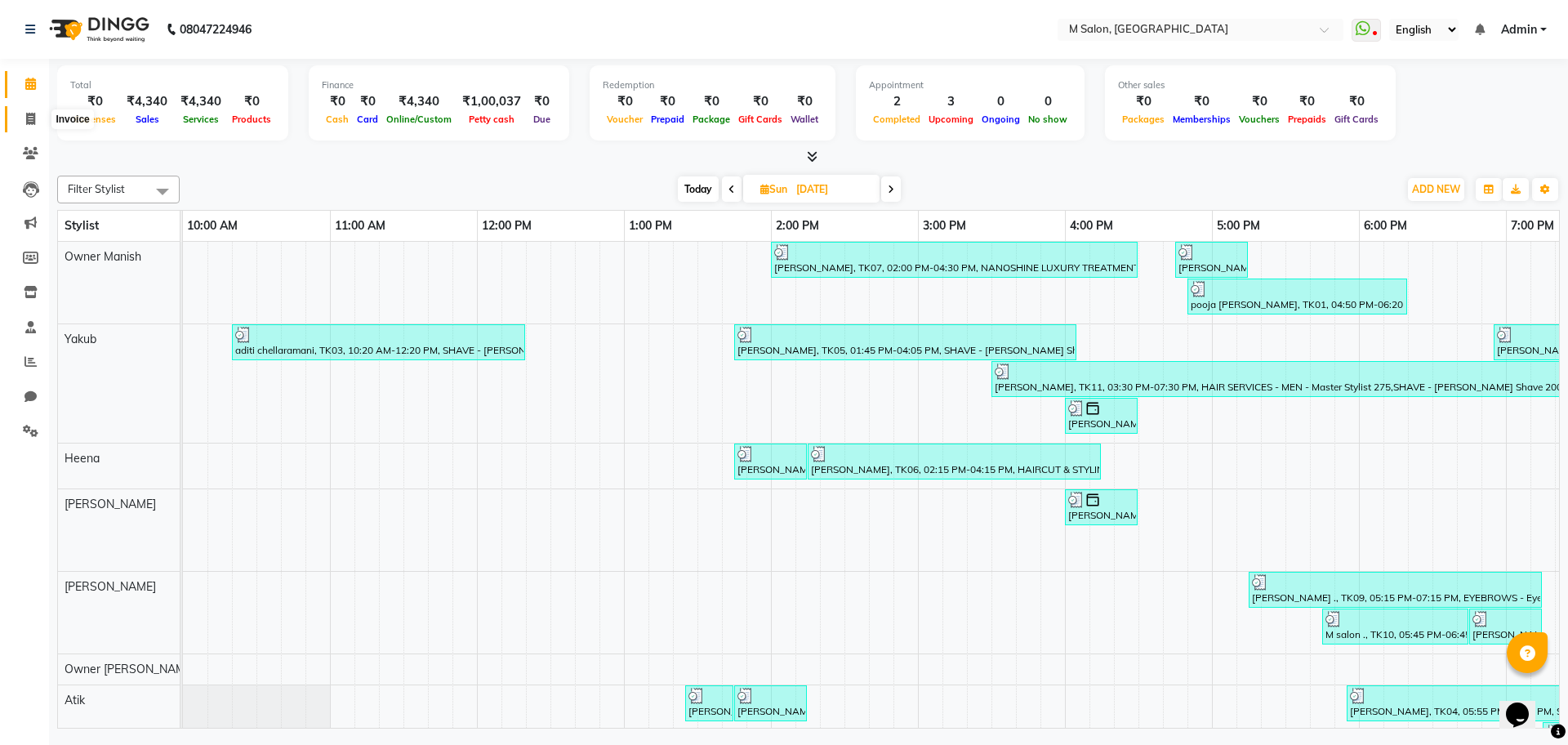
click at [27, 117] on icon at bounding box center [31, 118] width 9 height 12
select select "8655"
select select "service"
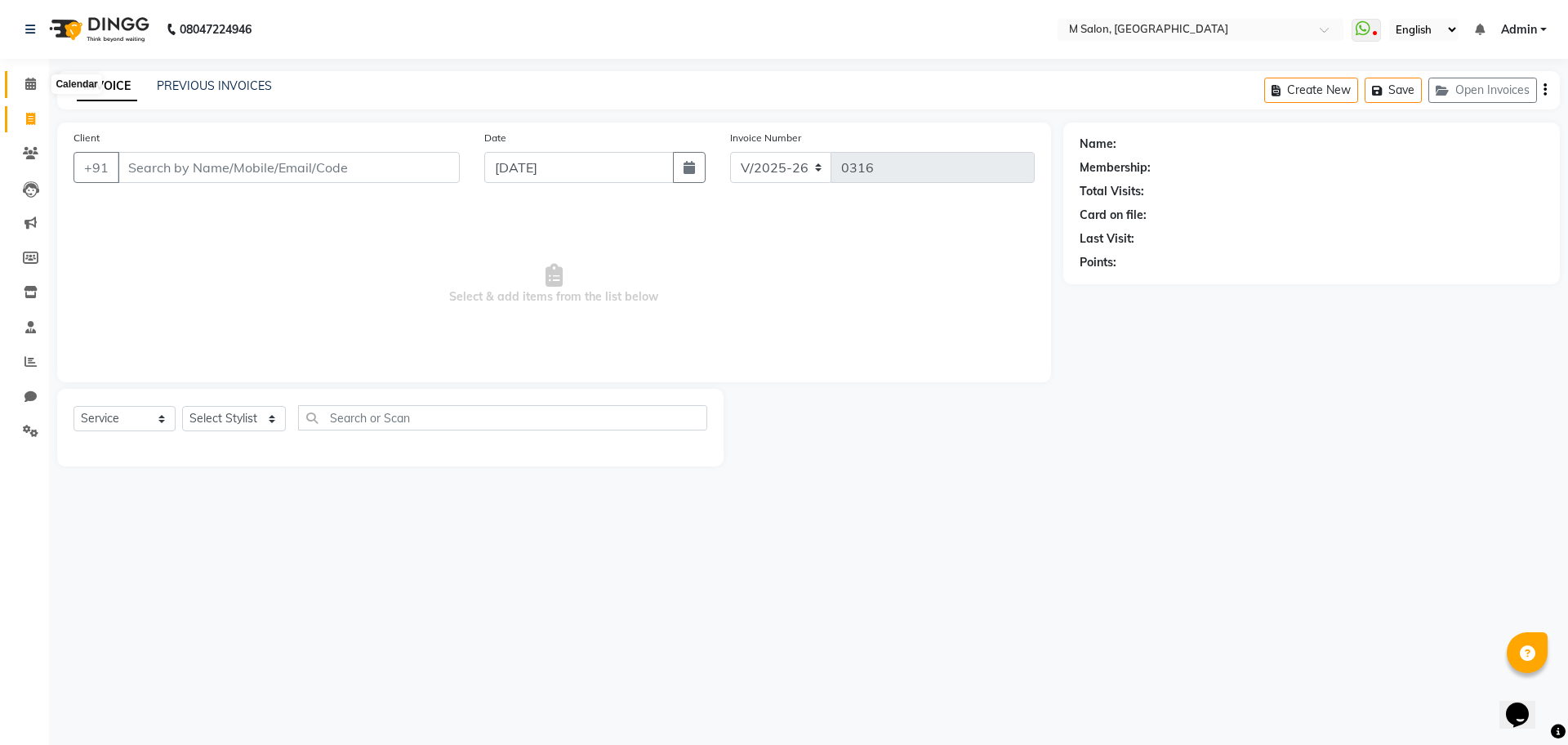
click at [25, 93] on span at bounding box center [31, 84] width 29 height 19
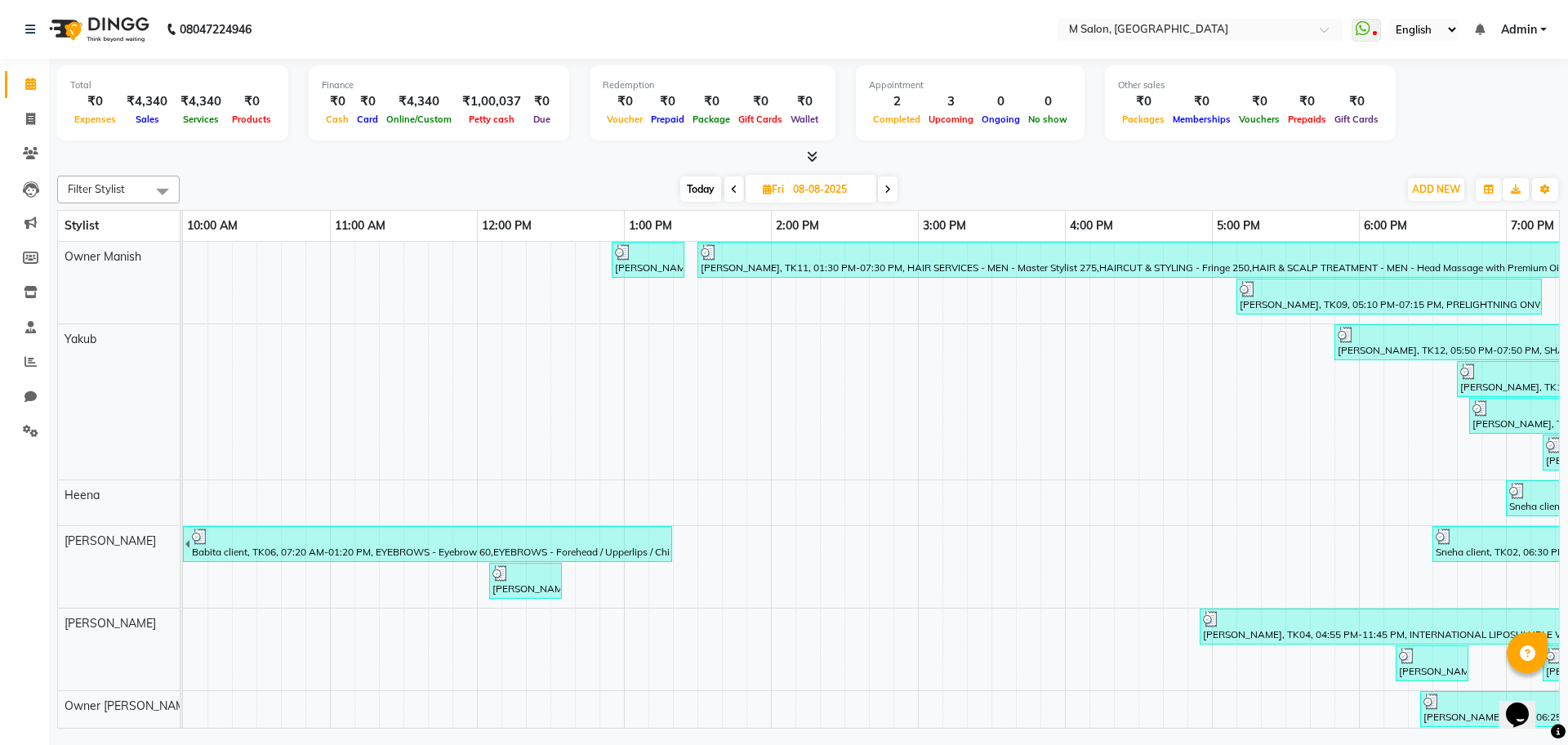
click at [700, 191] on span "Today" at bounding box center [700, 189] width 41 height 26
type input "[DATE]"
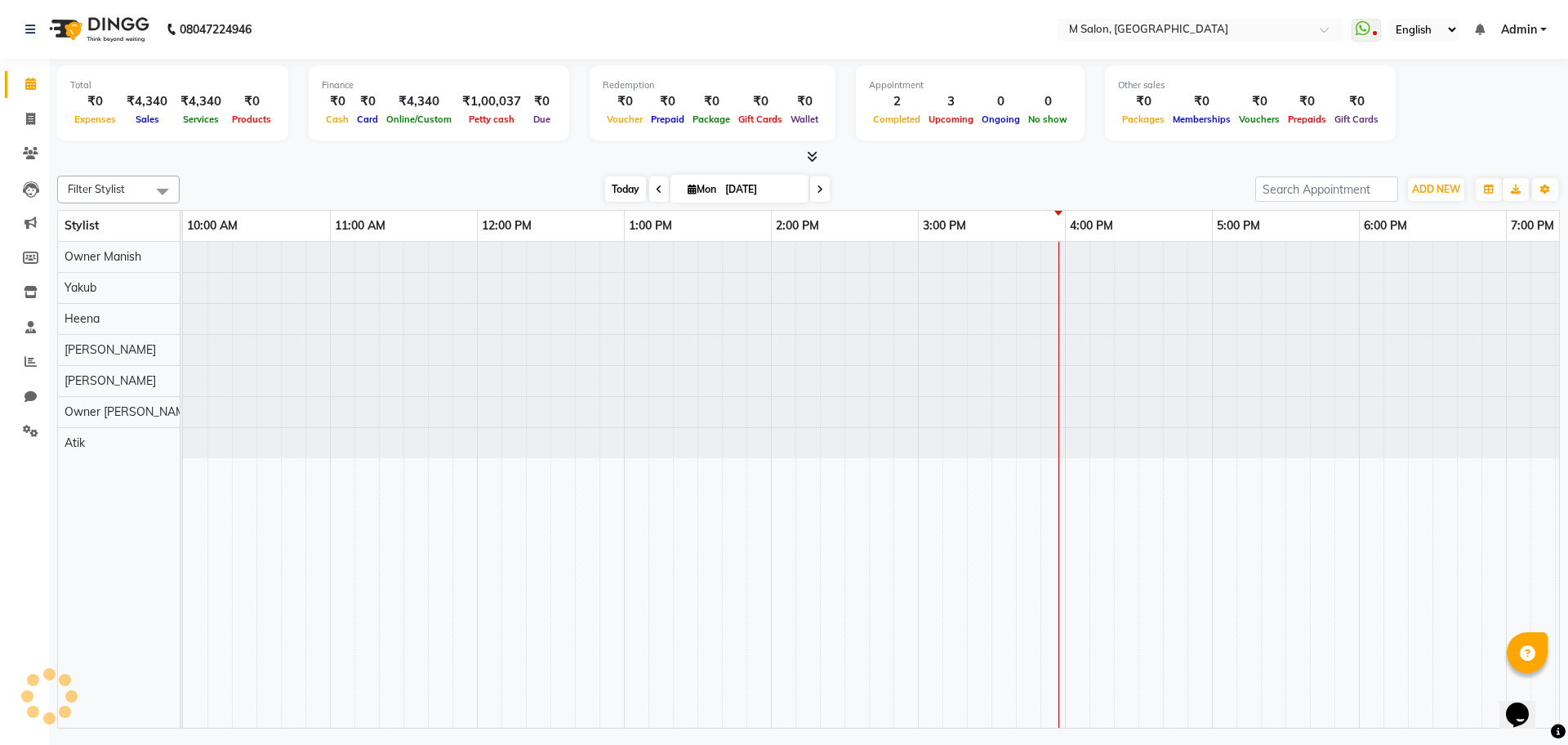
scroll to position [0, 535]
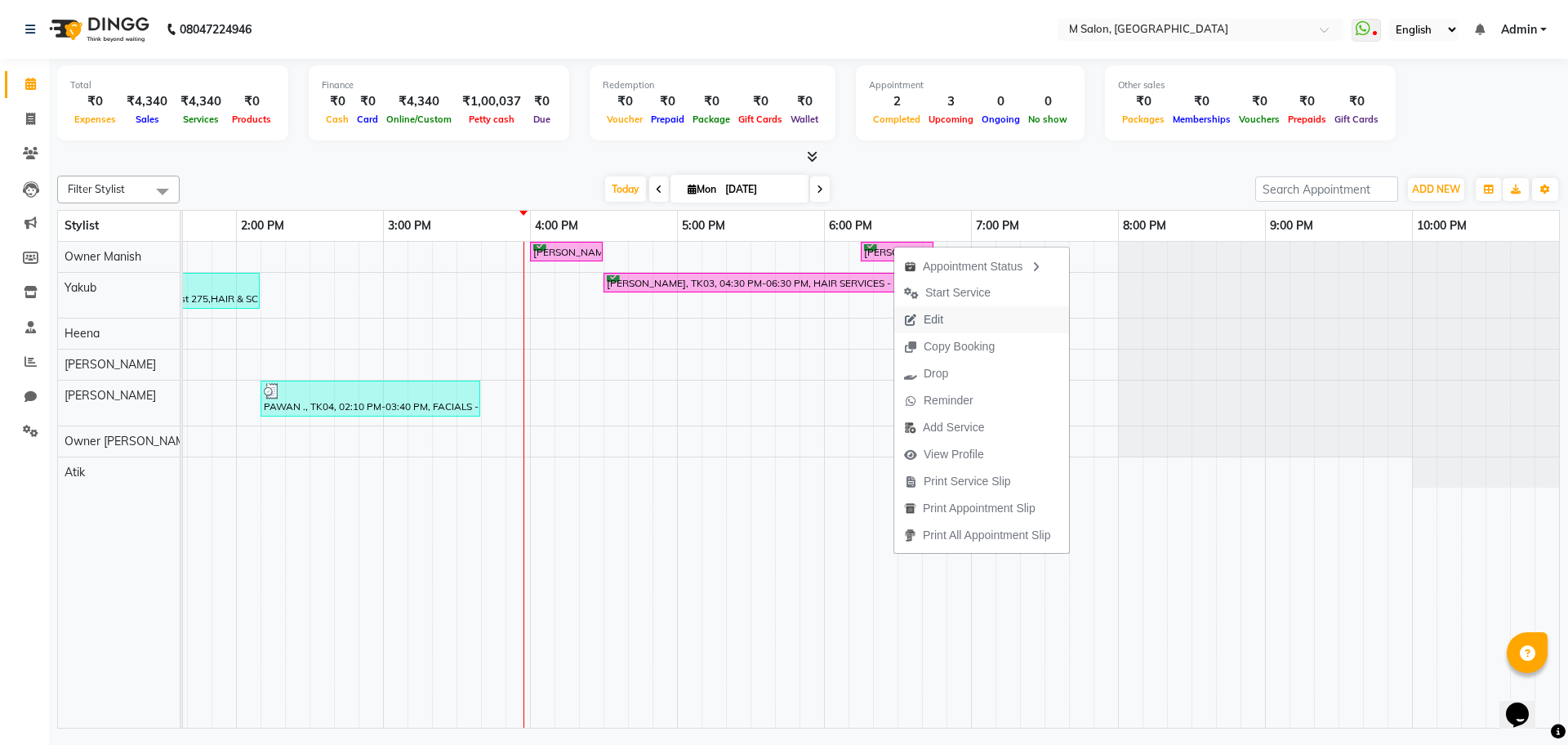
click at [936, 320] on span "Edit" at bounding box center [933, 320] width 20 height 17
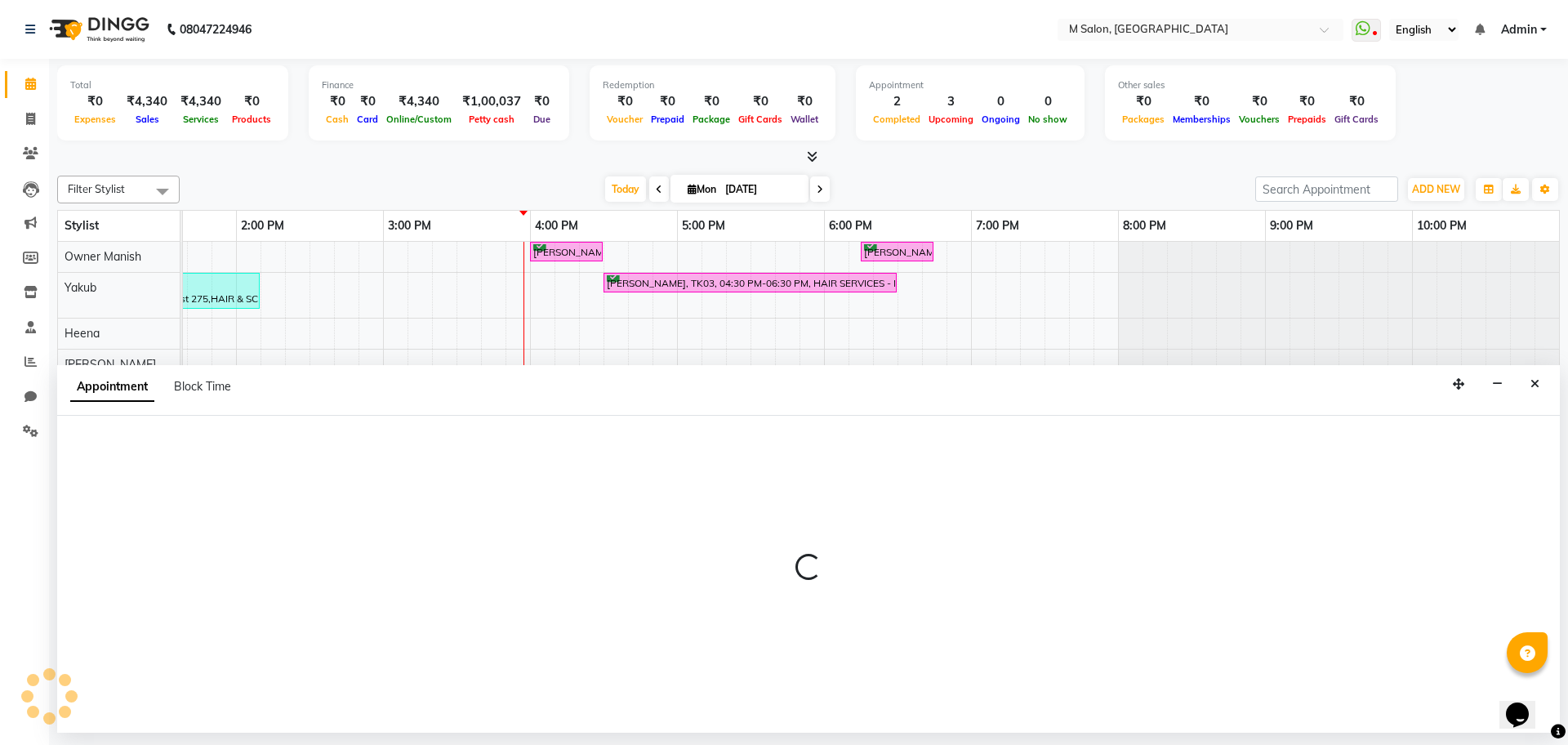
select select "tentative"
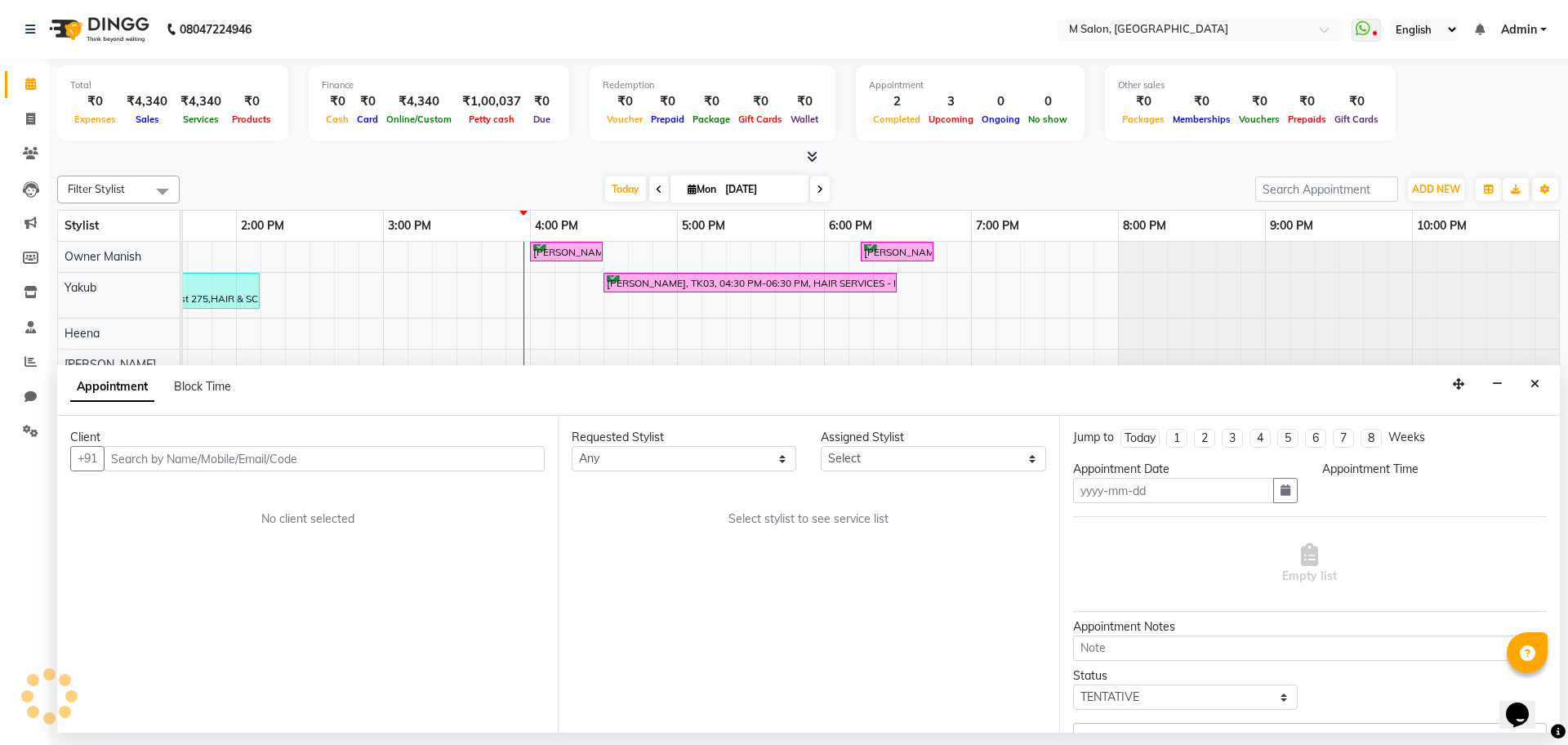
type input "[DATE]"
select select "86896"
select select "confirm booking"
select select "1095"
select select "4363"
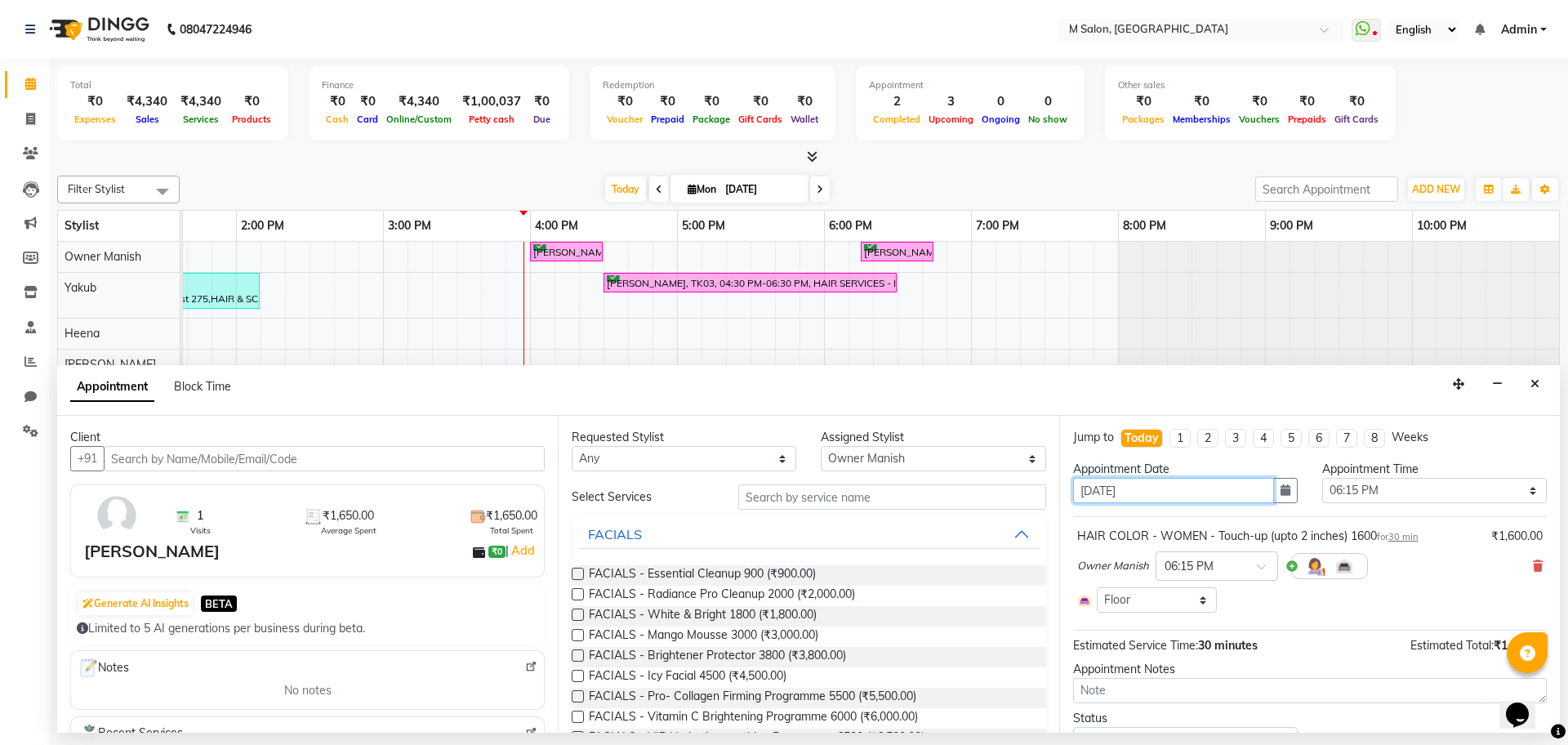
click at [1146, 493] on input "[DATE]" at bounding box center [1173, 490] width 201 height 26
click at [1280, 499] on button "button" at bounding box center [1285, 490] width 25 height 26
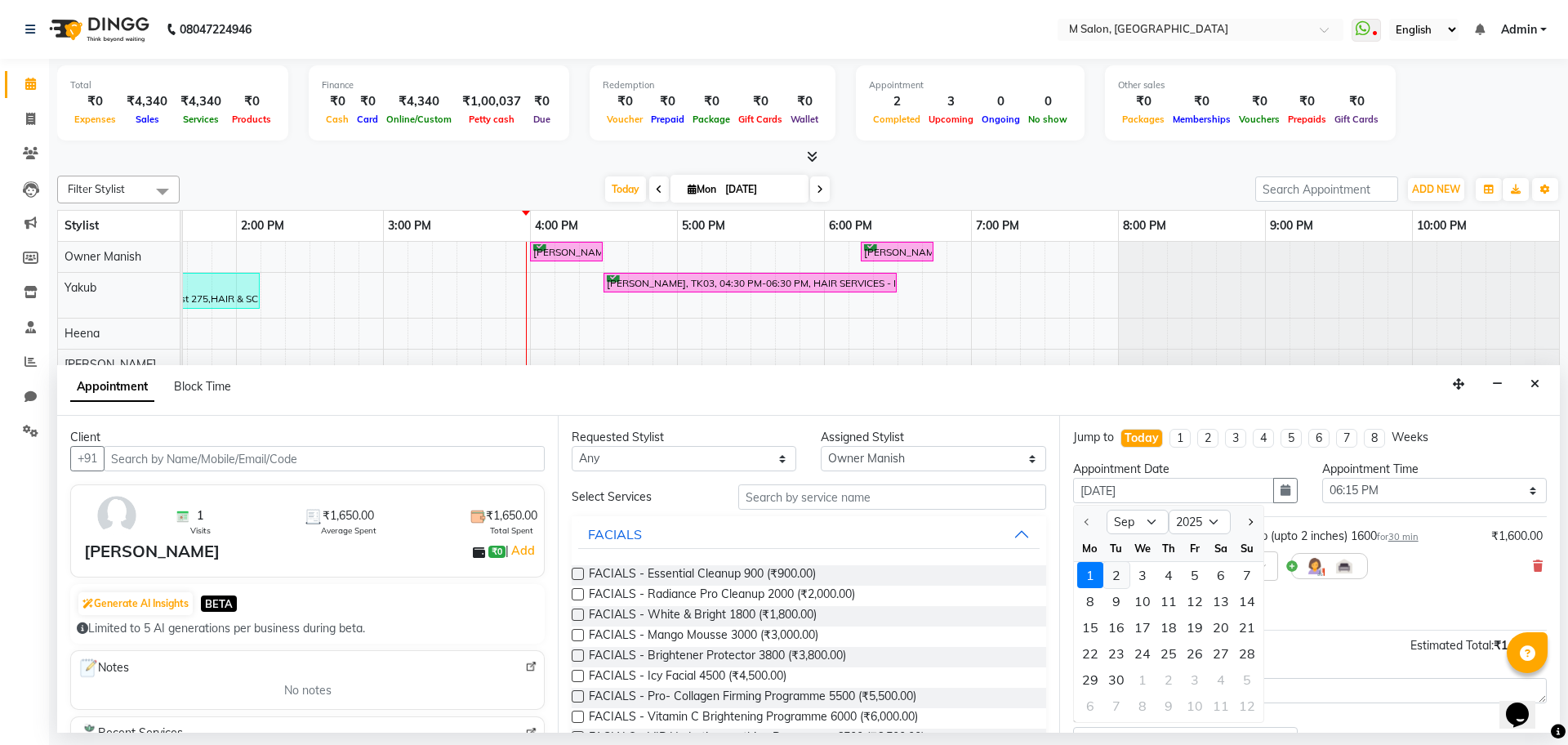
click at [1111, 571] on div "2" at bounding box center [1116, 575] width 26 height 26
type input "02-09-2025"
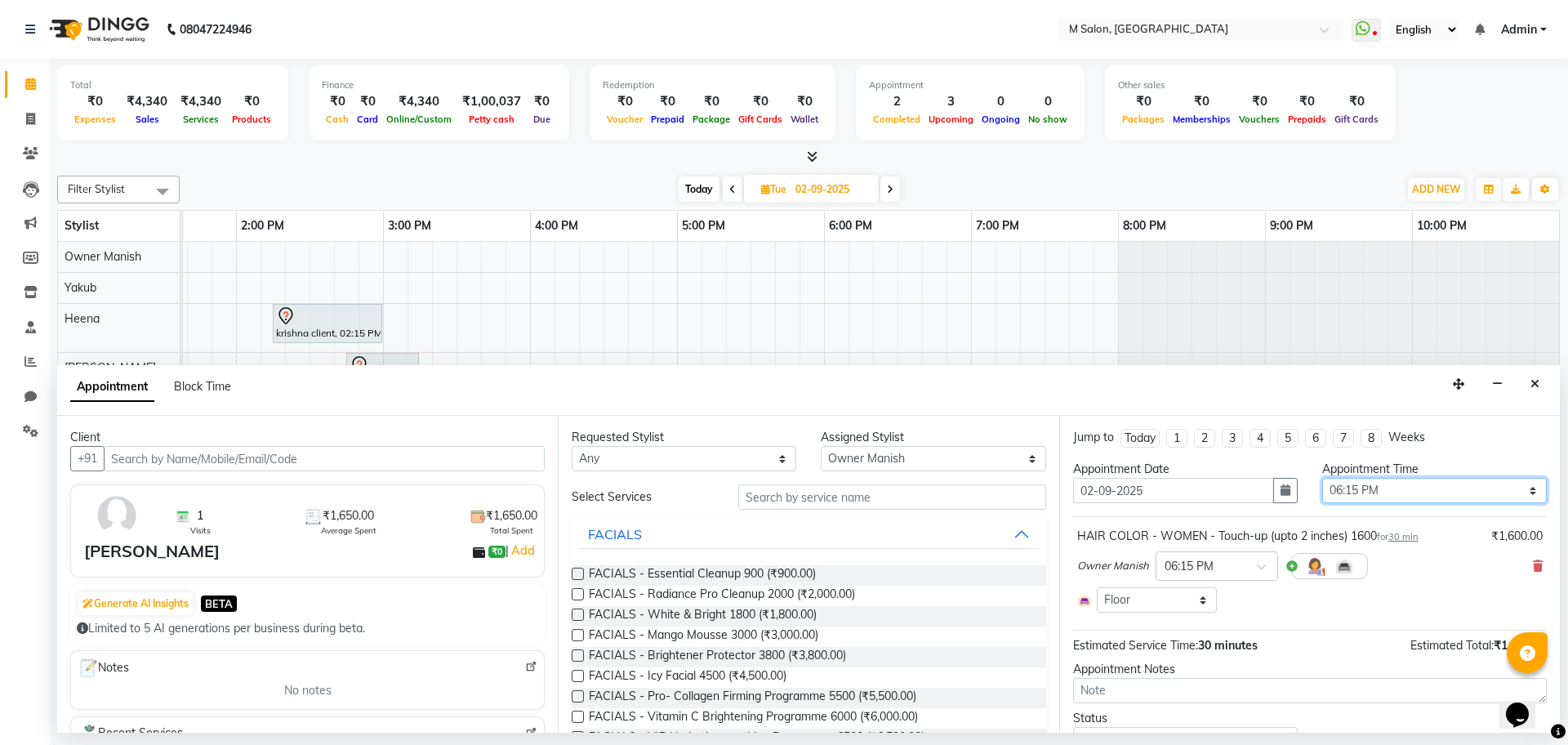
click at [1351, 491] on select "Select 11:00 AM 11:15 AM 11:30 AM 11:45 AM 12:00 PM 12:15 PM 12:30 PM 12:45 PM …" at bounding box center [1434, 490] width 224 height 26
select select "915"
click at [1322, 478] on select "Select 11:00 AM 11:15 AM 11:30 AM 11:45 AM 12:00 PM 12:15 PM 12:30 PM 12:45 PM …" at bounding box center [1434, 490] width 224 height 26
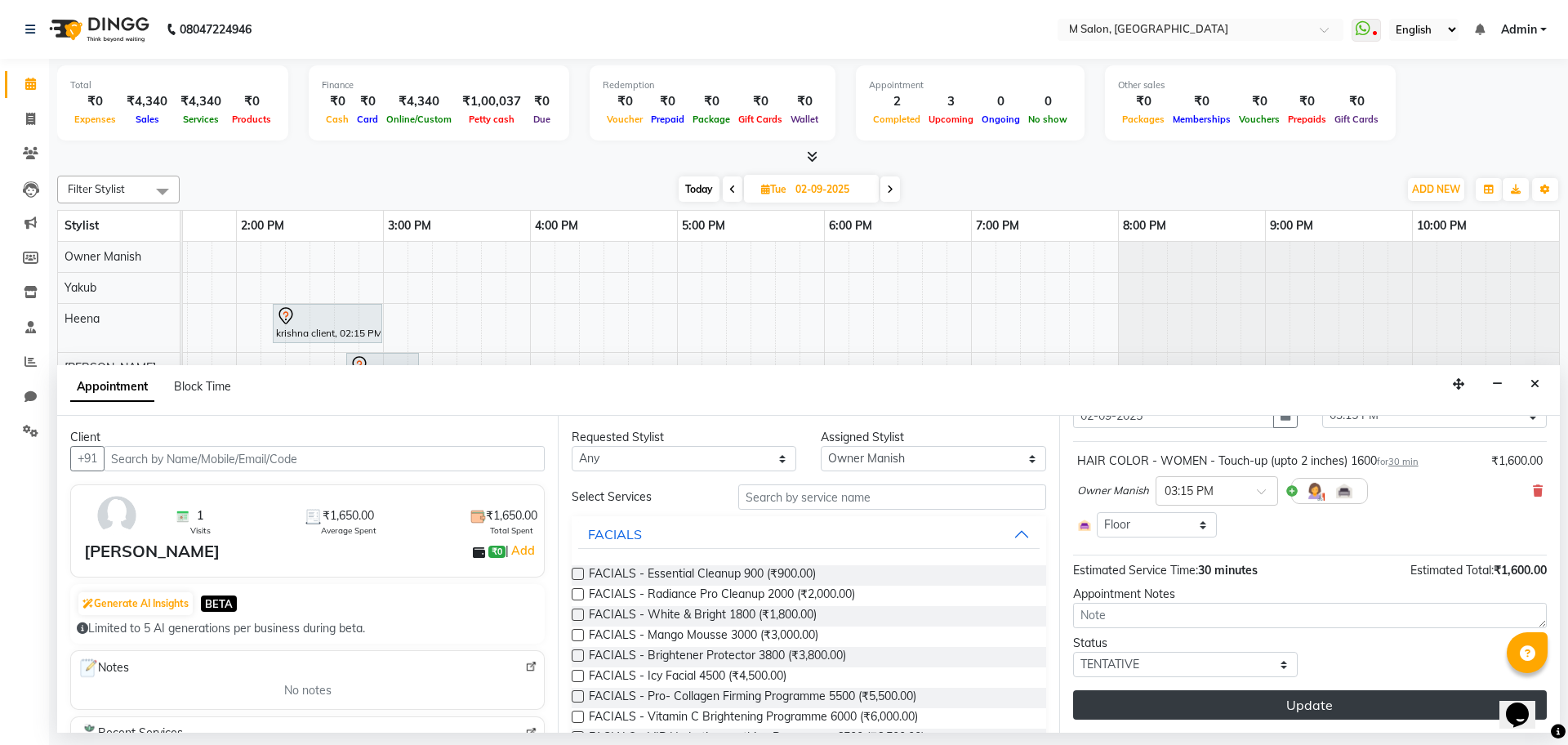
click at [1340, 705] on button "Update" at bounding box center [1310, 705] width 473 height 30
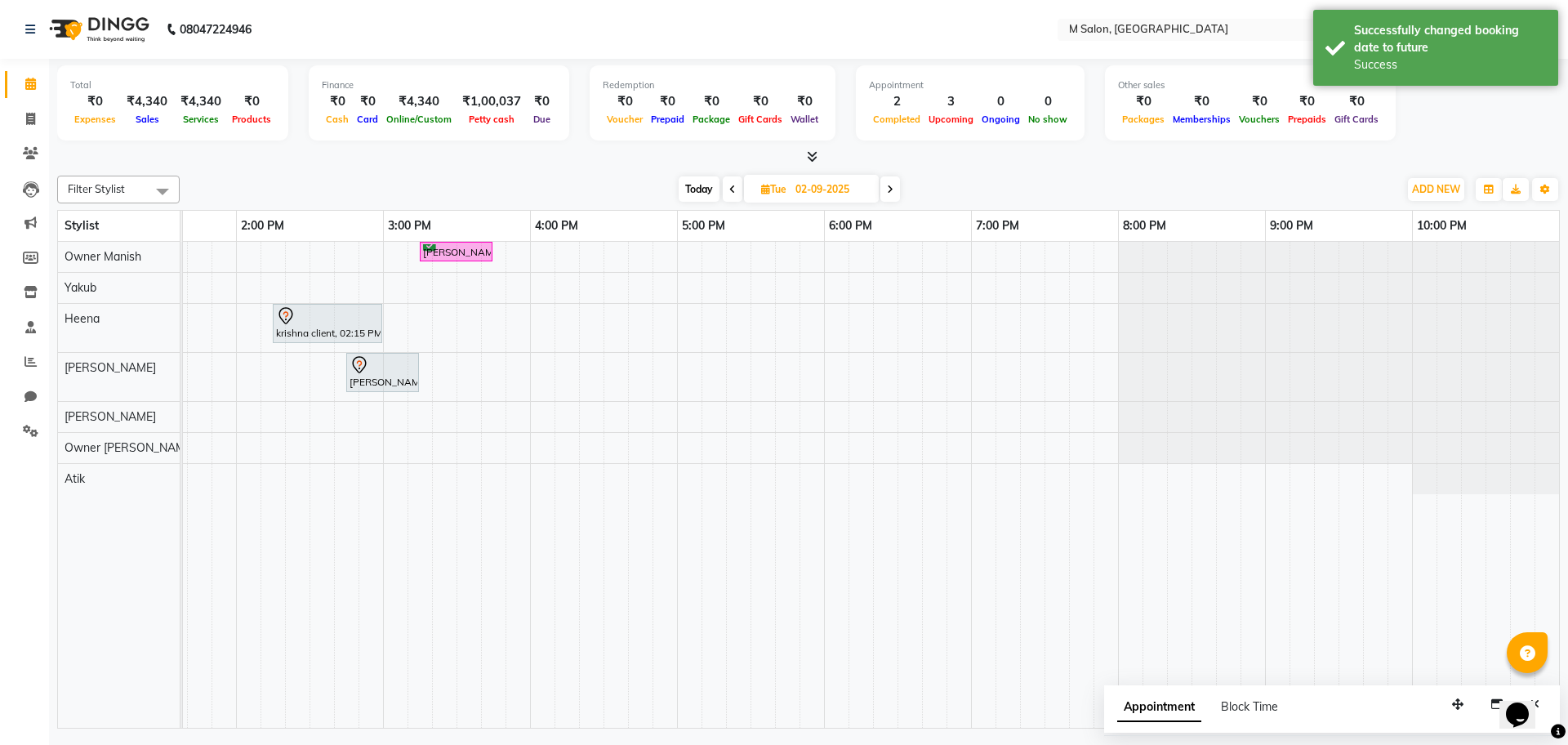
click at [693, 191] on span "Today" at bounding box center [698, 189] width 41 height 26
type input "[DATE]"
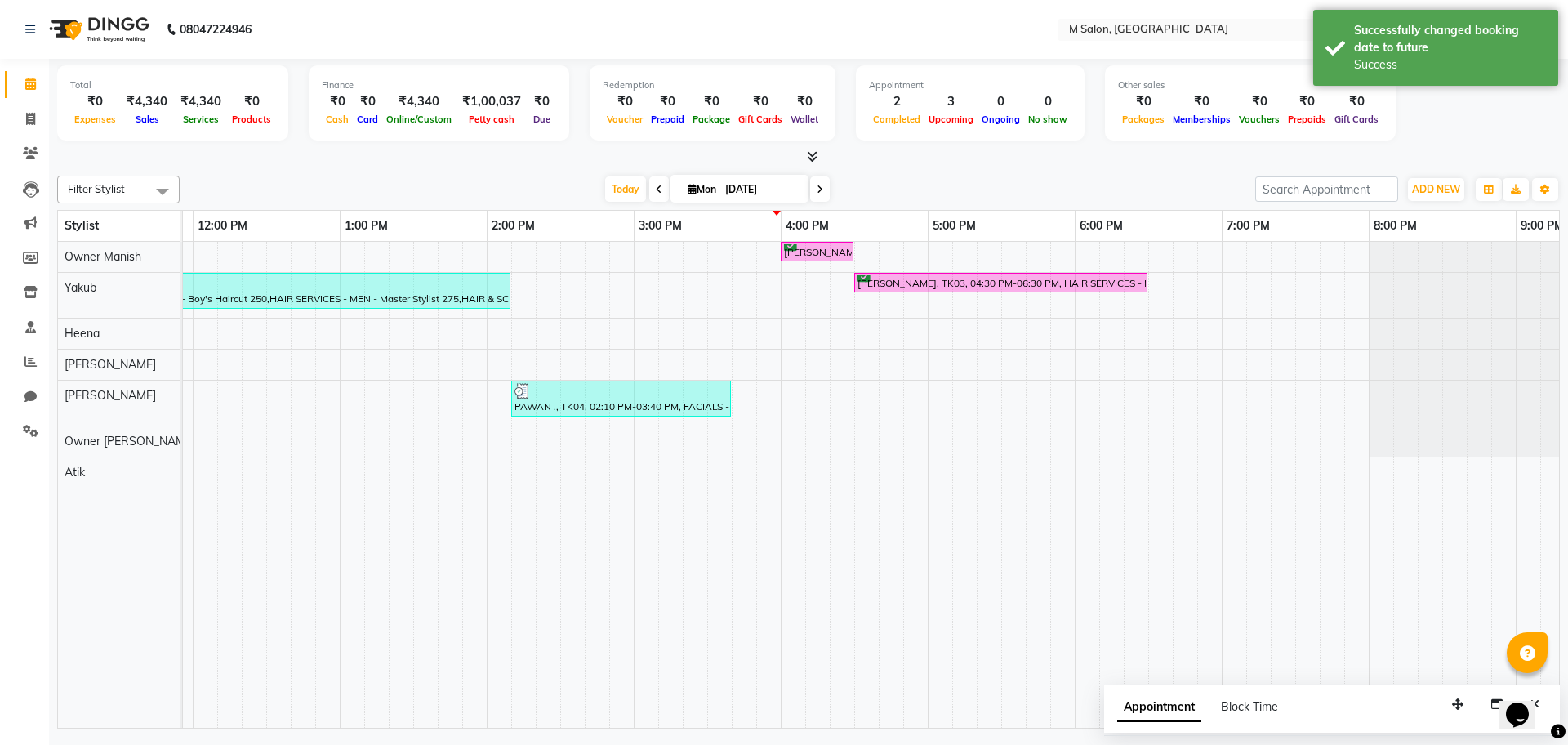
scroll to position [0, 276]
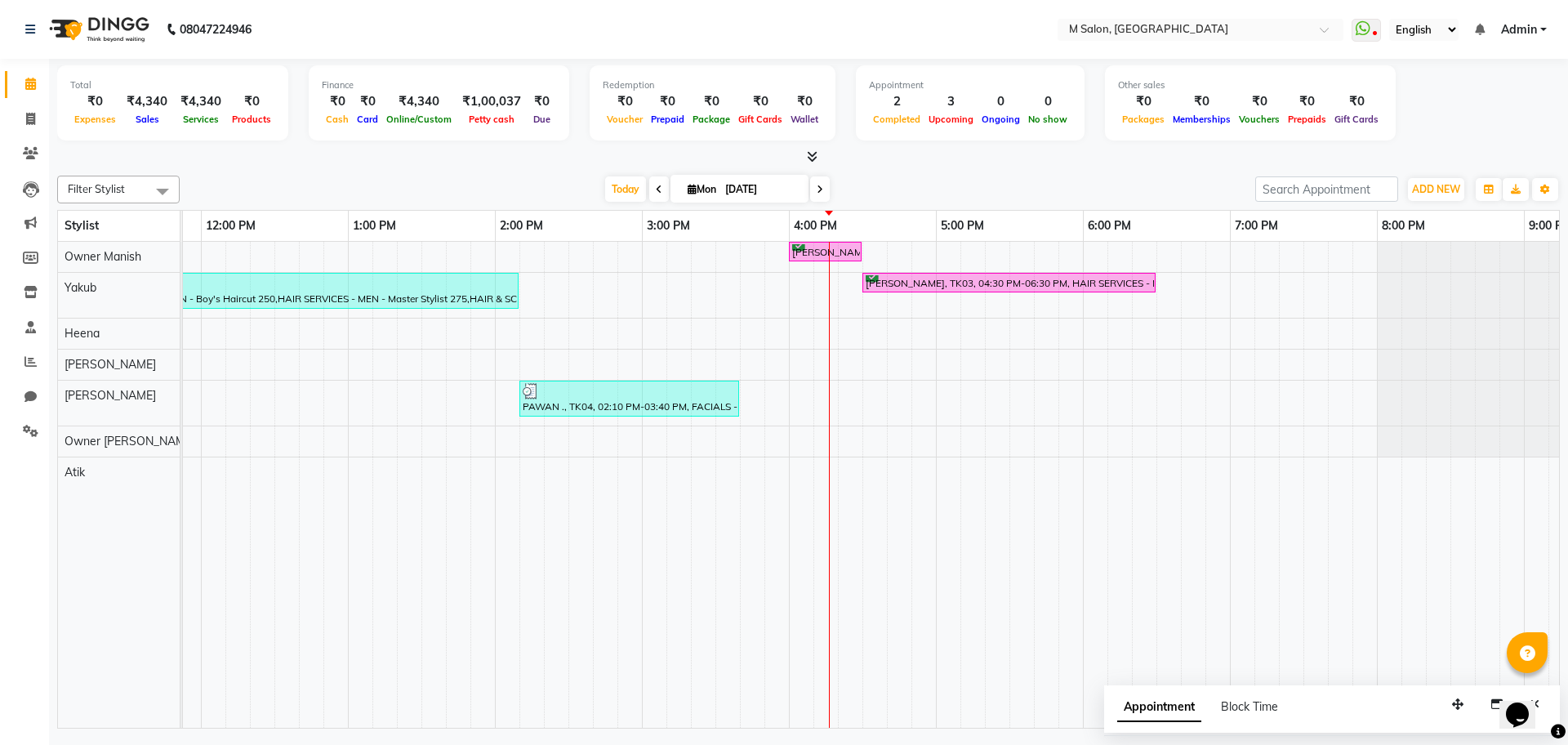
click at [737, 190] on input "[DATE]" at bounding box center [760, 190] width 82 height 25
select select "9"
select select "2025"
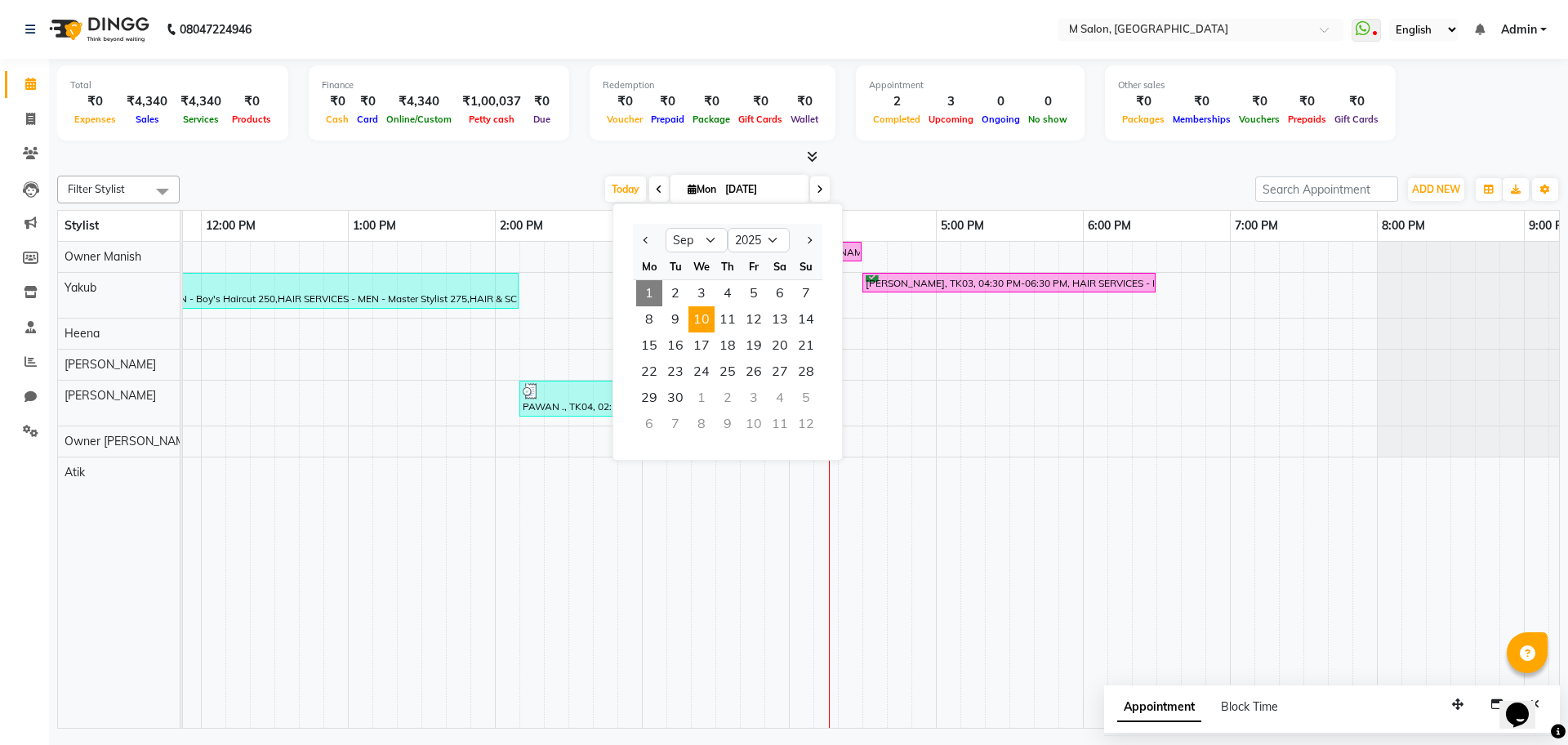
click at [700, 324] on span "10" at bounding box center [702, 320] width 26 height 26
type input "10-09-2025"
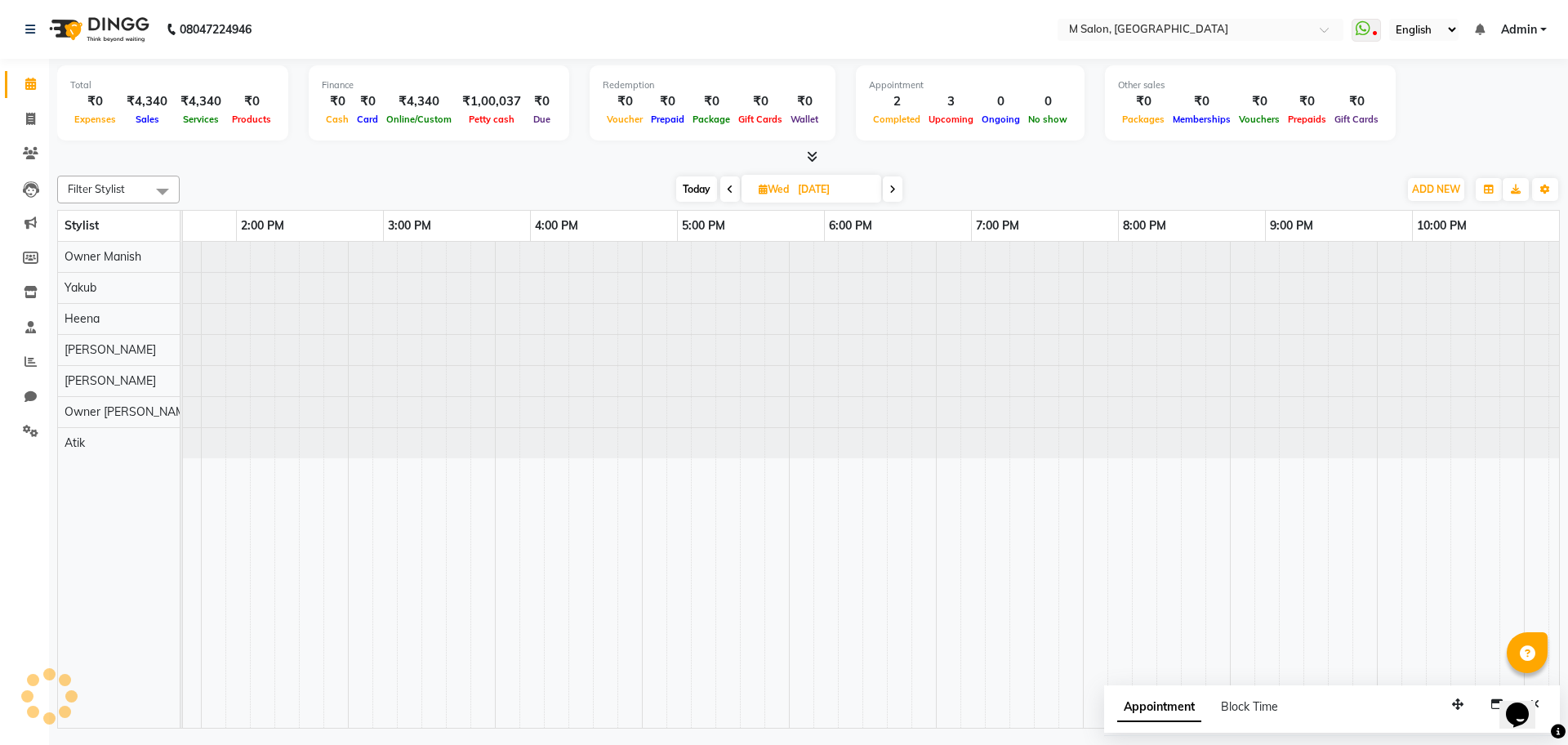
scroll to position [0, 535]
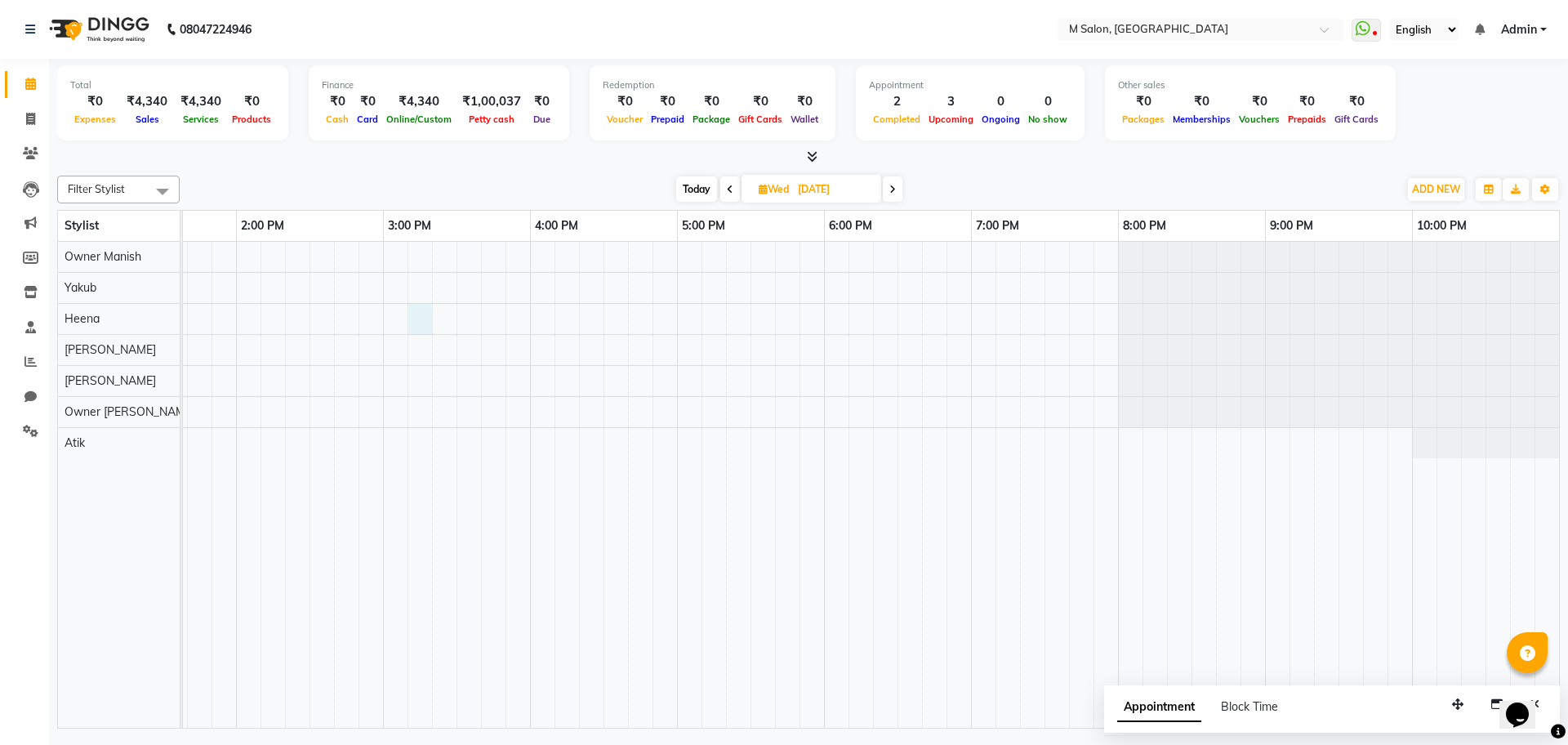
click at [424, 307] on div at bounding box center [603, 484] width 1911 height 486
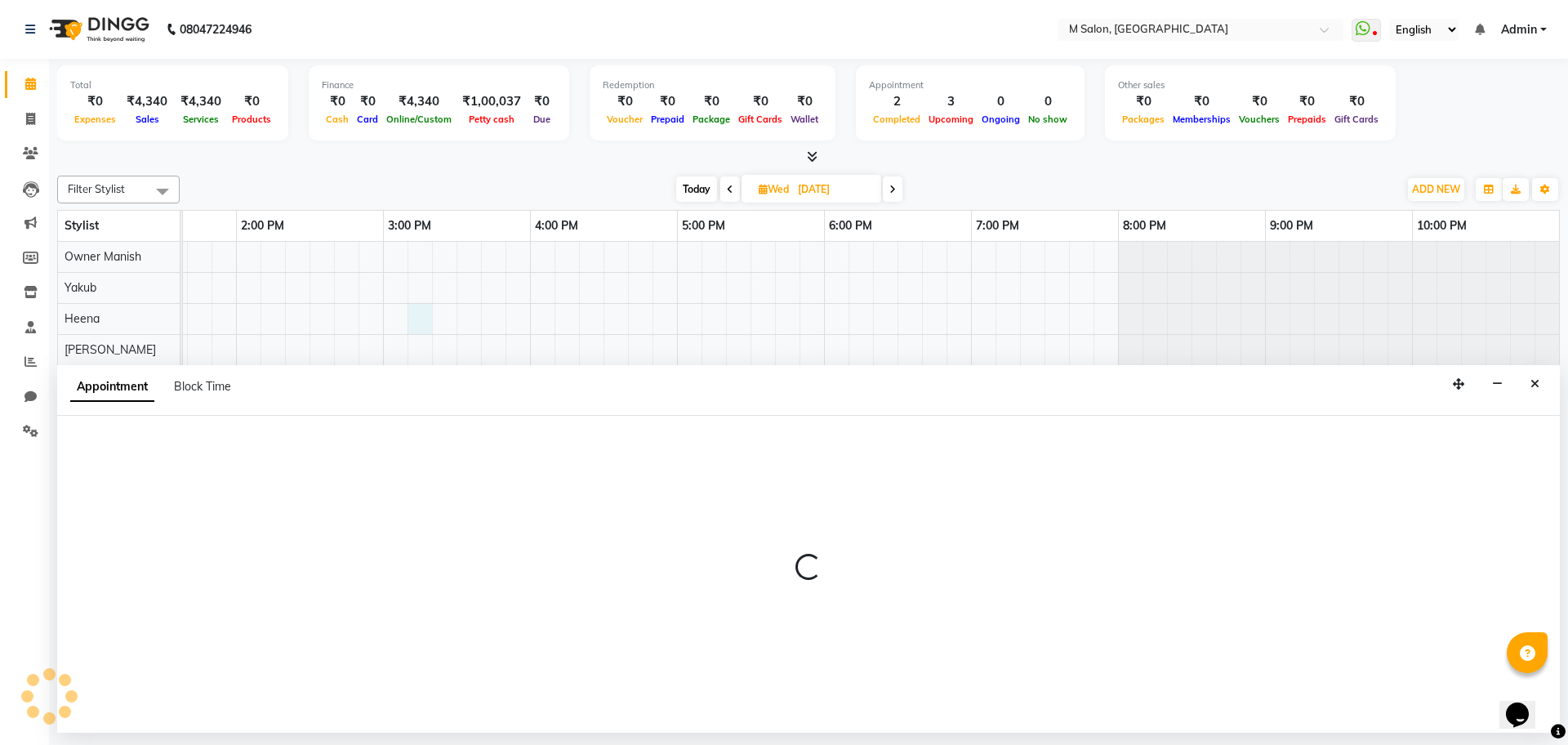
select select "87581"
select select "915"
select select "tentative"
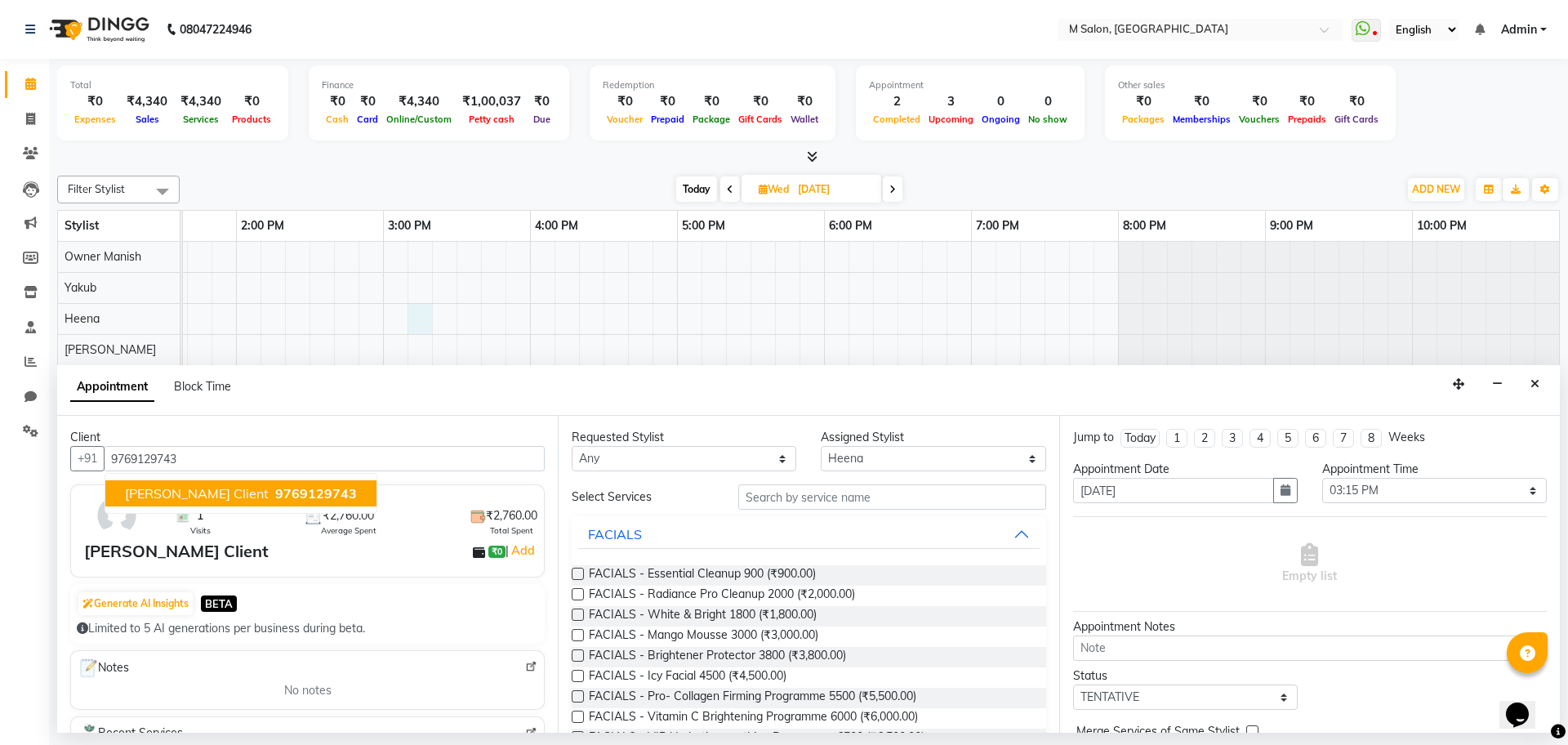
click at [195, 485] on button "PRITI Client 9769129743" at bounding box center [241, 493] width 271 height 26
type input "9769129743"
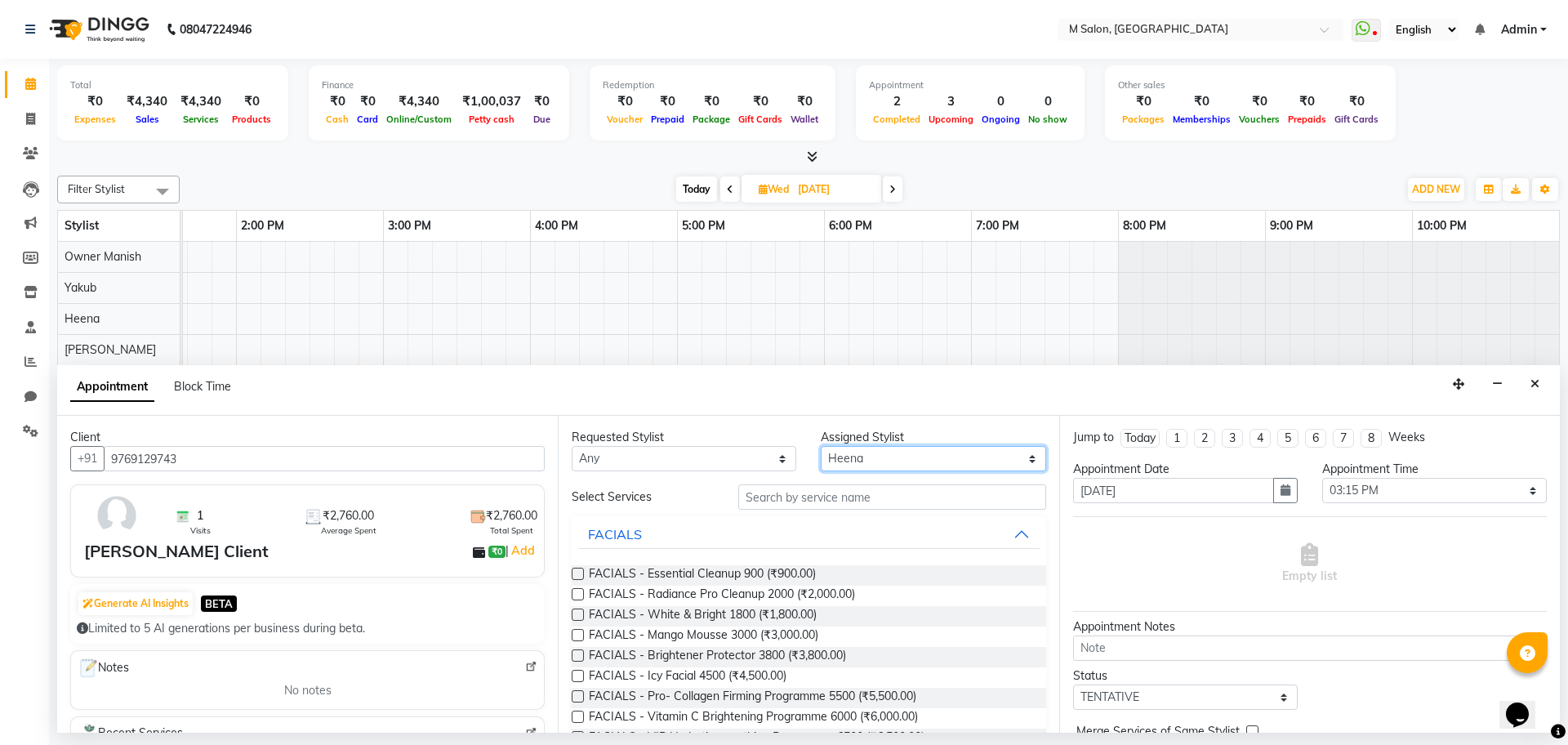
click at [892, 449] on select "Select Atik Heena Owner Manish Owner Rima Solanki Pranali tabal Shraddha shinde…" at bounding box center [933, 459] width 224 height 26
select select "86896"
click at [821, 446] on select "Select Atik Heena Owner Manish Owner Rima Solanki Pranali tabal Shraddha shinde…" at bounding box center [933, 459] width 224 height 26
click at [879, 502] on input "text" at bounding box center [892, 497] width 308 height 26
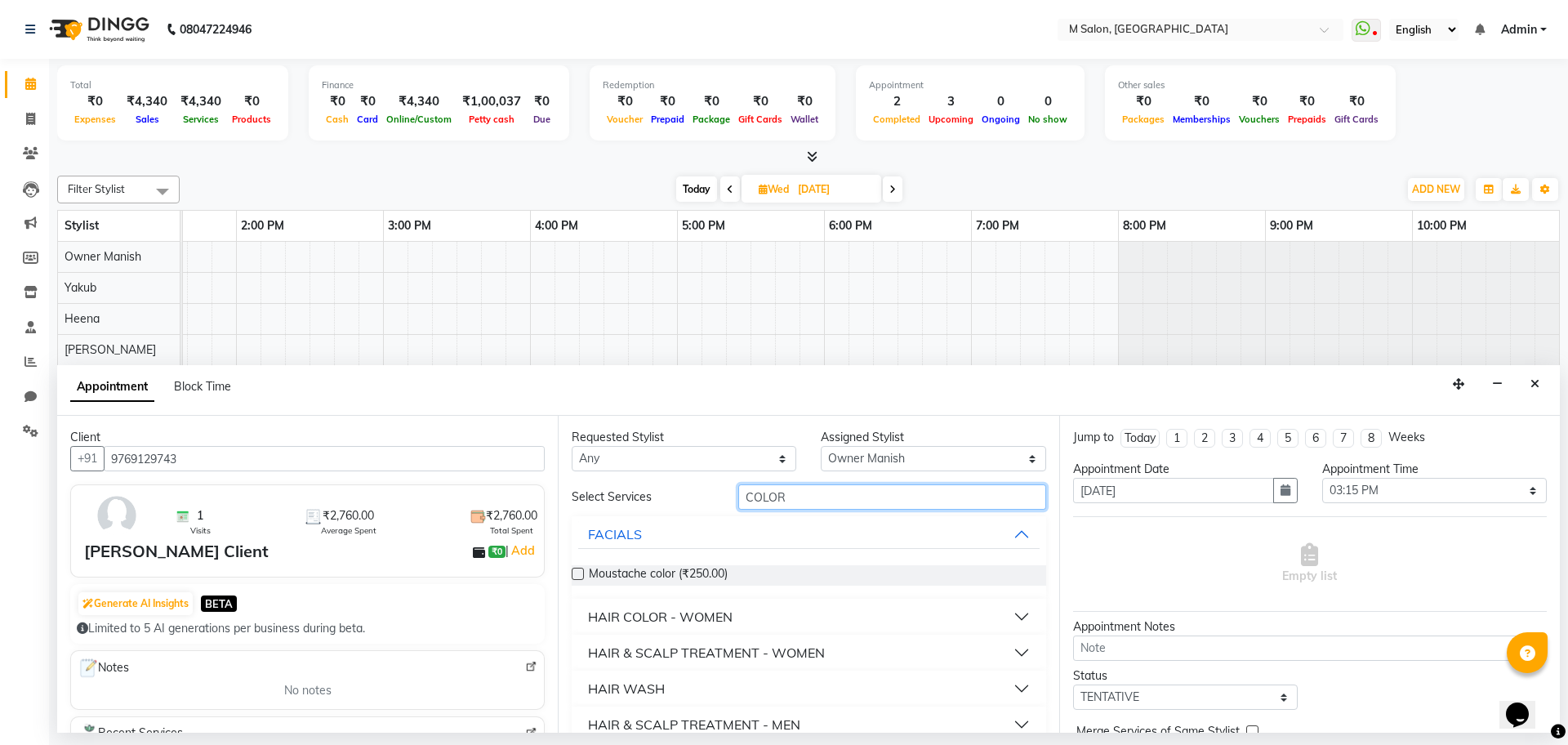
scroll to position [59, 0]
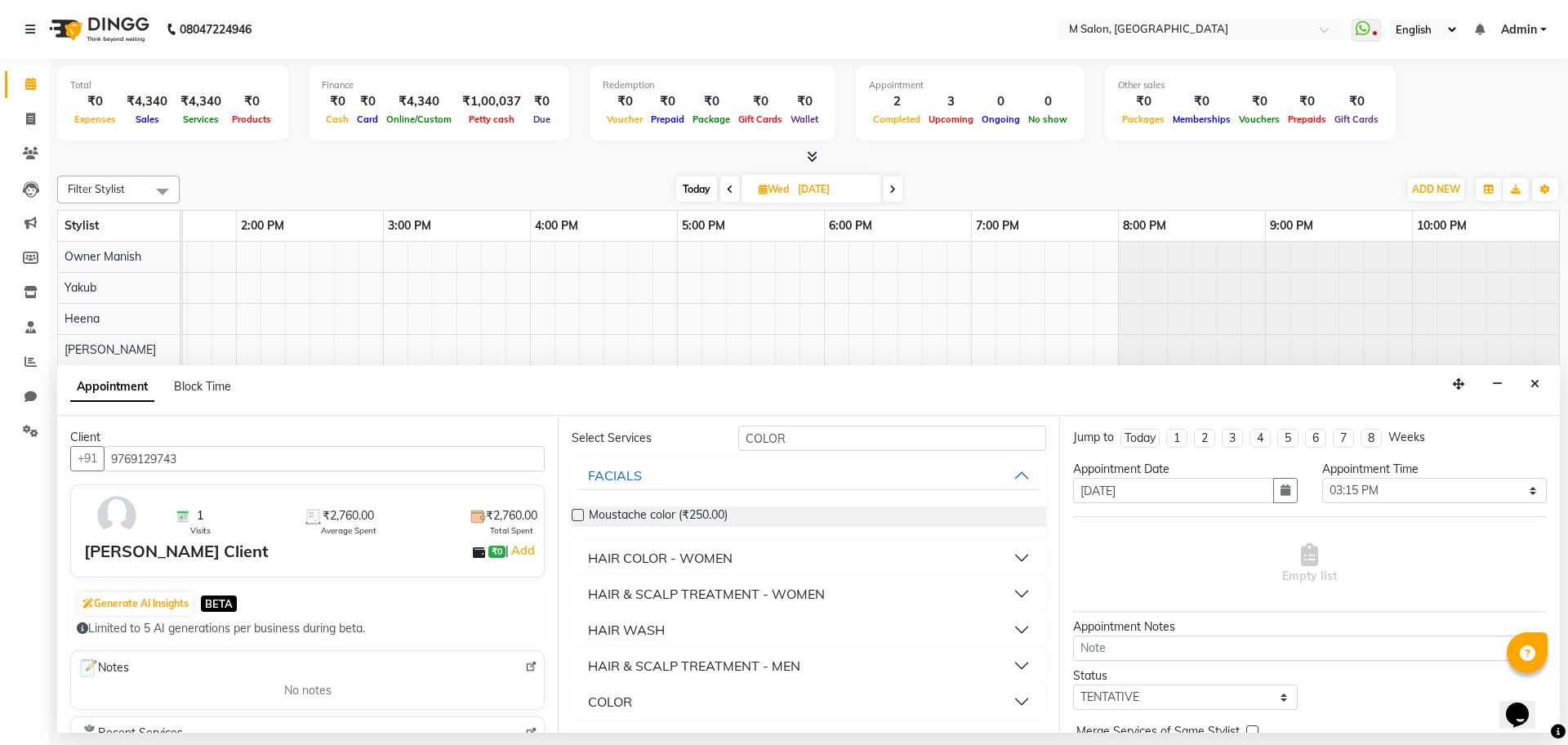
click at [616, 701] on div "COLOR" at bounding box center [609, 702] width 44 height 20
click at [814, 450] on input "COLOR" at bounding box center [892, 438] width 308 height 26
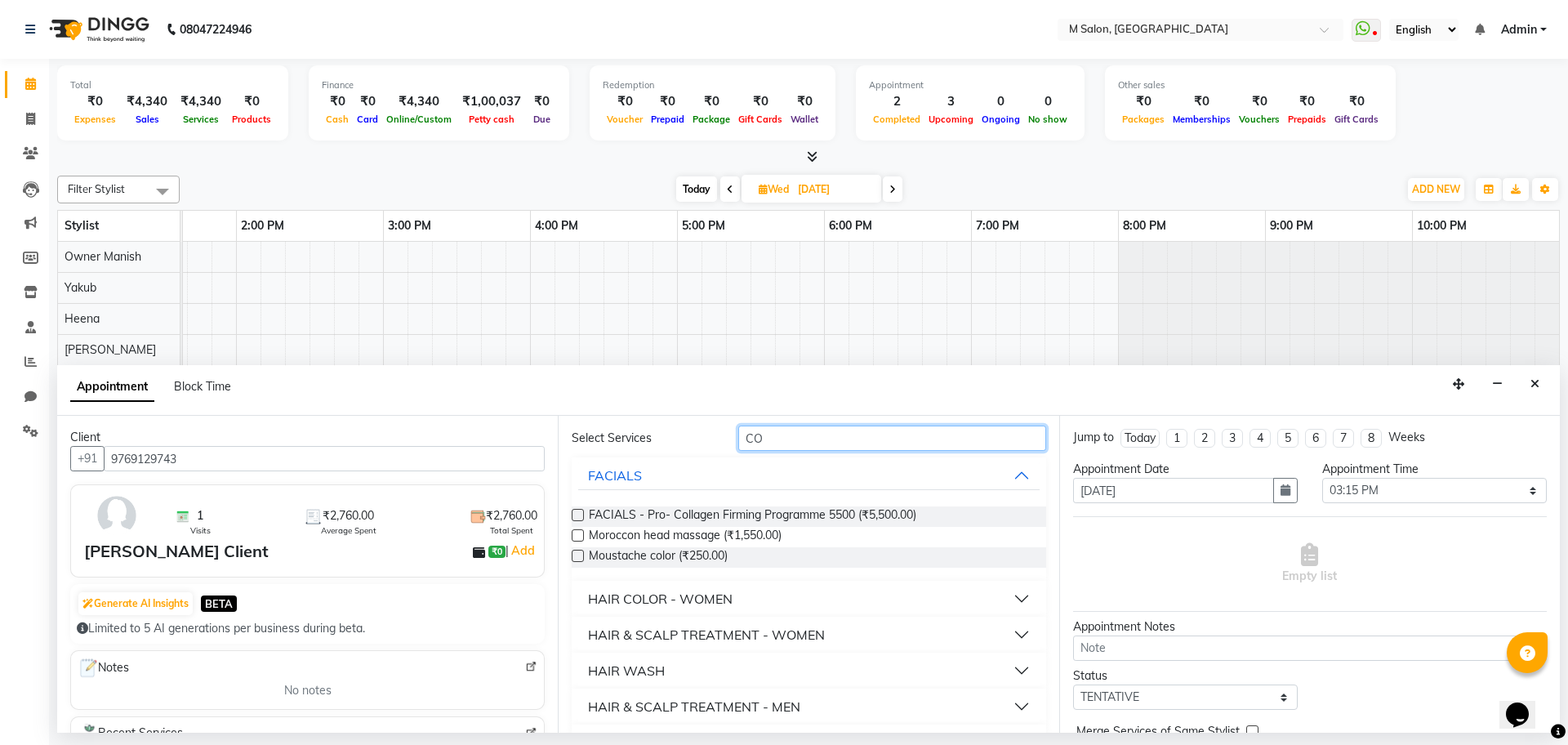
type input "C"
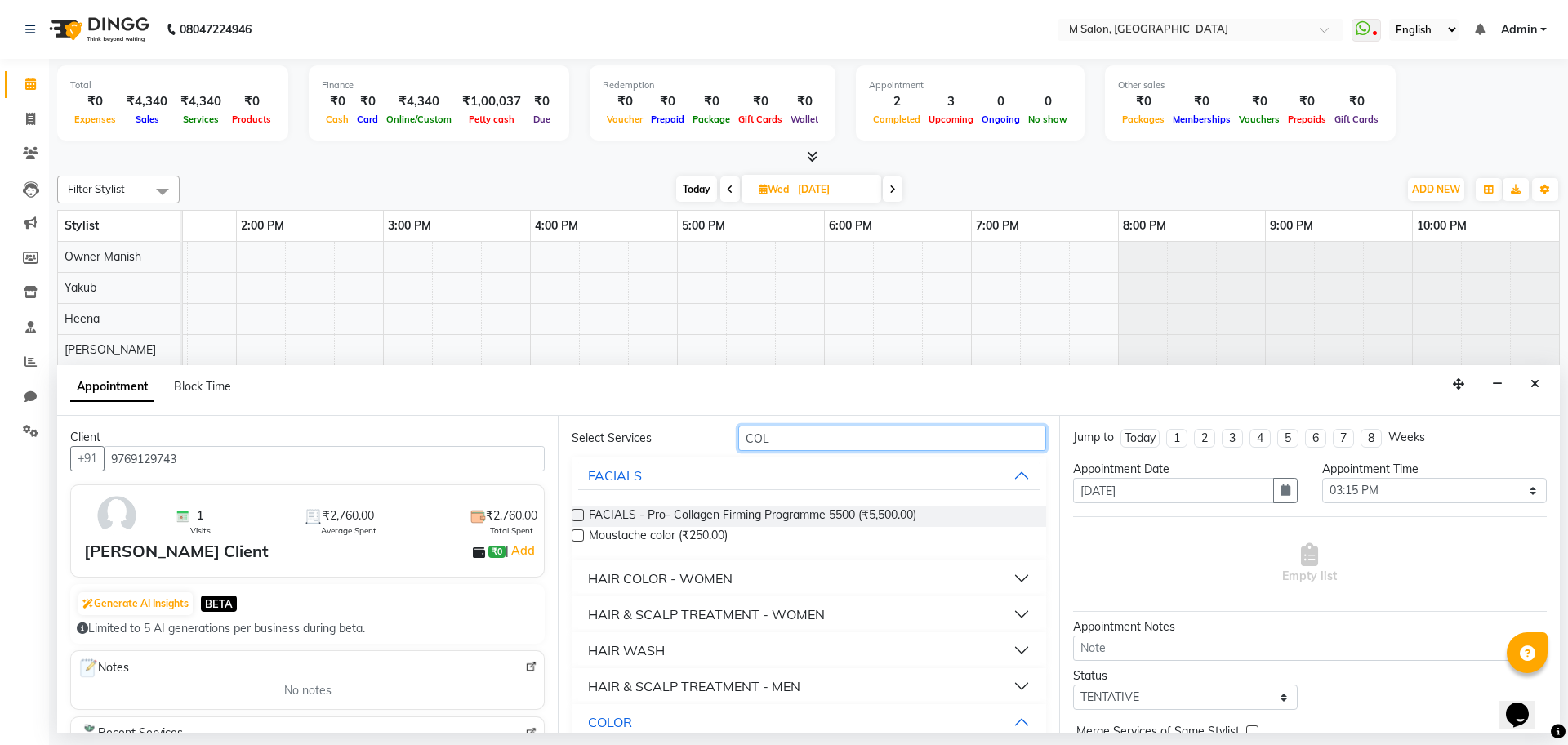
type input "COL"
click at [661, 582] on div "HAIR COLOR - WOMEN" at bounding box center [659, 579] width 145 height 20
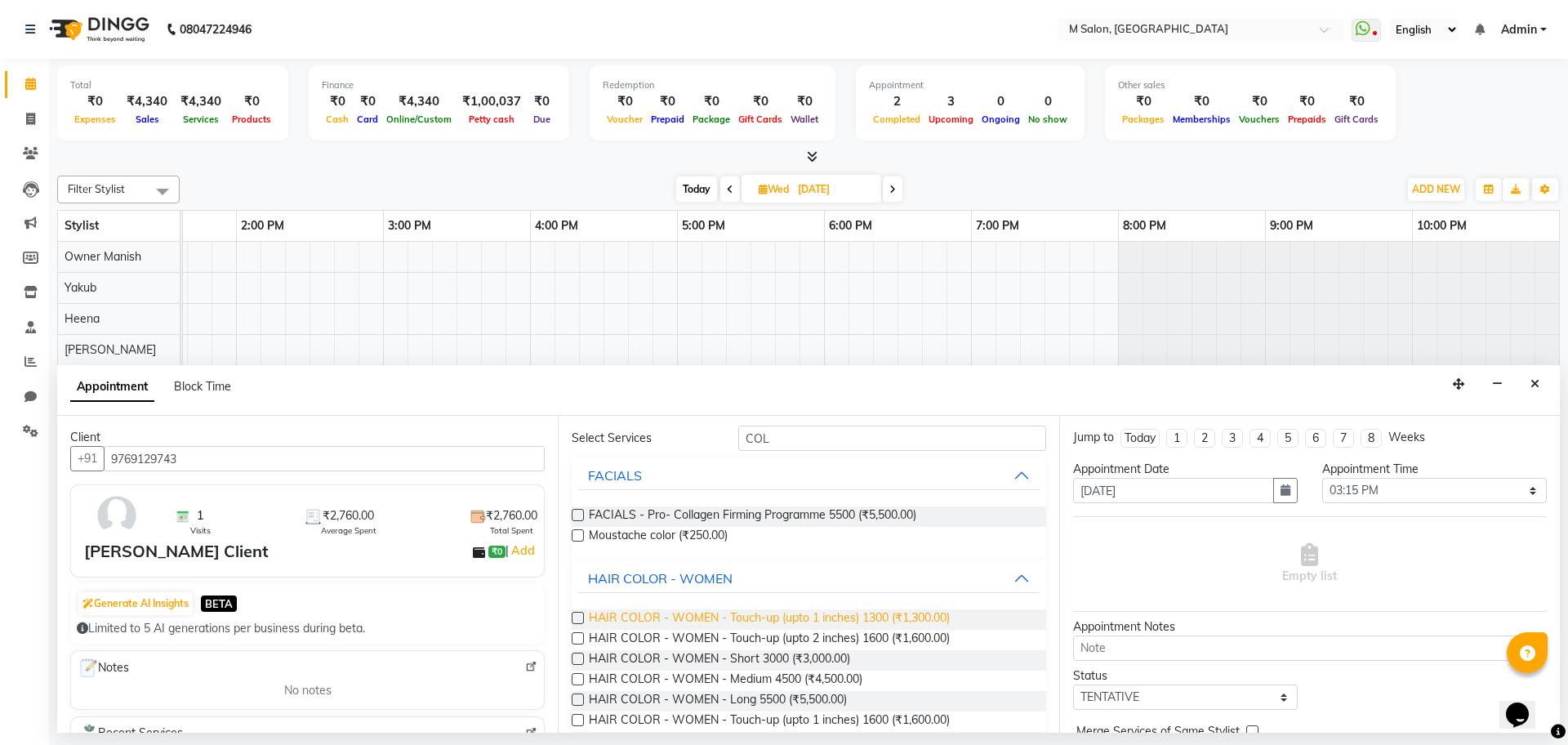
click at [773, 612] on span "HAIR COLOR - WOMEN - Touch-up (upto 1 inches) 1300 (₹1,300.00)" at bounding box center [769, 619] width 361 height 21
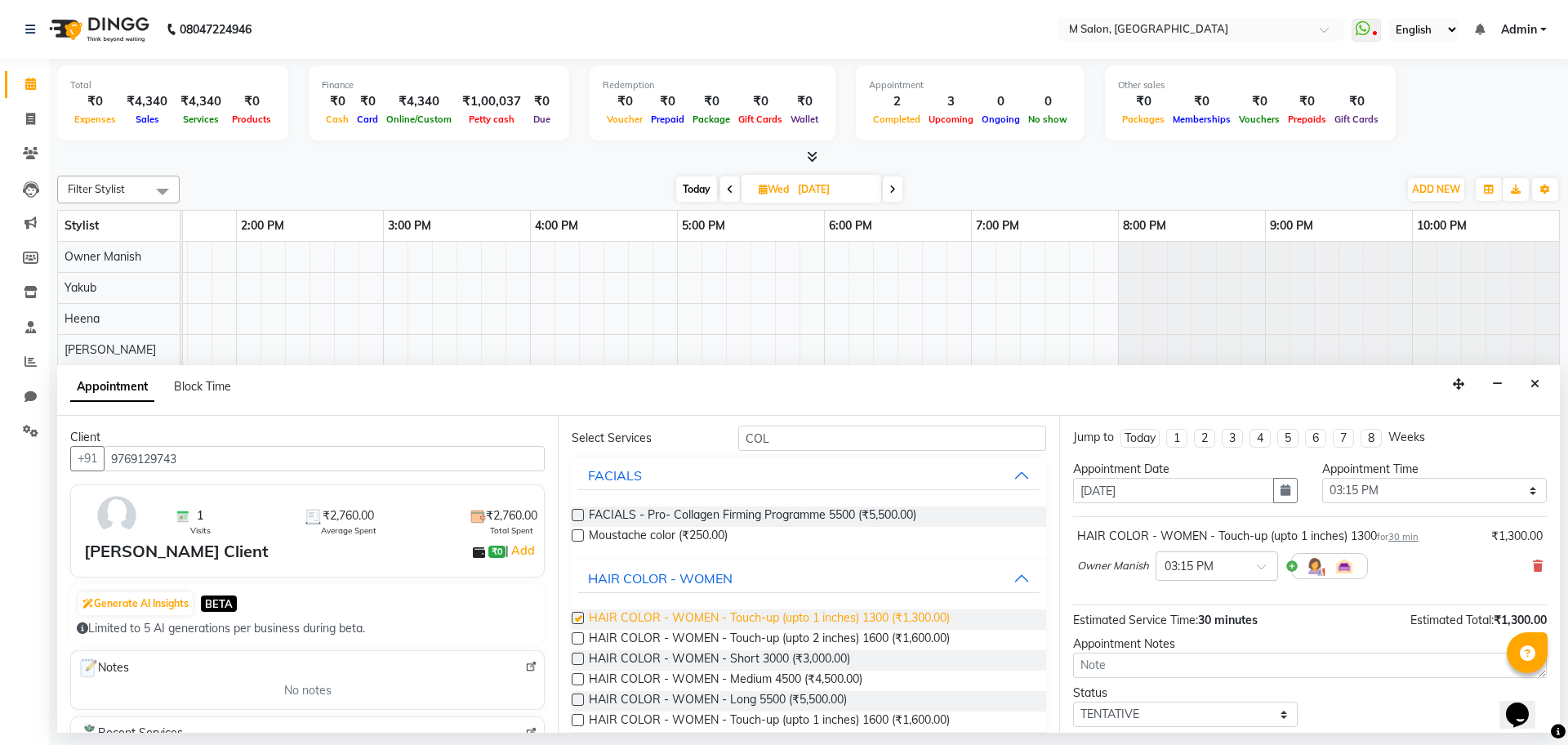
checkbox input "false"
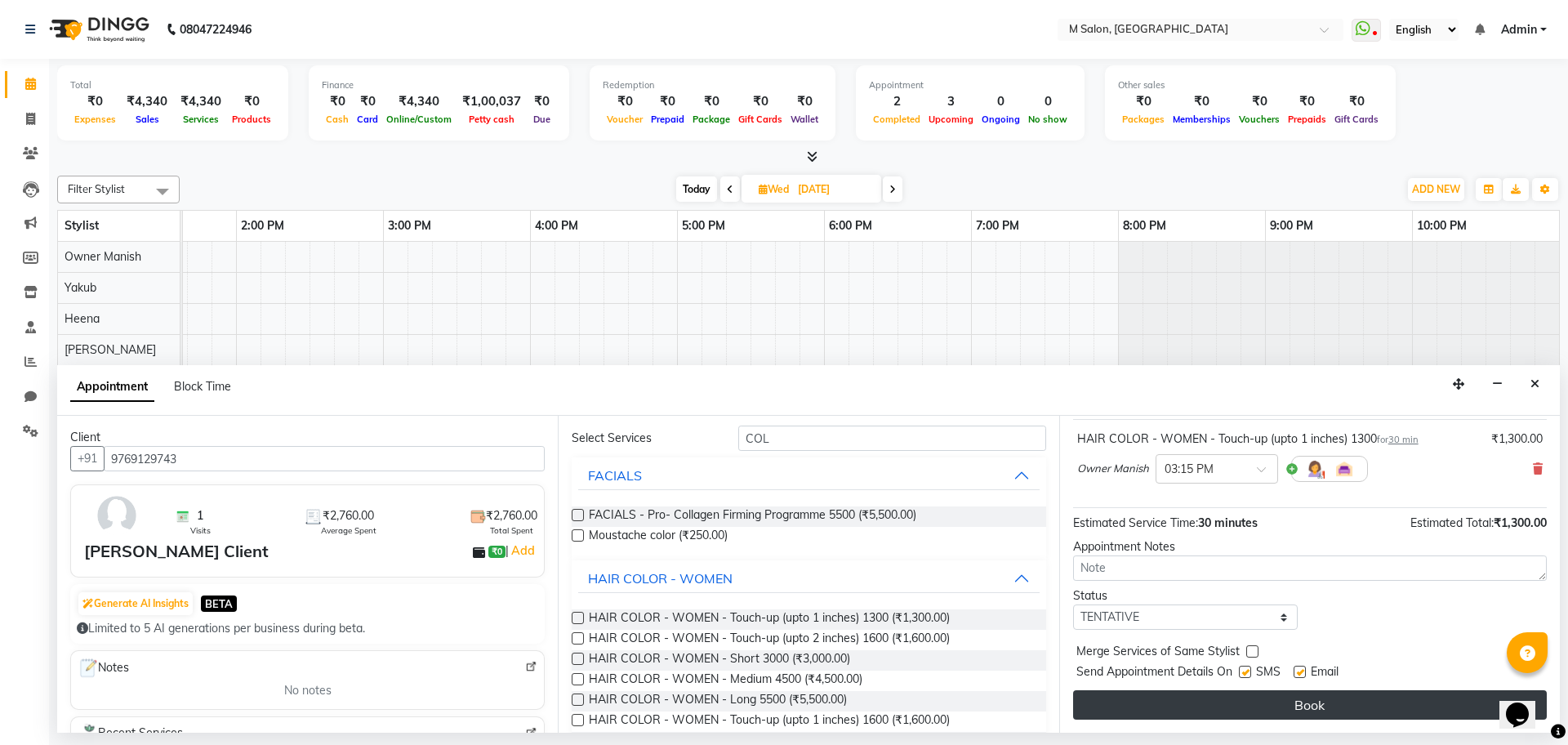
click at [1366, 706] on button "Book" at bounding box center [1310, 705] width 473 height 30
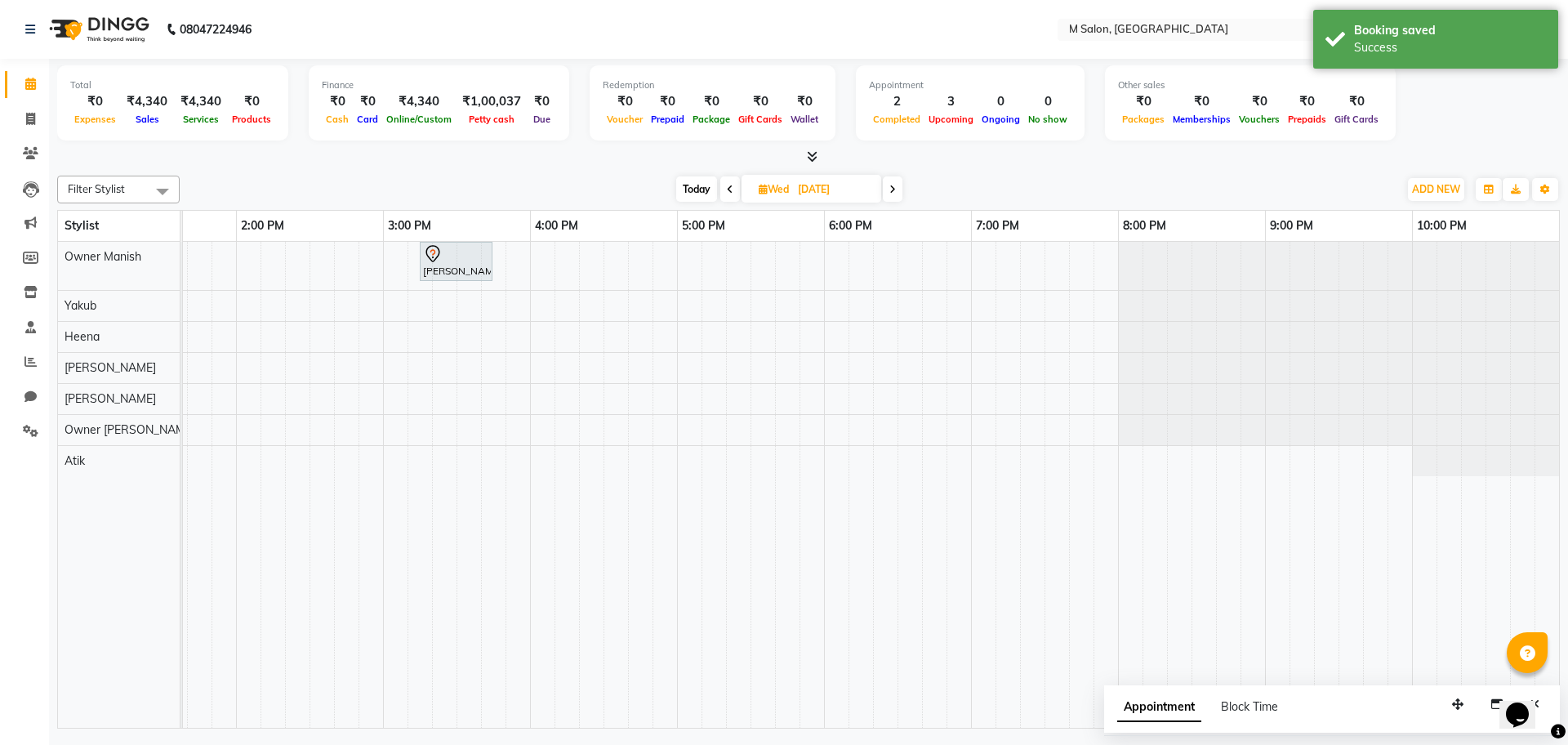
click at [699, 187] on span "Today" at bounding box center [696, 189] width 41 height 26
type input "[DATE]"
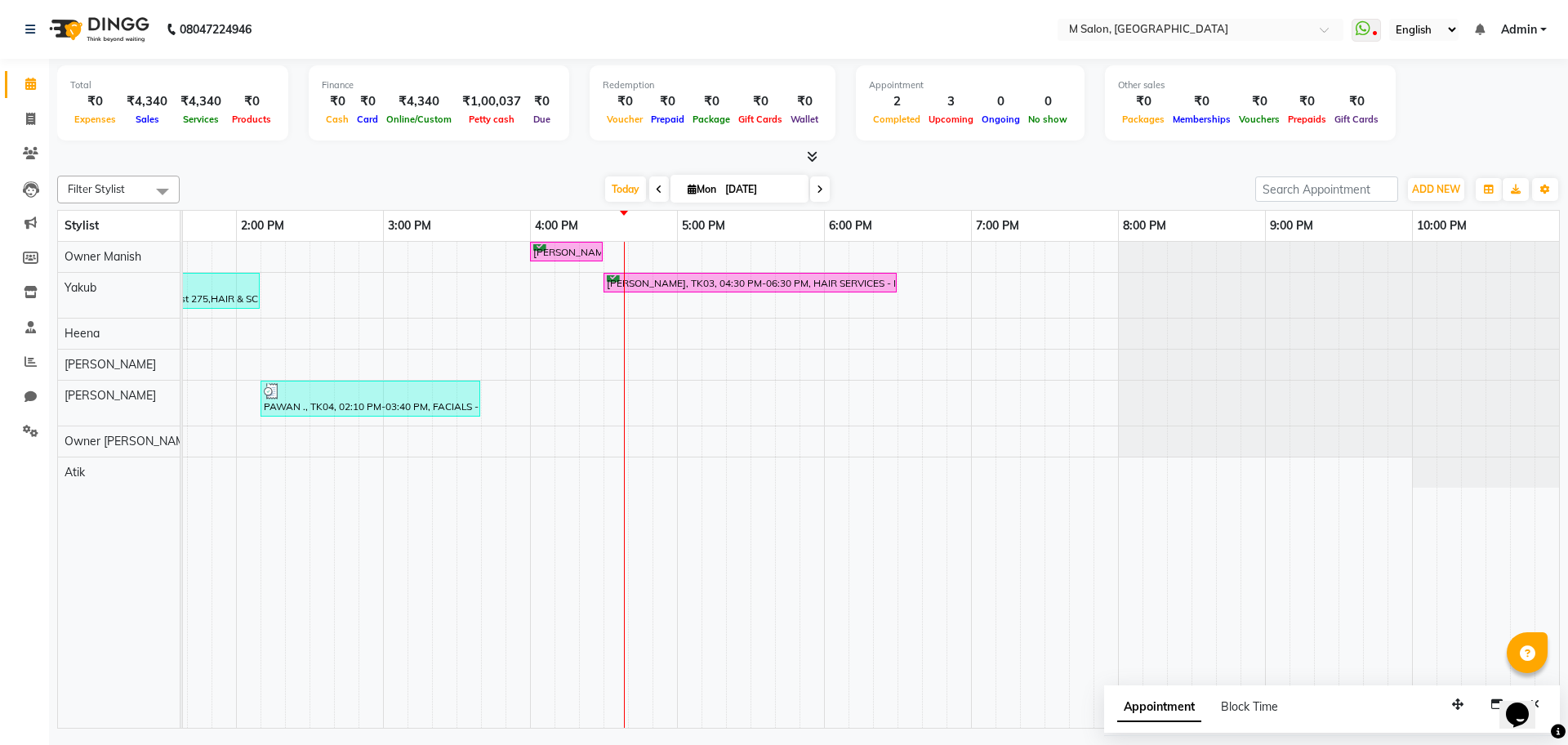
click at [750, 195] on input "[DATE]" at bounding box center [760, 190] width 82 height 25
select select "9"
select select "2025"
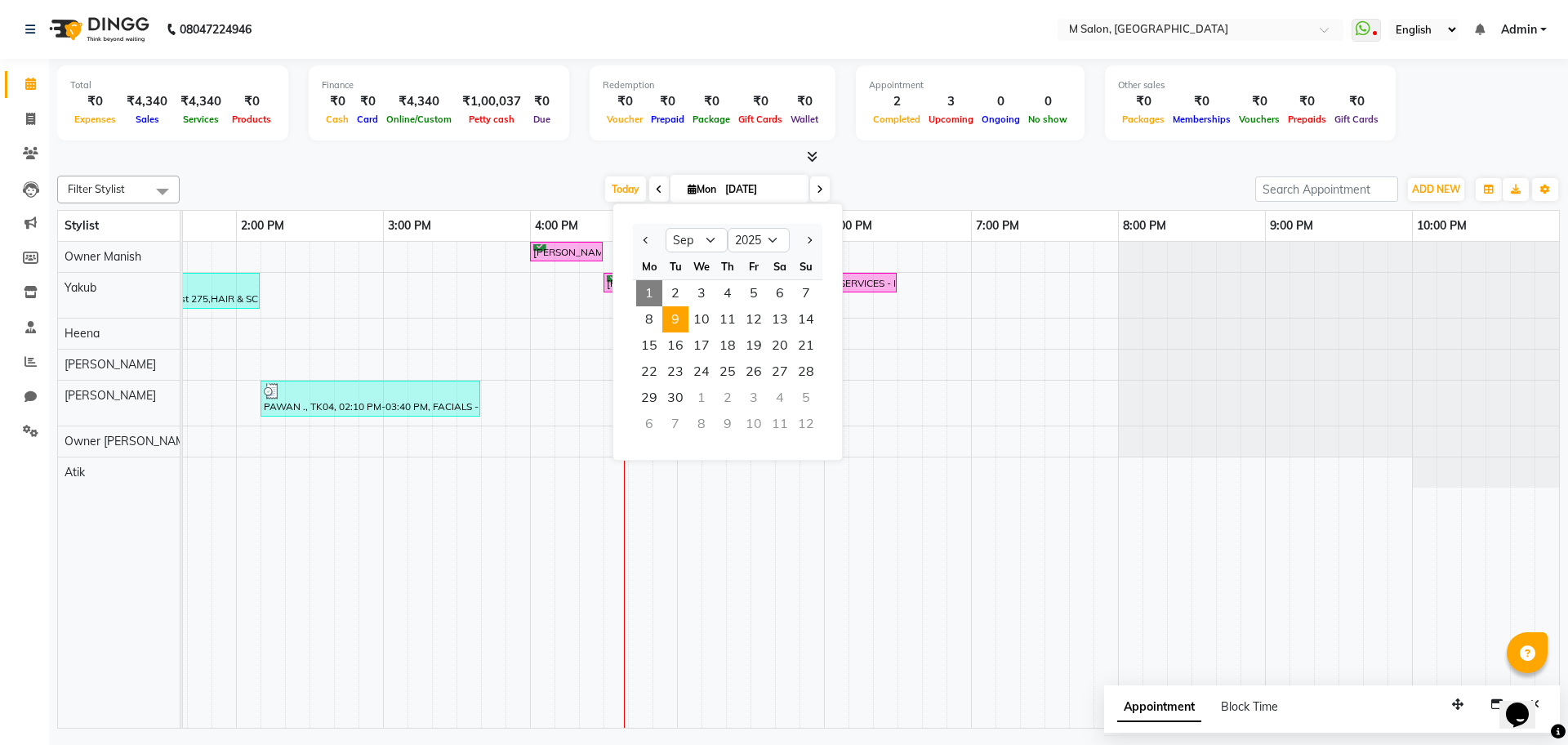
click at [674, 320] on span "9" at bounding box center [675, 320] width 26 height 26
type input "09-09-2025"
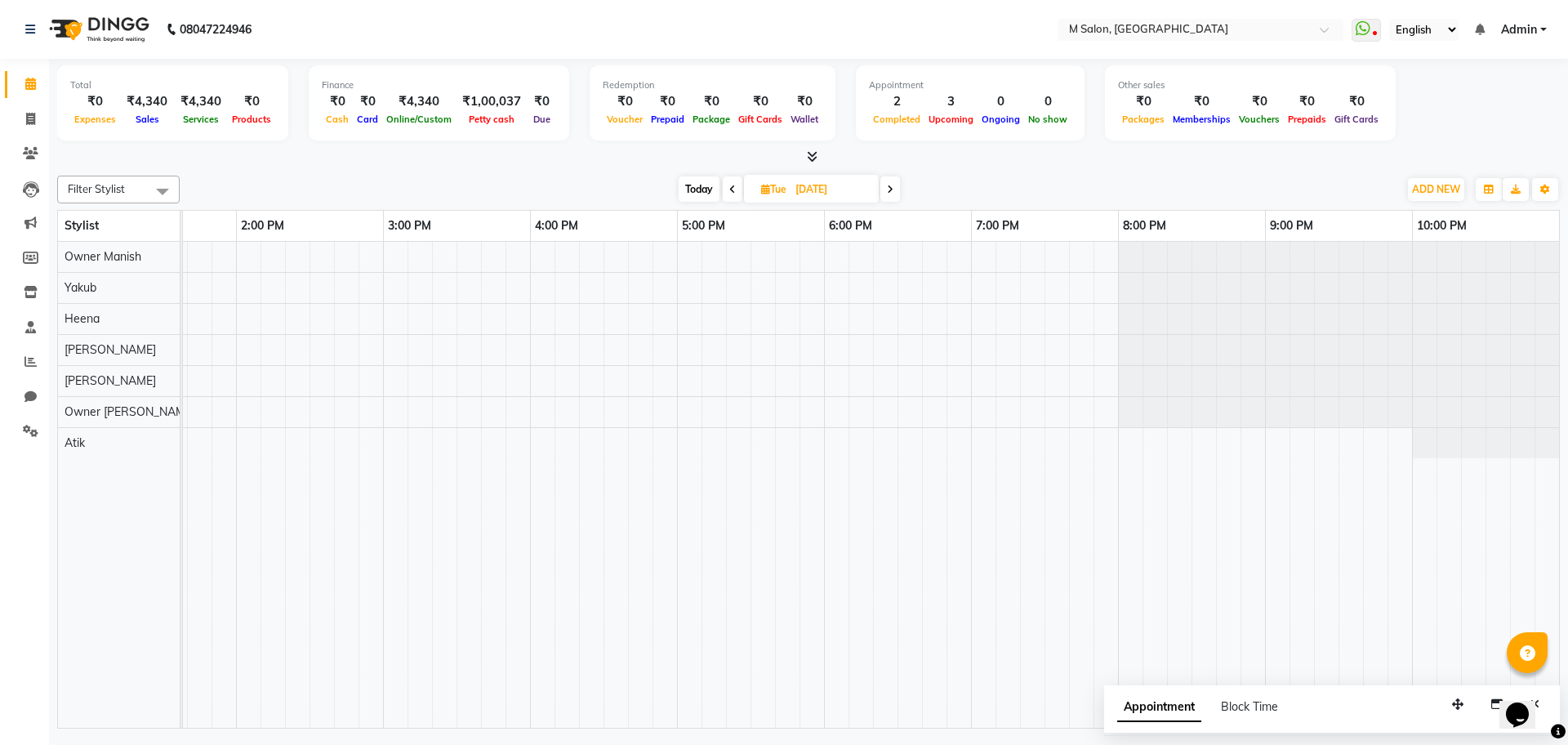
scroll to position [0, 0]
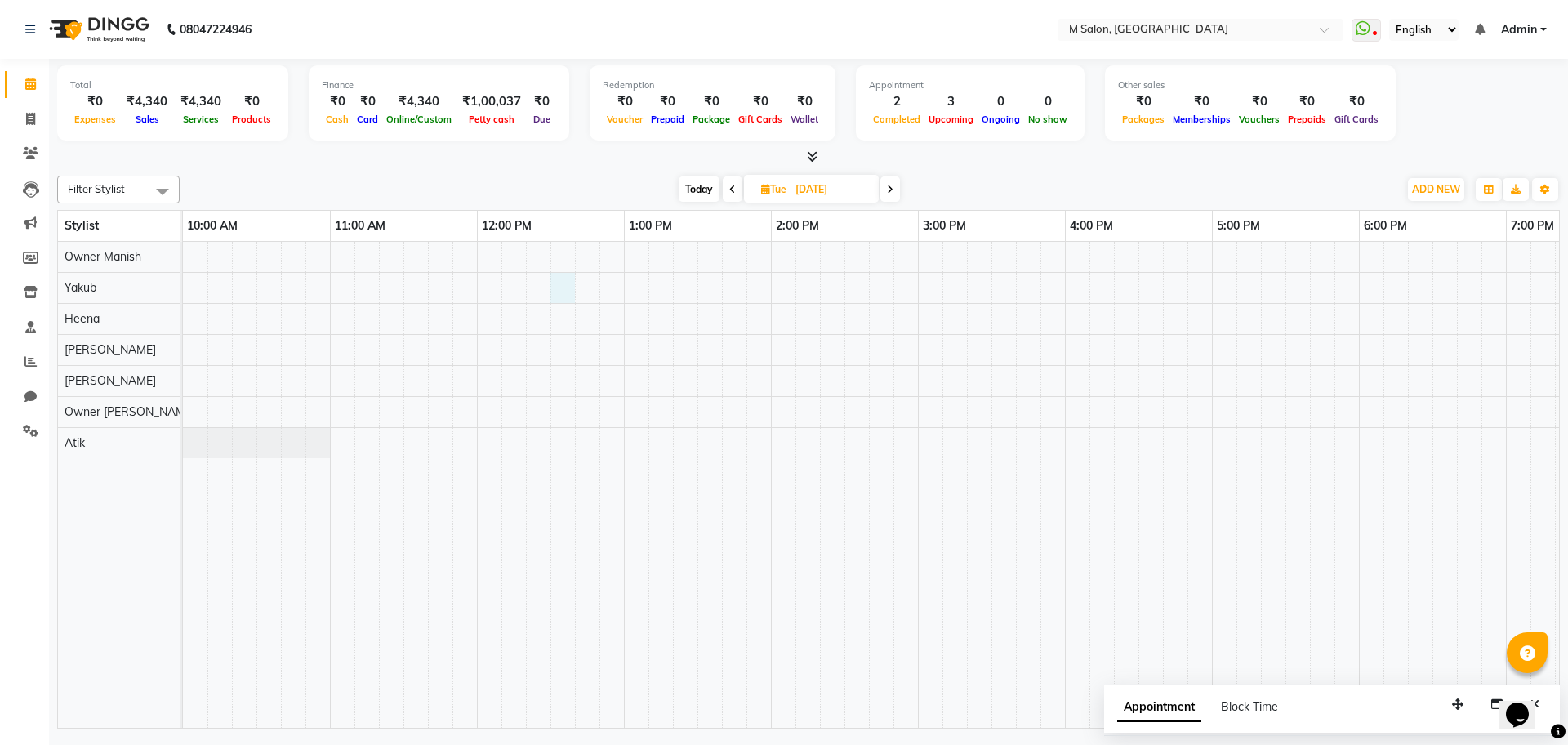
click at [574, 301] on div at bounding box center [1138, 484] width 1911 height 486
select select "87580"
select select "tentative"
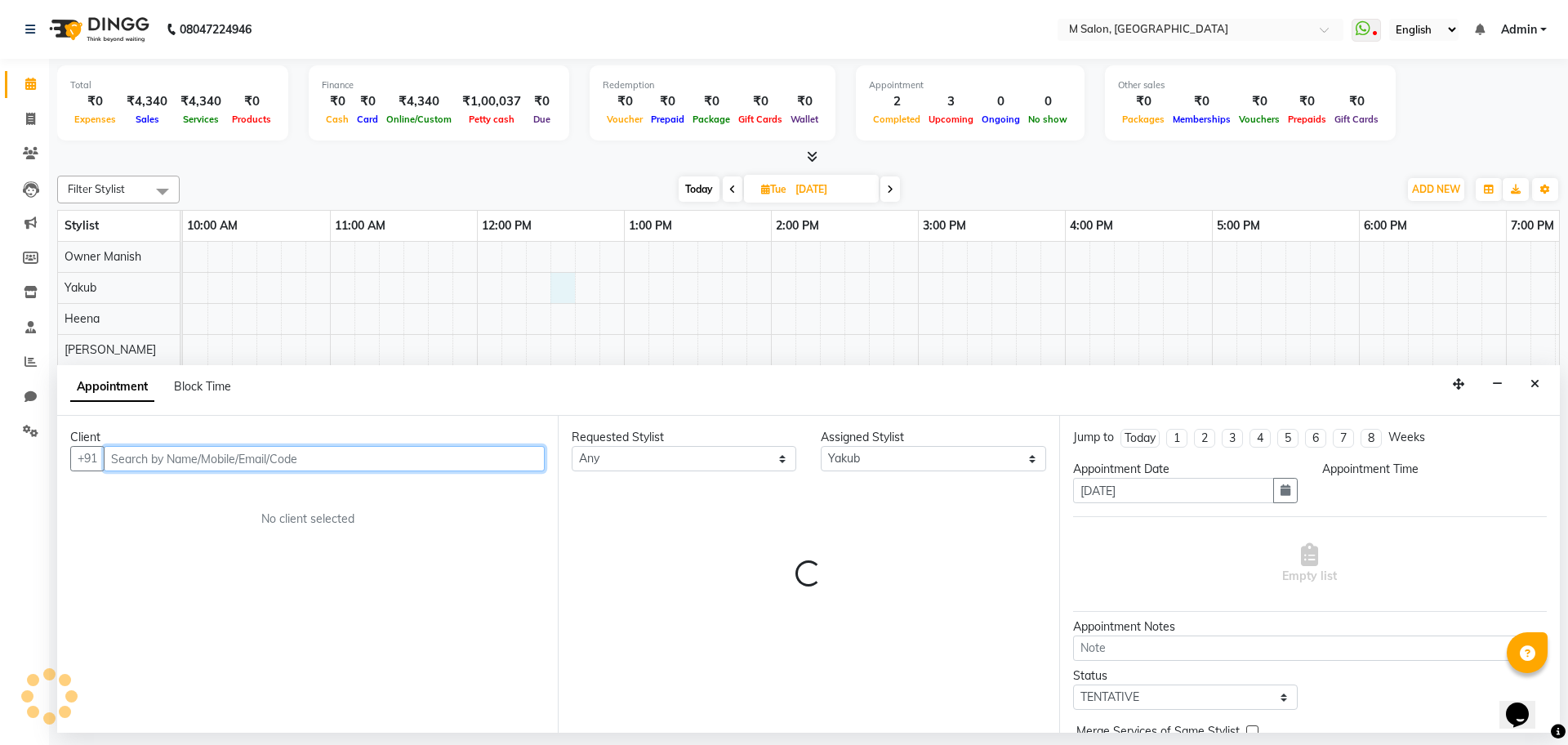
select select "750"
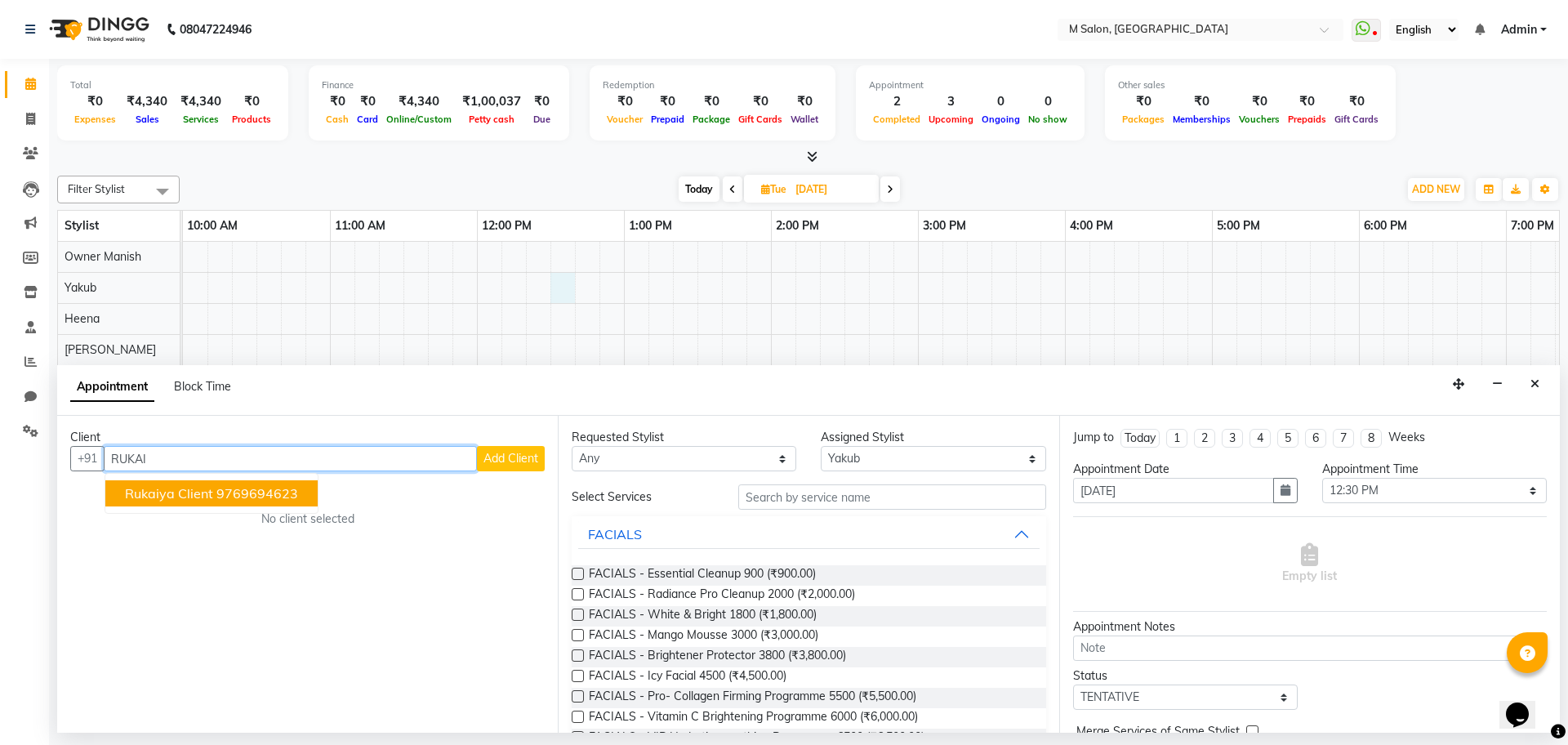
click at [168, 488] on span "rukaiya client" at bounding box center [169, 493] width 89 height 17
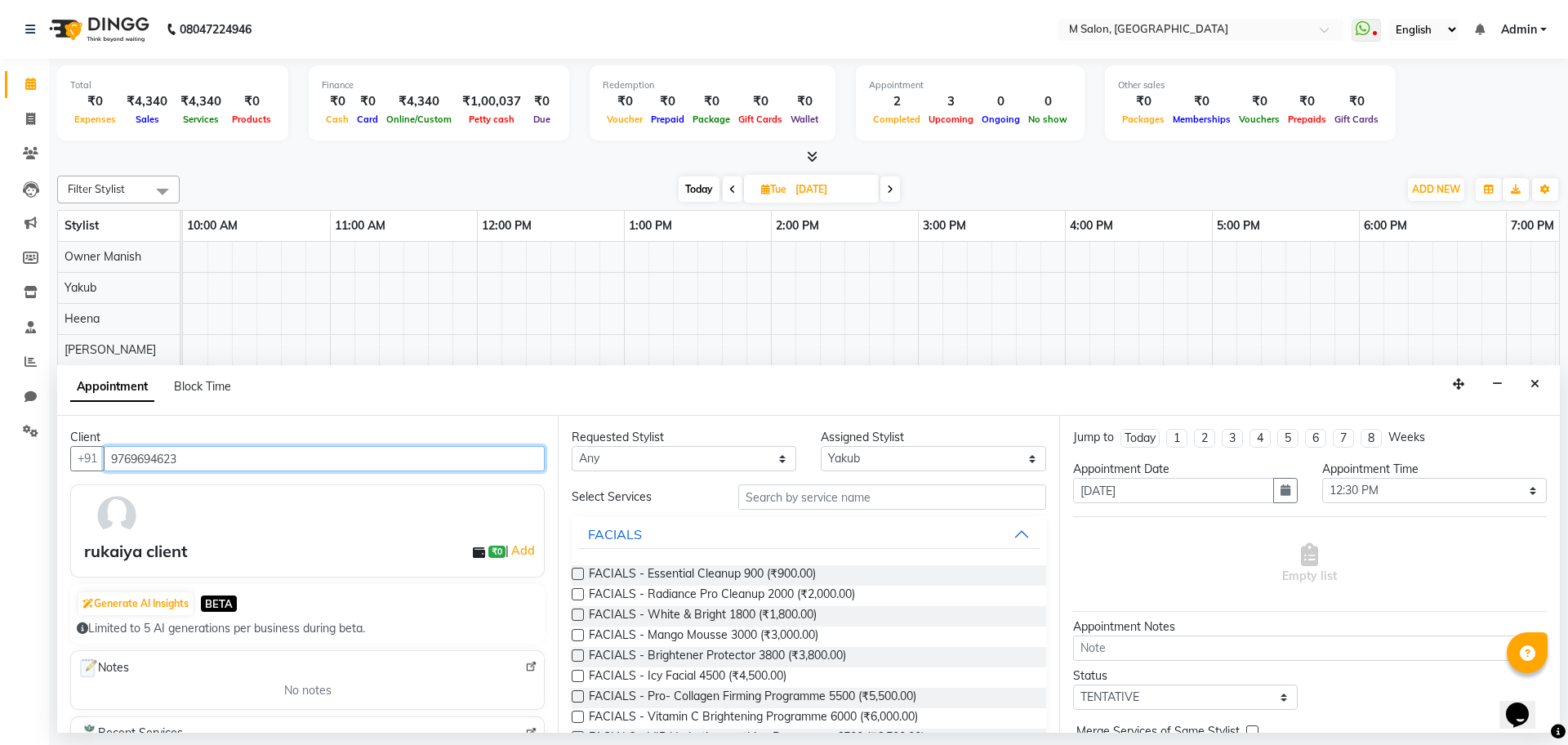
type input "9769694623"
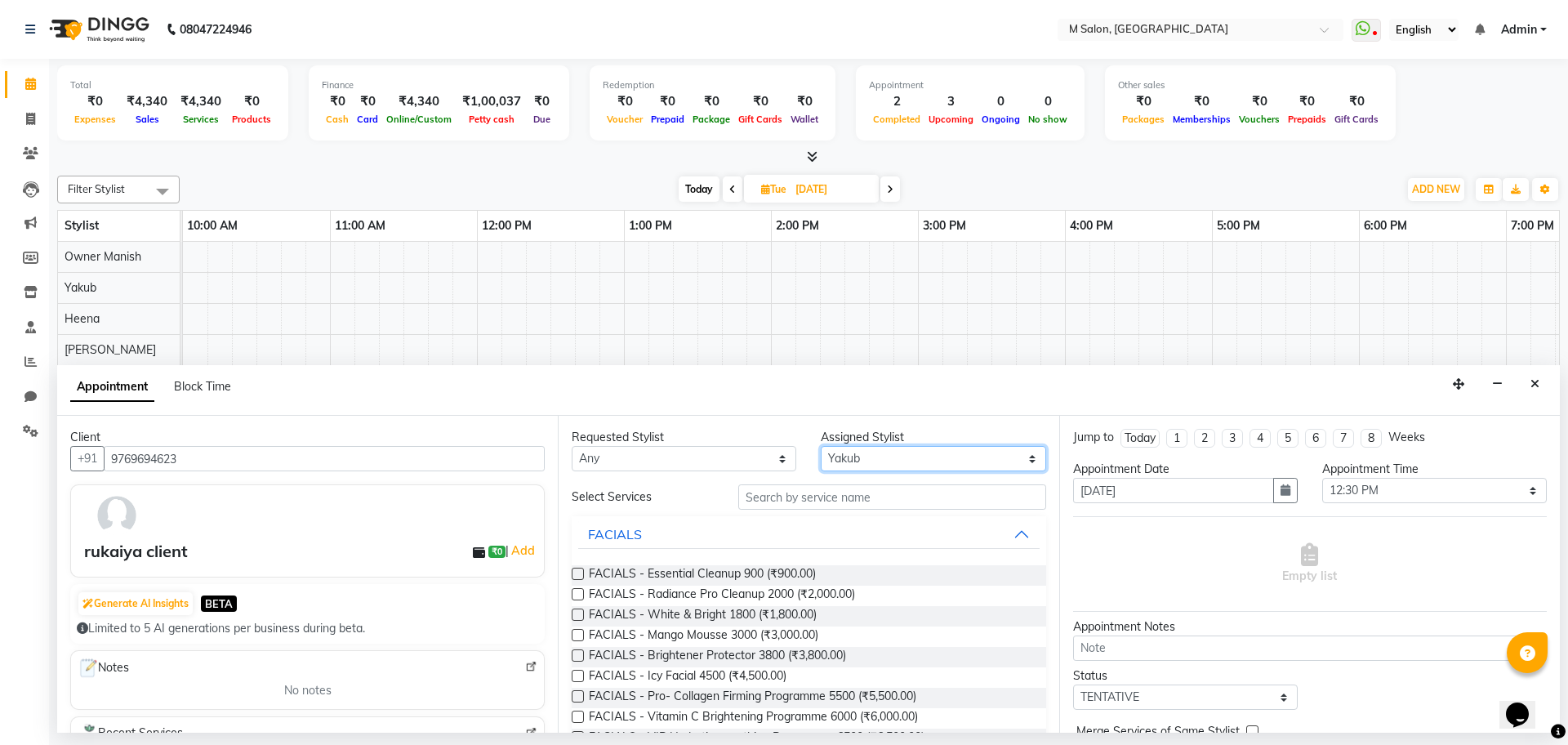
click at [869, 456] on select "Select Atik Heena Owner Manish Owner Rima Solanki Pranali tabal Shraddha shinde…" at bounding box center [933, 459] width 224 height 26
select select "86896"
click at [821, 446] on select "Select Atik Heena Owner Manish Owner Rima Solanki Pranali tabal Shraddha shinde…" at bounding box center [933, 459] width 224 height 26
click at [837, 497] on input "text" at bounding box center [892, 497] width 308 height 26
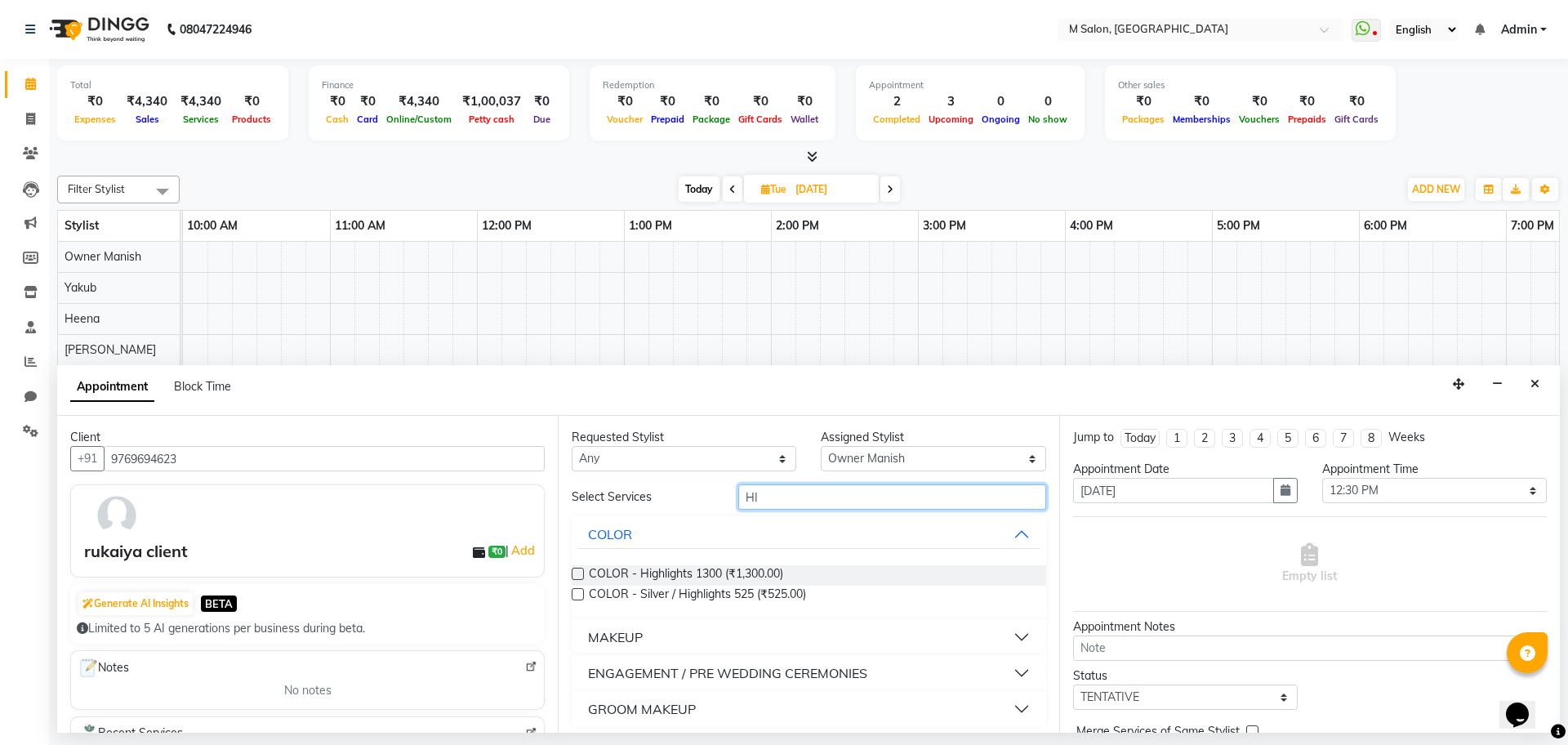
type input "H"
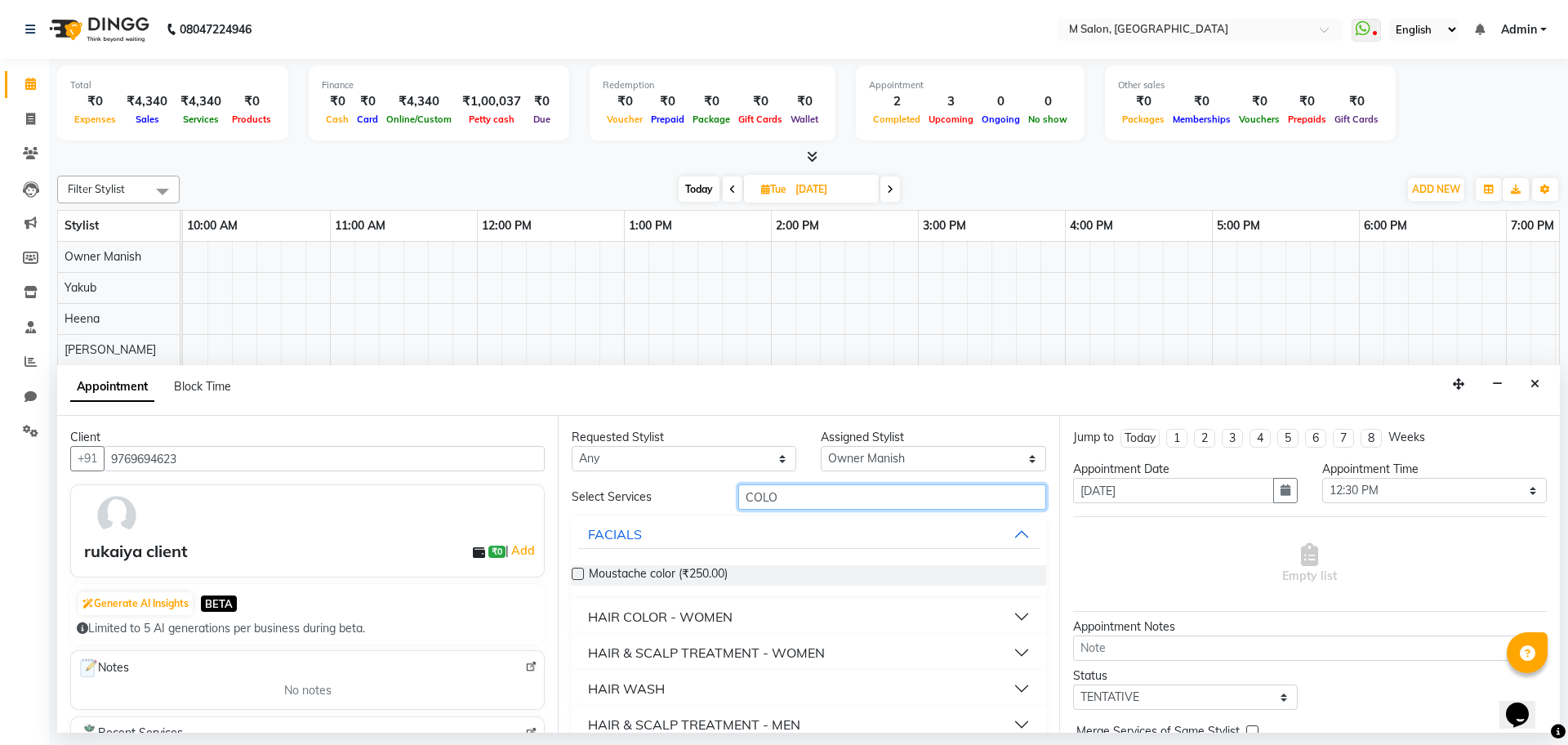
type input "COLO"
click at [709, 622] on div "HAIR COLOR - WOMEN" at bounding box center [659, 617] width 145 height 20
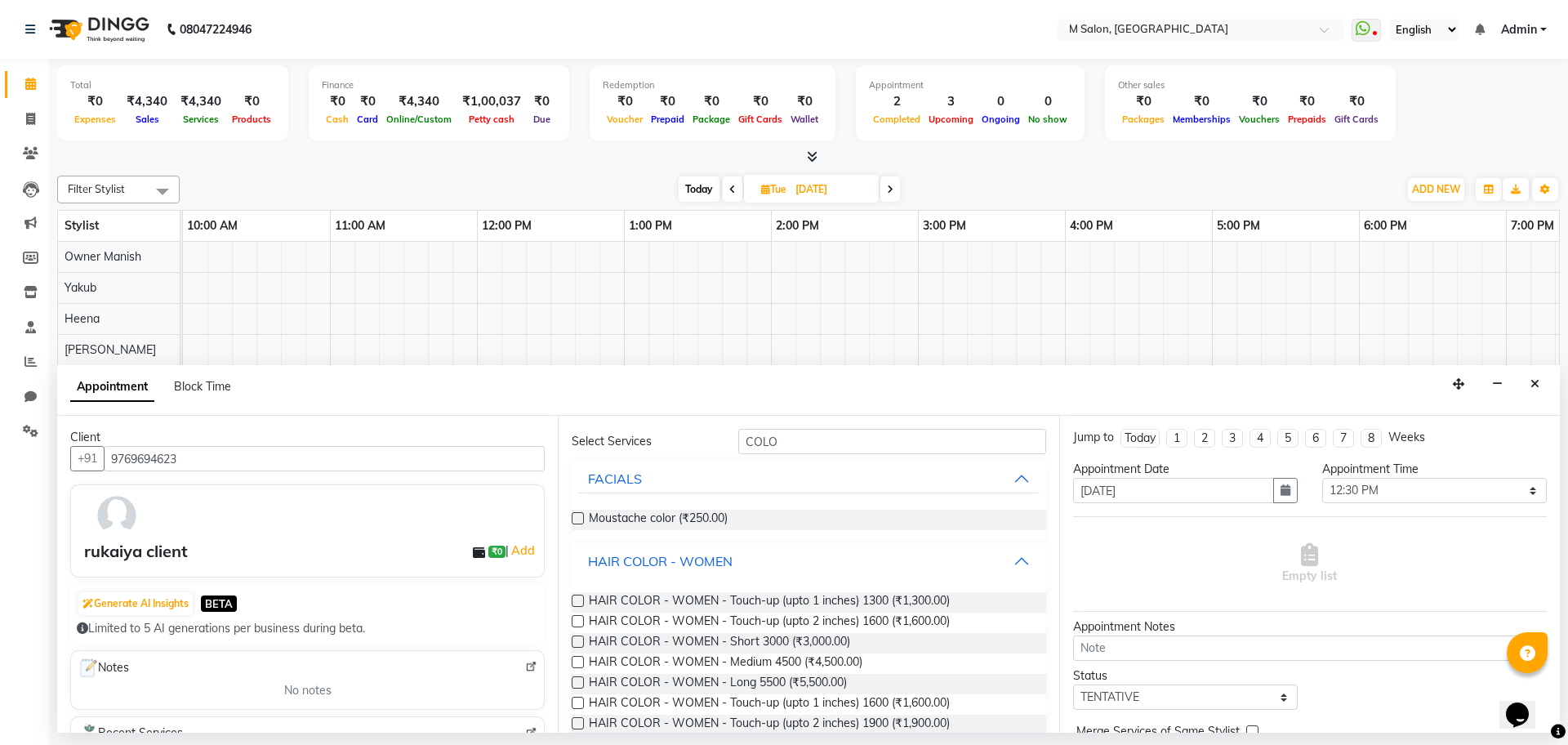
scroll to position [58, 0]
click at [716, 656] on span "HAIR COLOR - WOMEN - Medium 4500 (₹4,500.00)" at bounding box center [725, 661] width 274 height 21
checkbox input "false"
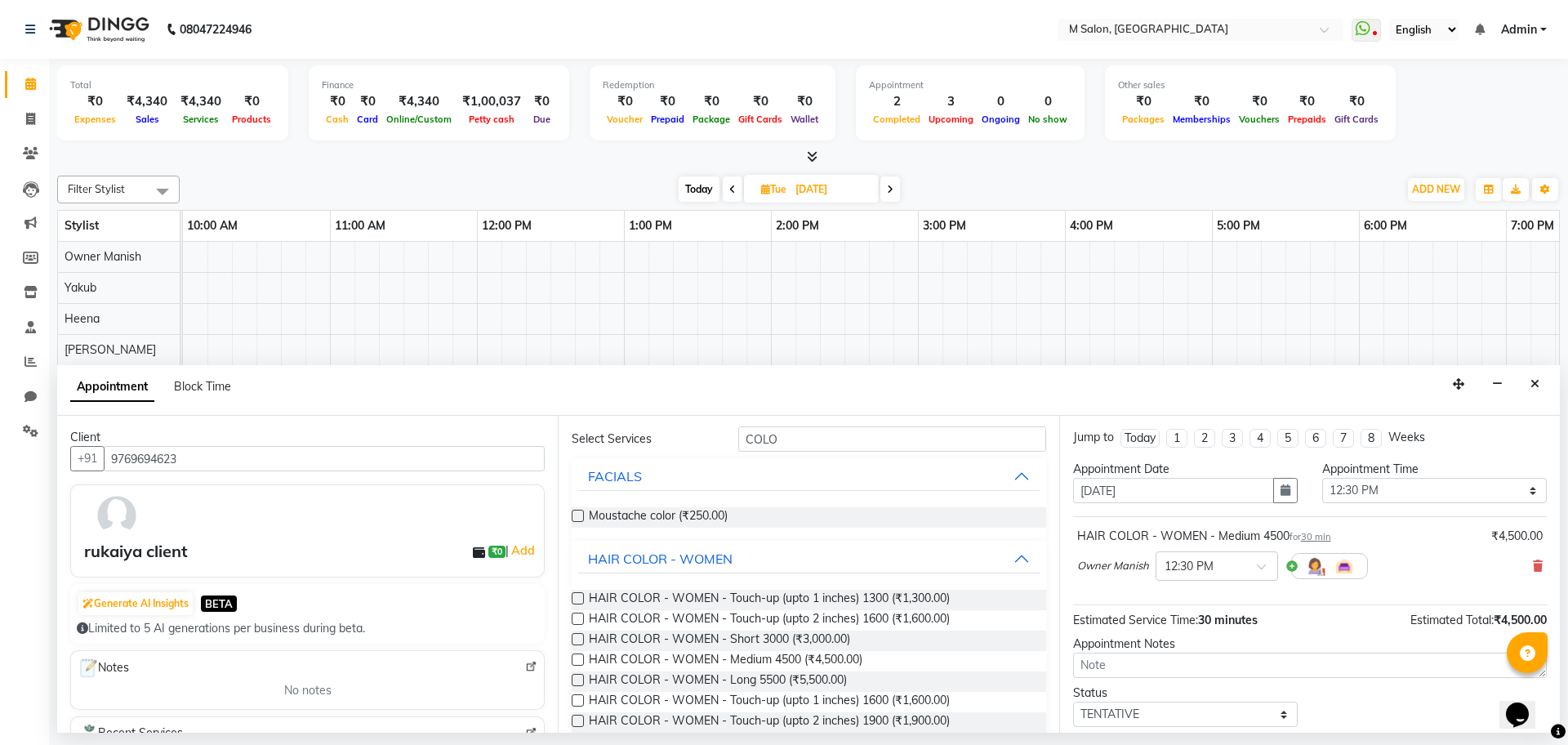
scroll to position [97, 0]
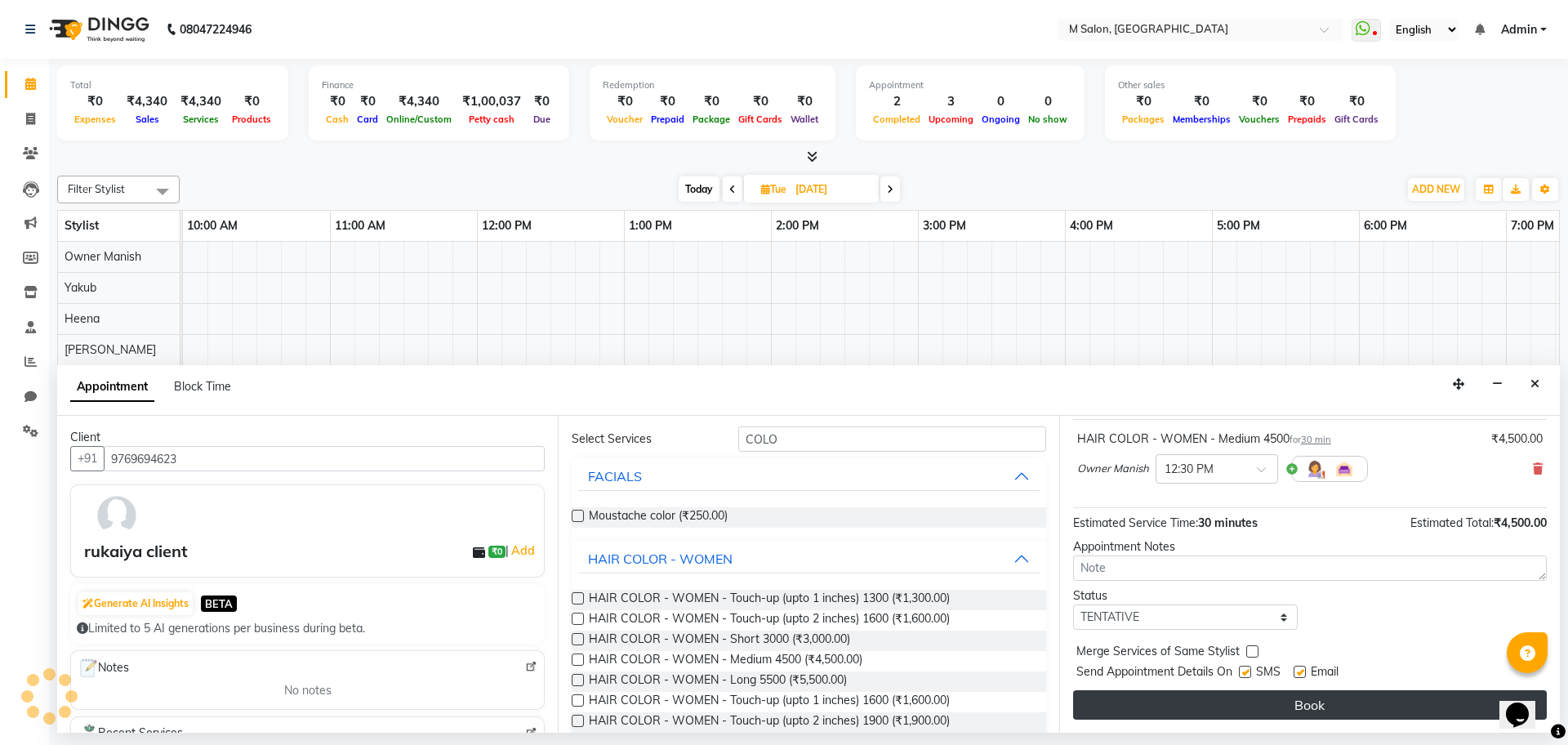
click at [1284, 700] on button "Book" at bounding box center [1310, 705] width 473 height 30
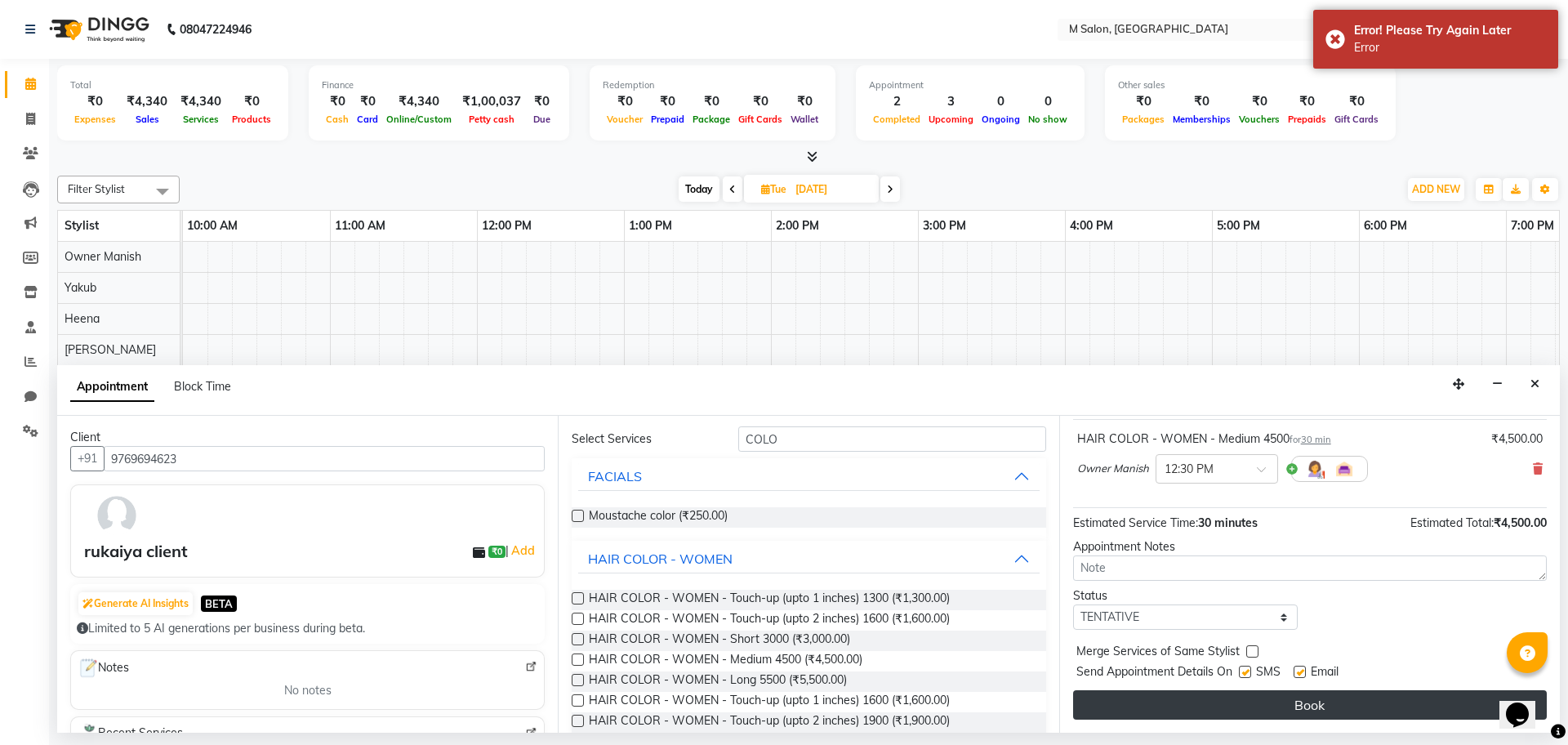
click at [1271, 717] on button "Book" at bounding box center [1310, 705] width 473 height 30
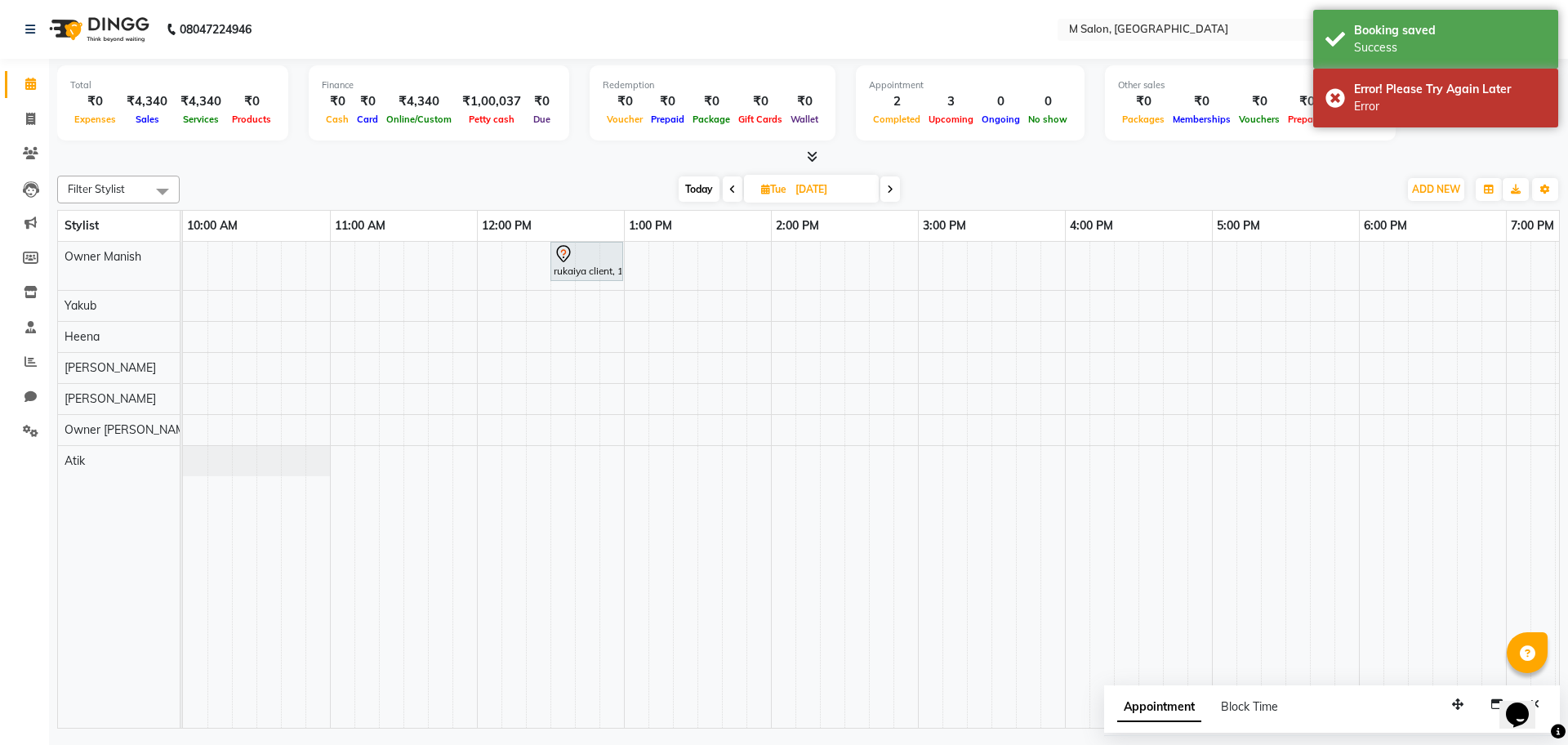
click at [712, 185] on span "Today" at bounding box center [698, 189] width 41 height 26
type input "[DATE]"
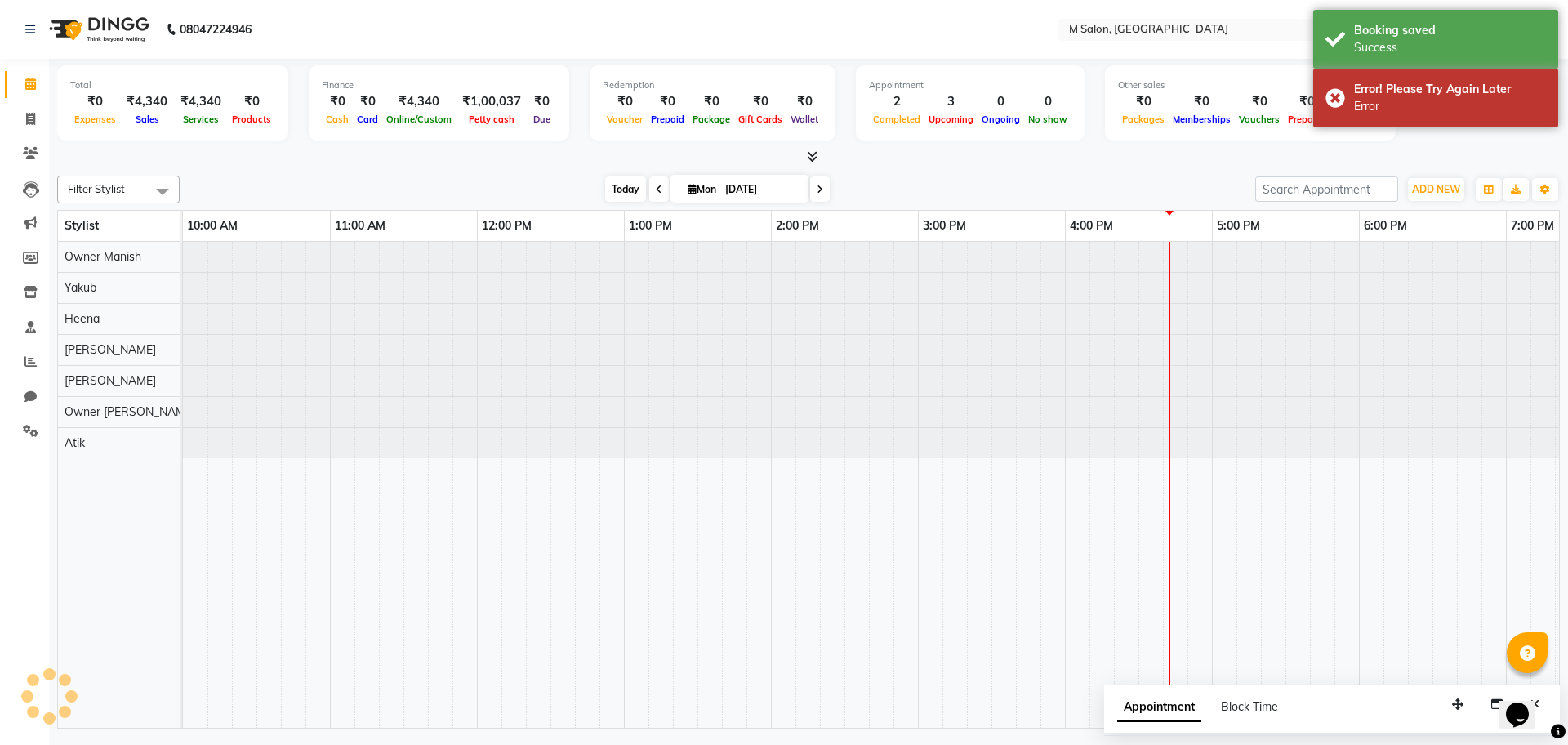
scroll to position [0, 535]
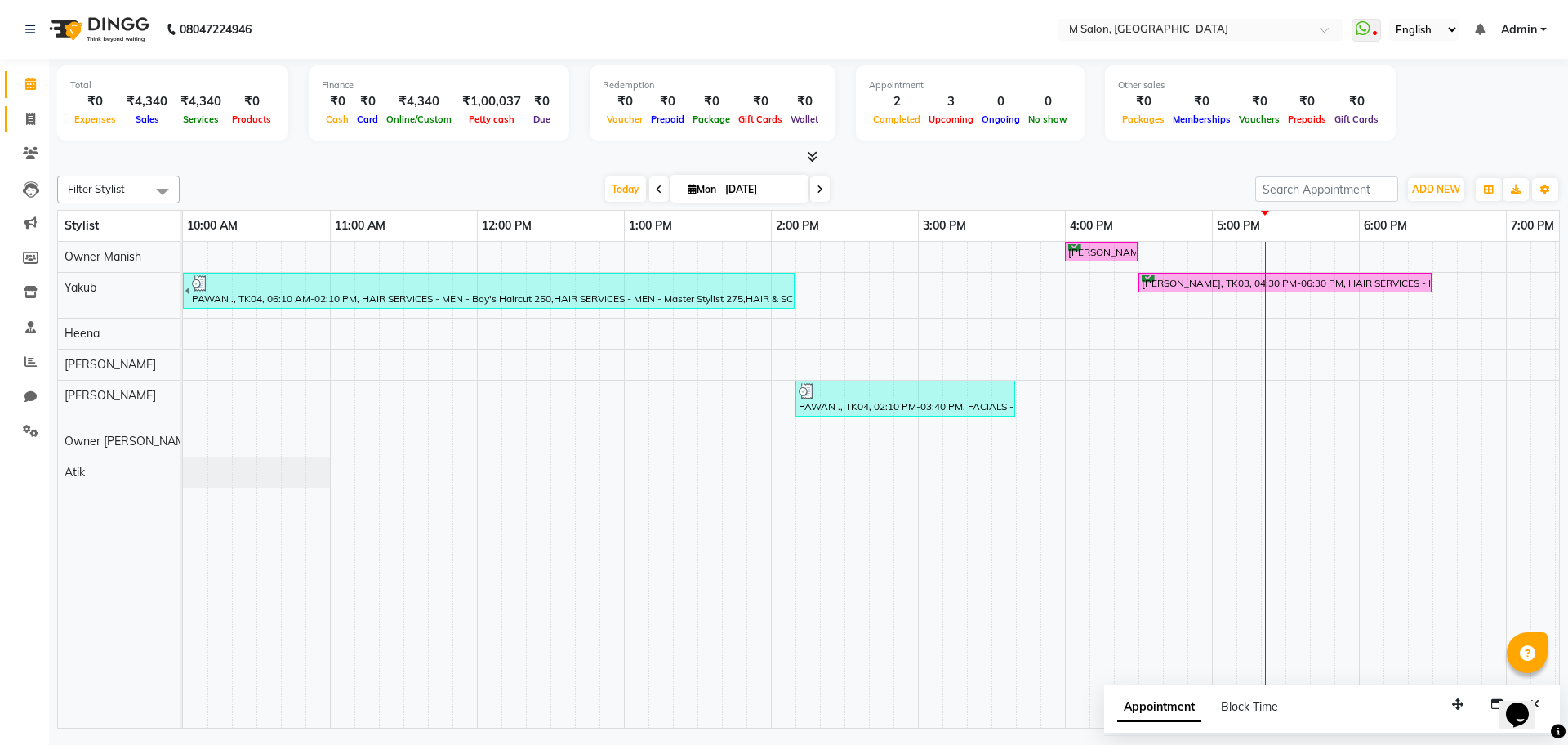
scroll to position [0, 535]
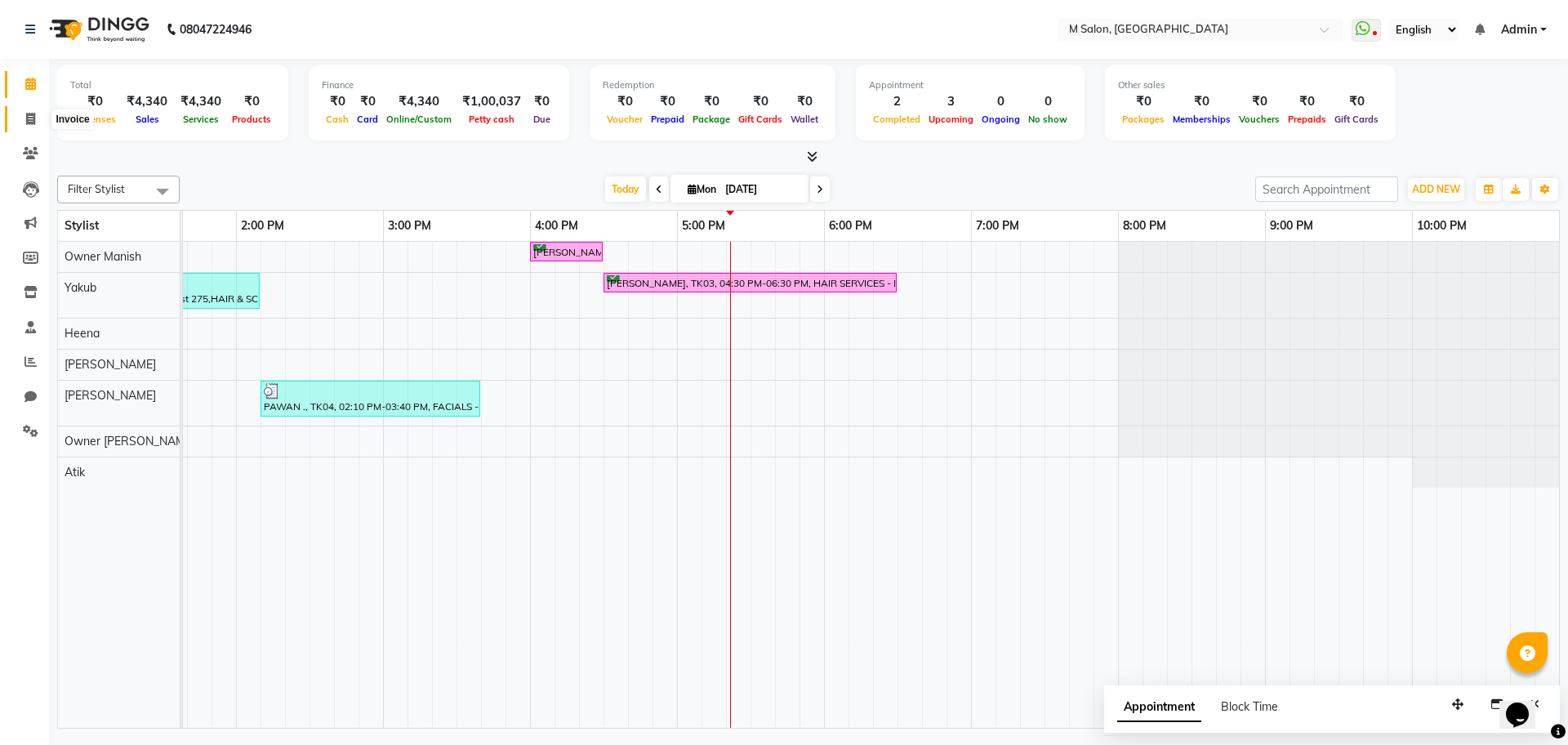
click at [24, 121] on span at bounding box center [31, 119] width 29 height 19
select select "service"
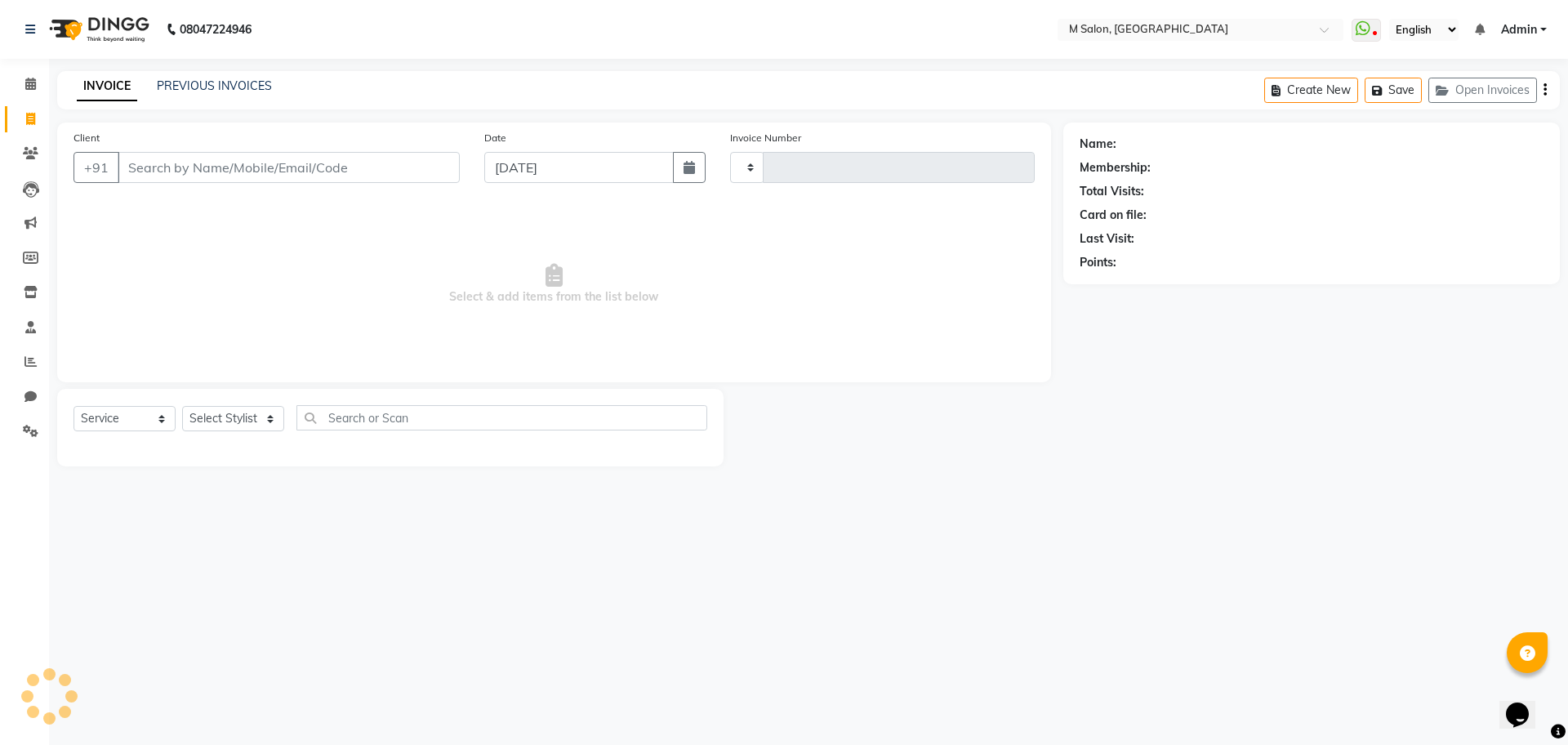
type input "0316"
select select "8655"
click at [21, 75] on span at bounding box center [31, 84] width 29 height 19
